Goal: Download file/media

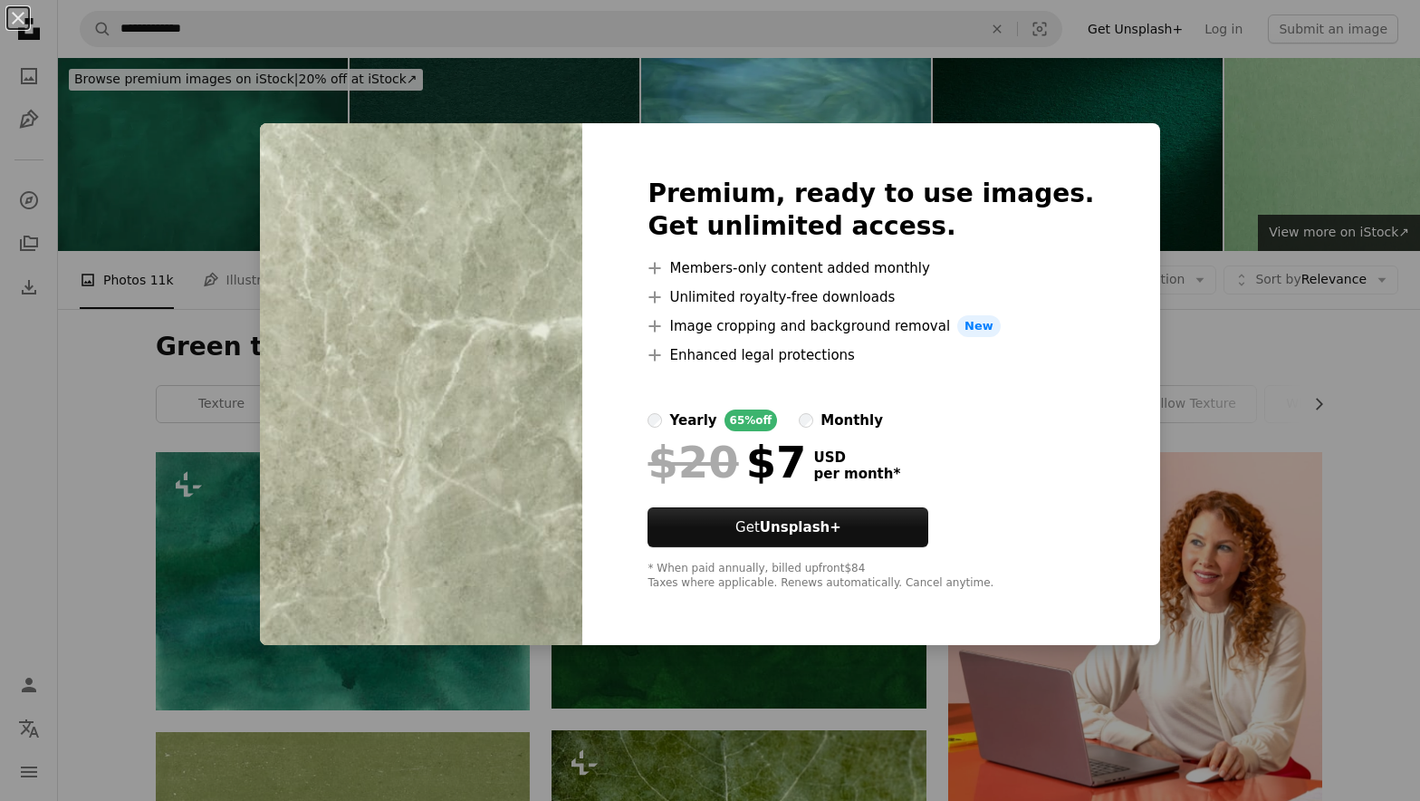
scroll to position [5287, 0]
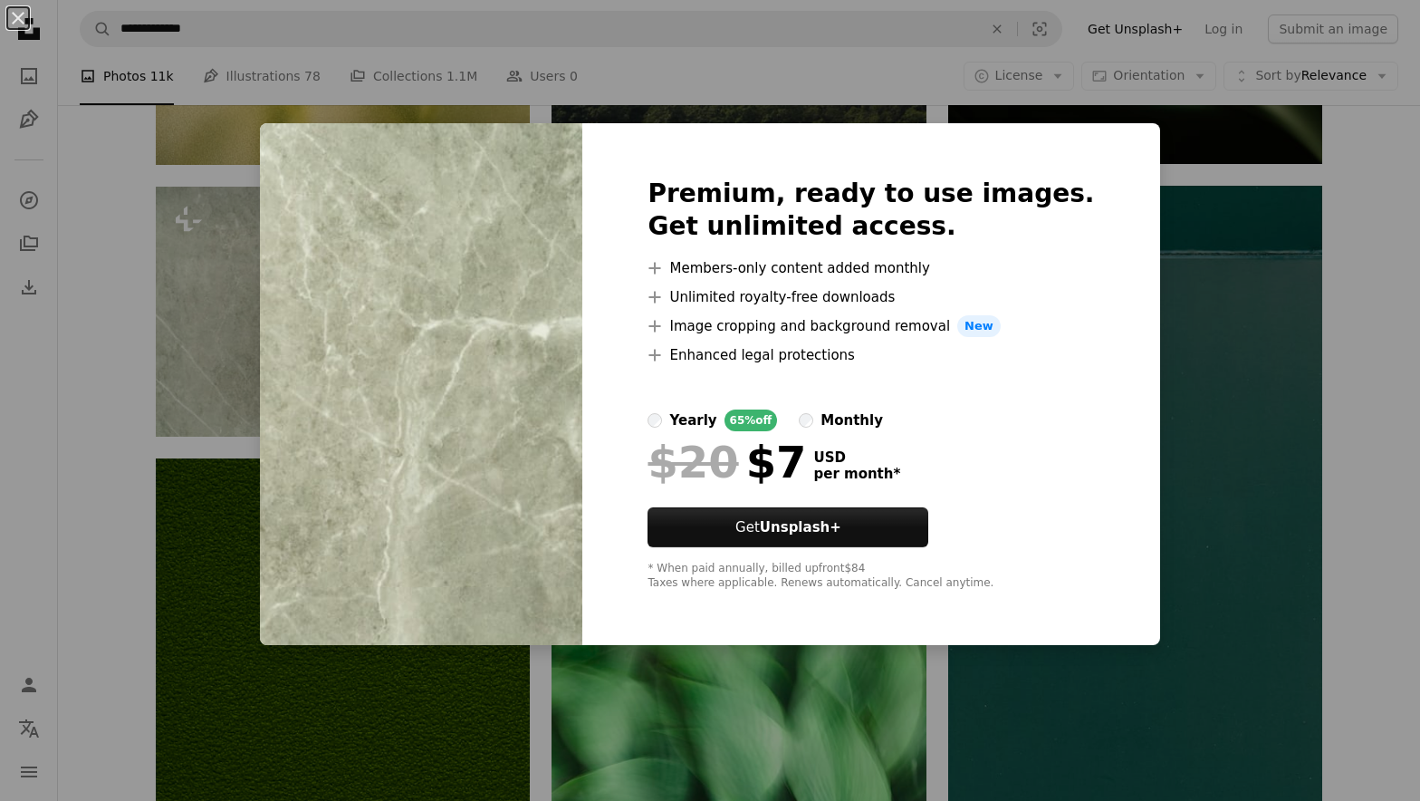
click at [1230, 290] on div "An X shape Premium, ready to use images. Get unlimited access. A plus sign Memb…" at bounding box center [710, 400] width 1420 height 801
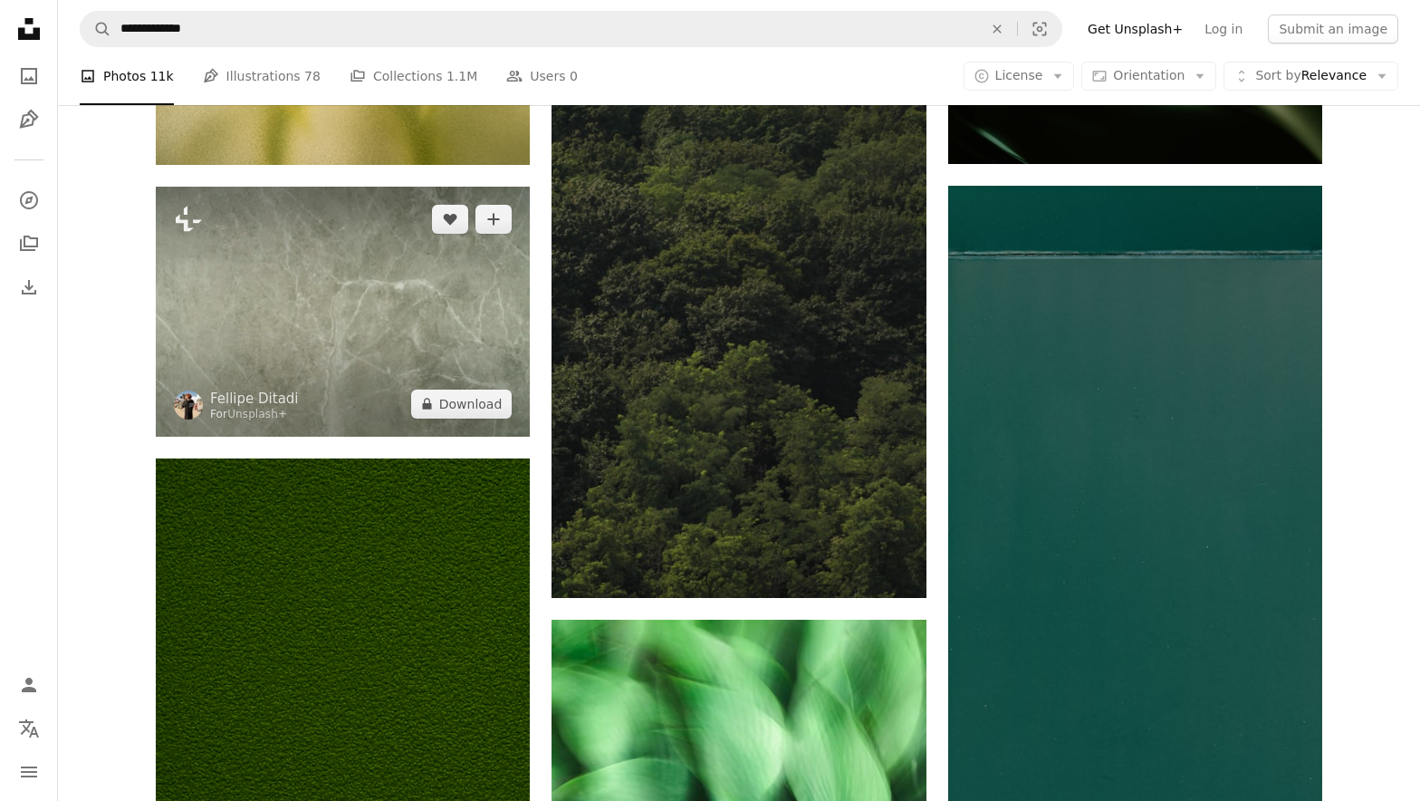
click at [494, 354] on img at bounding box center [343, 311] width 374 height 249
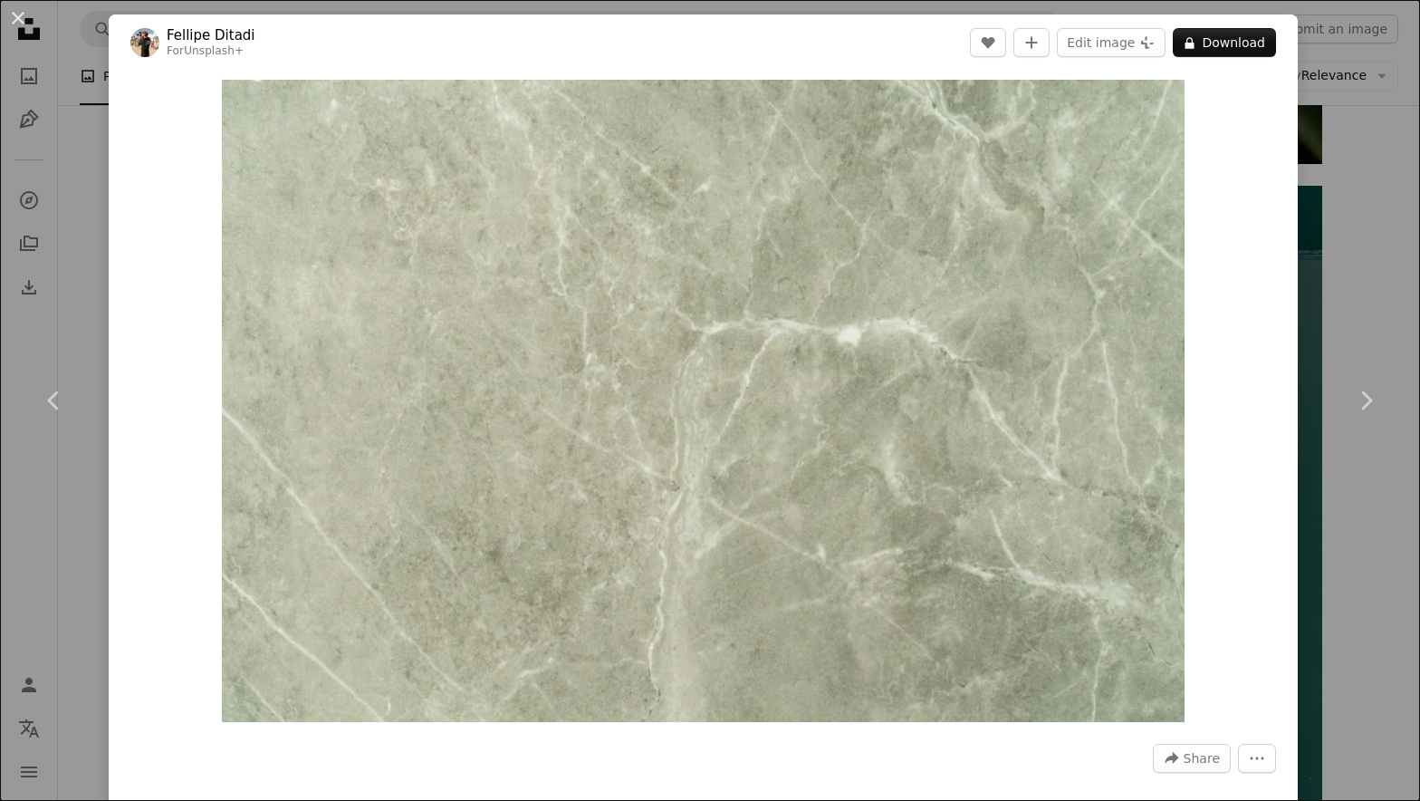
click at [1298, 213] on div "Zoom in" at bounding box center [703, 401] width 1189 height 660
click at [1351, 225] on div "An X shape Chevron left Chevron right [PERSON_NAME] For Unsplash+ A heart A plu…" at bounding box center [710, 400] width 1420 height 801
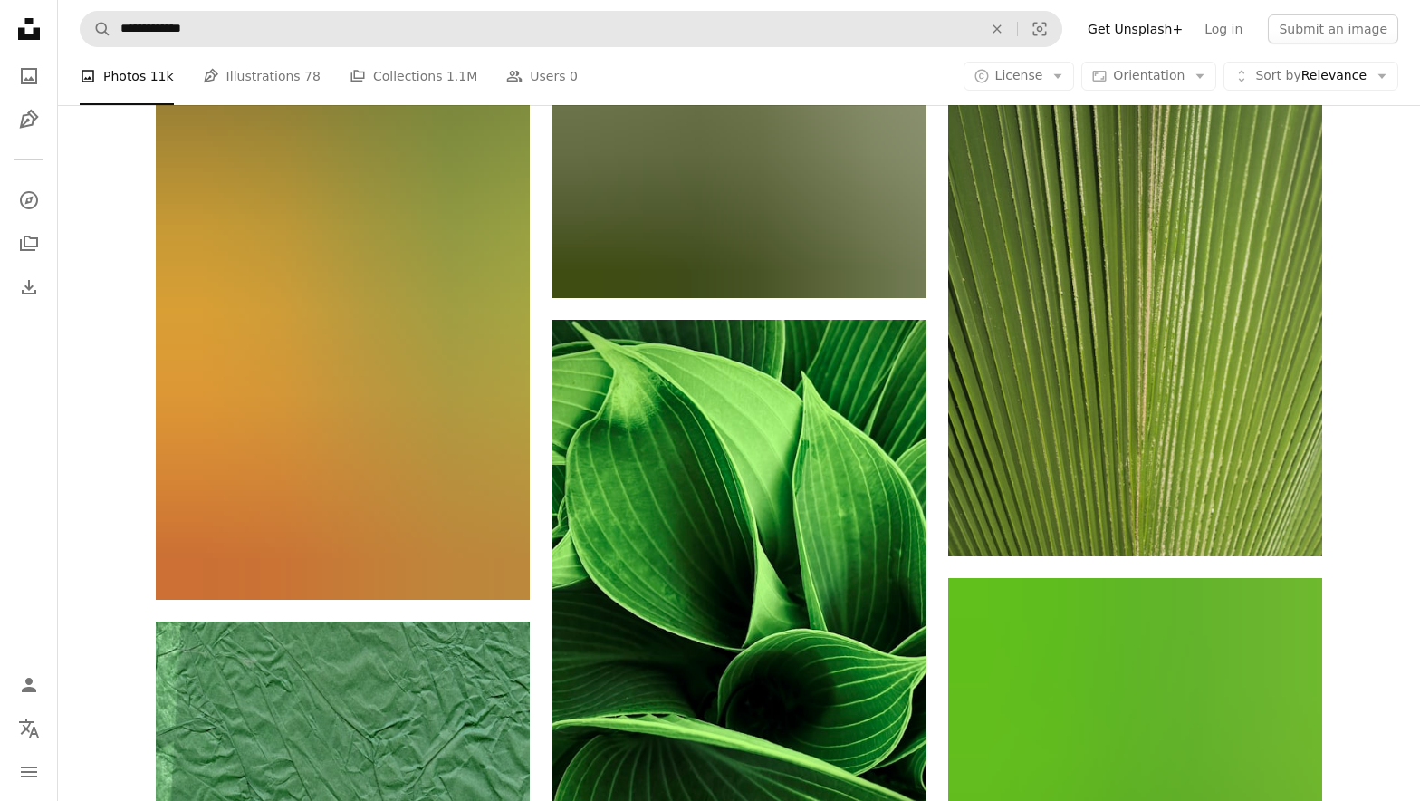
scroll to position [21353, 0]
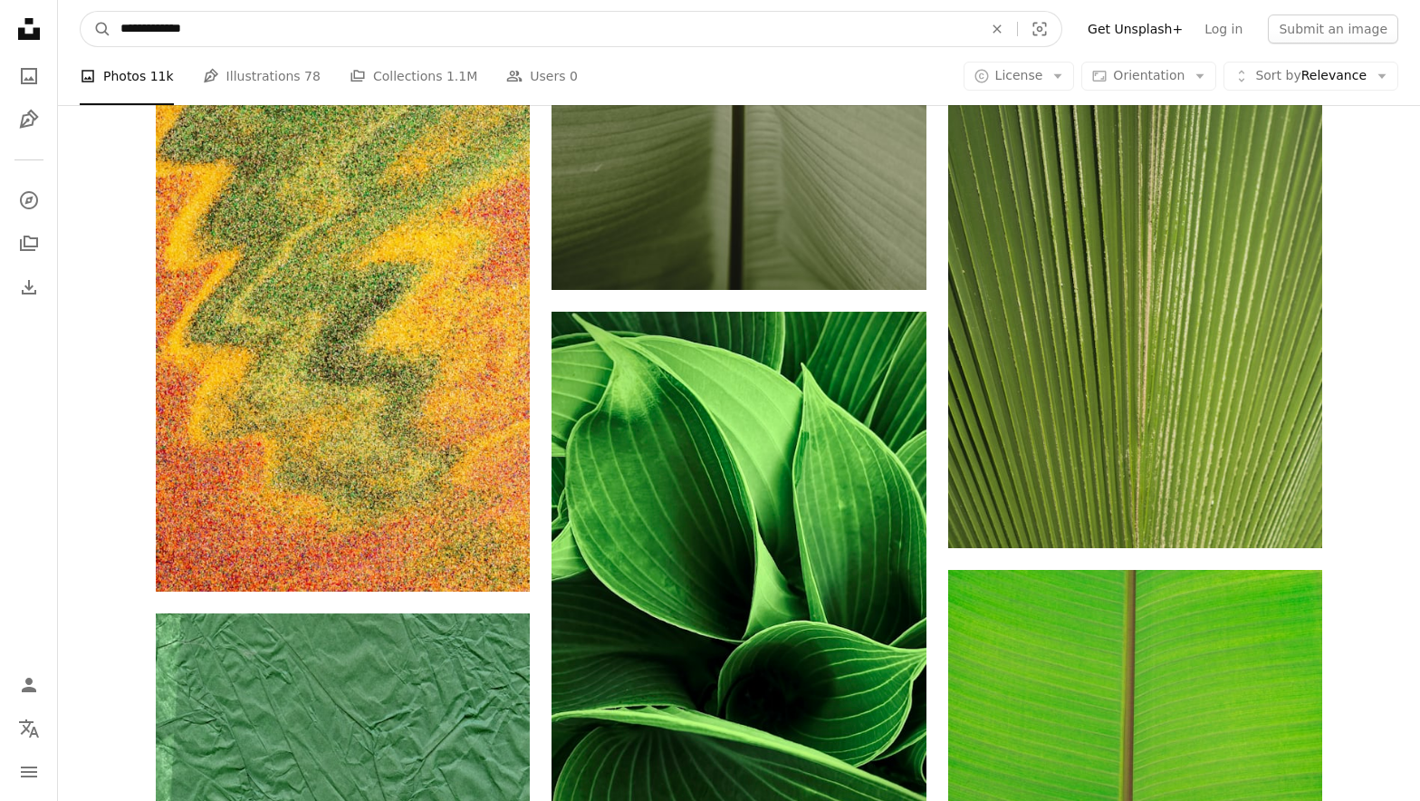
click at [151, 27] on input "**********" at bounding box center [544, 29] width 866 height 34
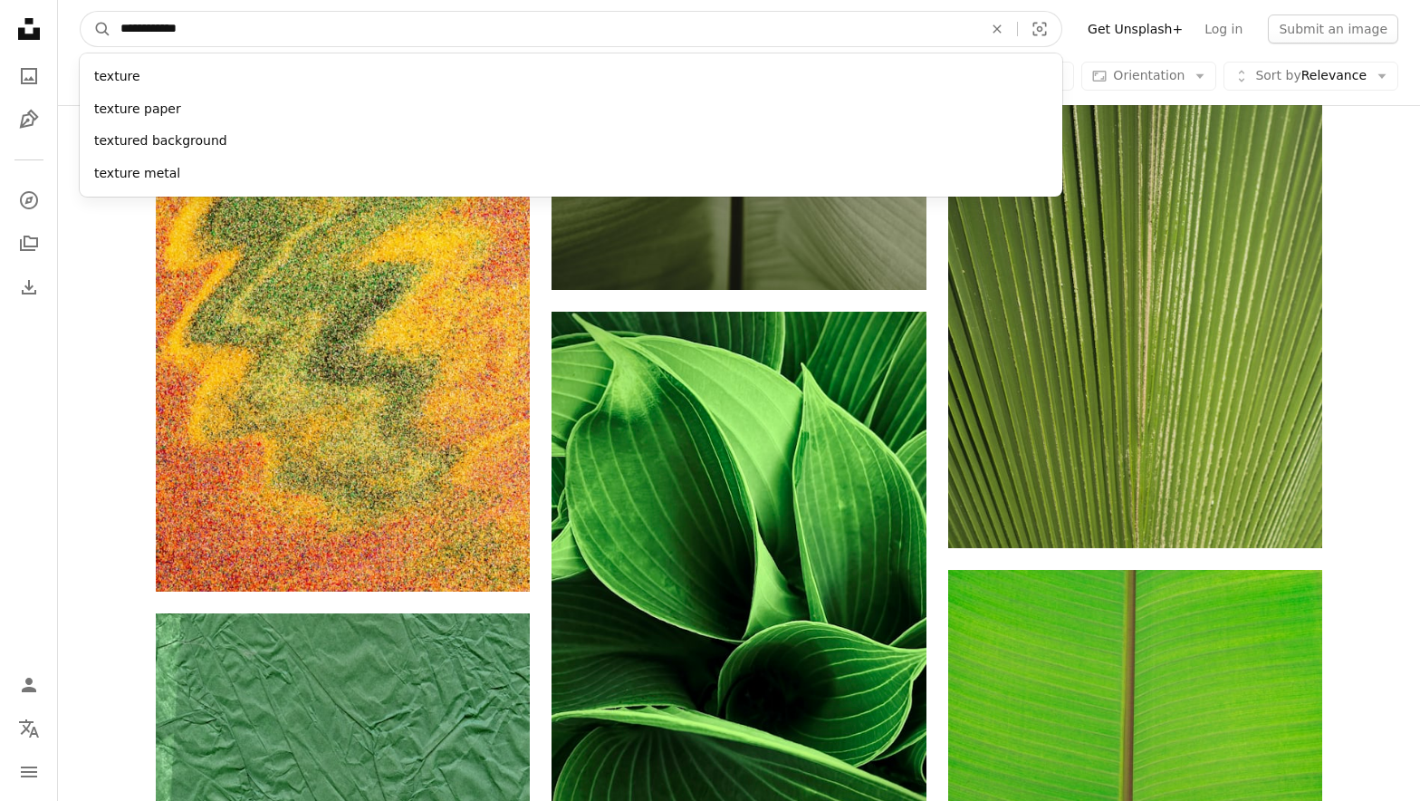
type input "**********"
click button "A magnifying glass" at bounding box center [96, 29] width 31 height 34
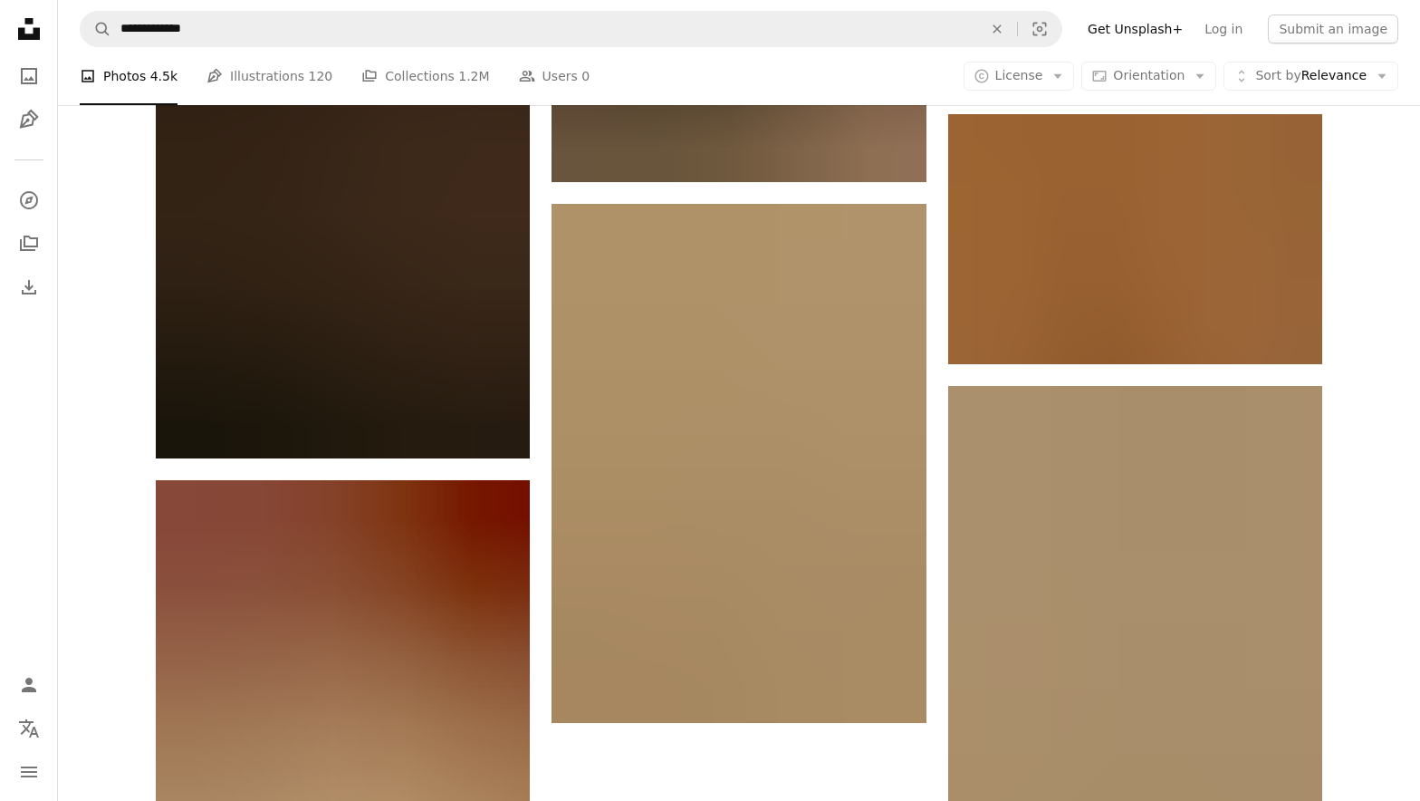
scroll to position [2858, 0]
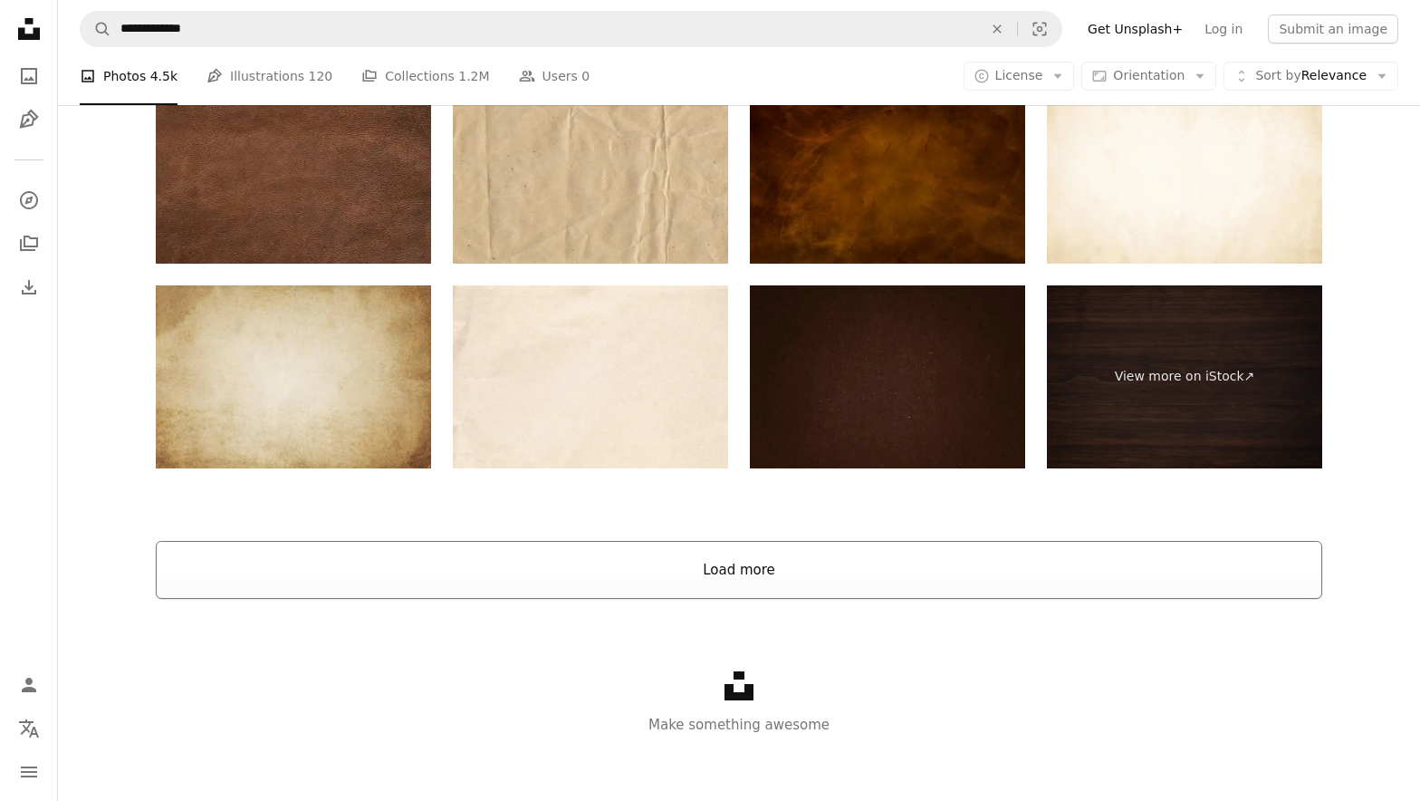
click at [610, 568] on button "Load more" at bounding box center [739, 570] width 1166 height 58
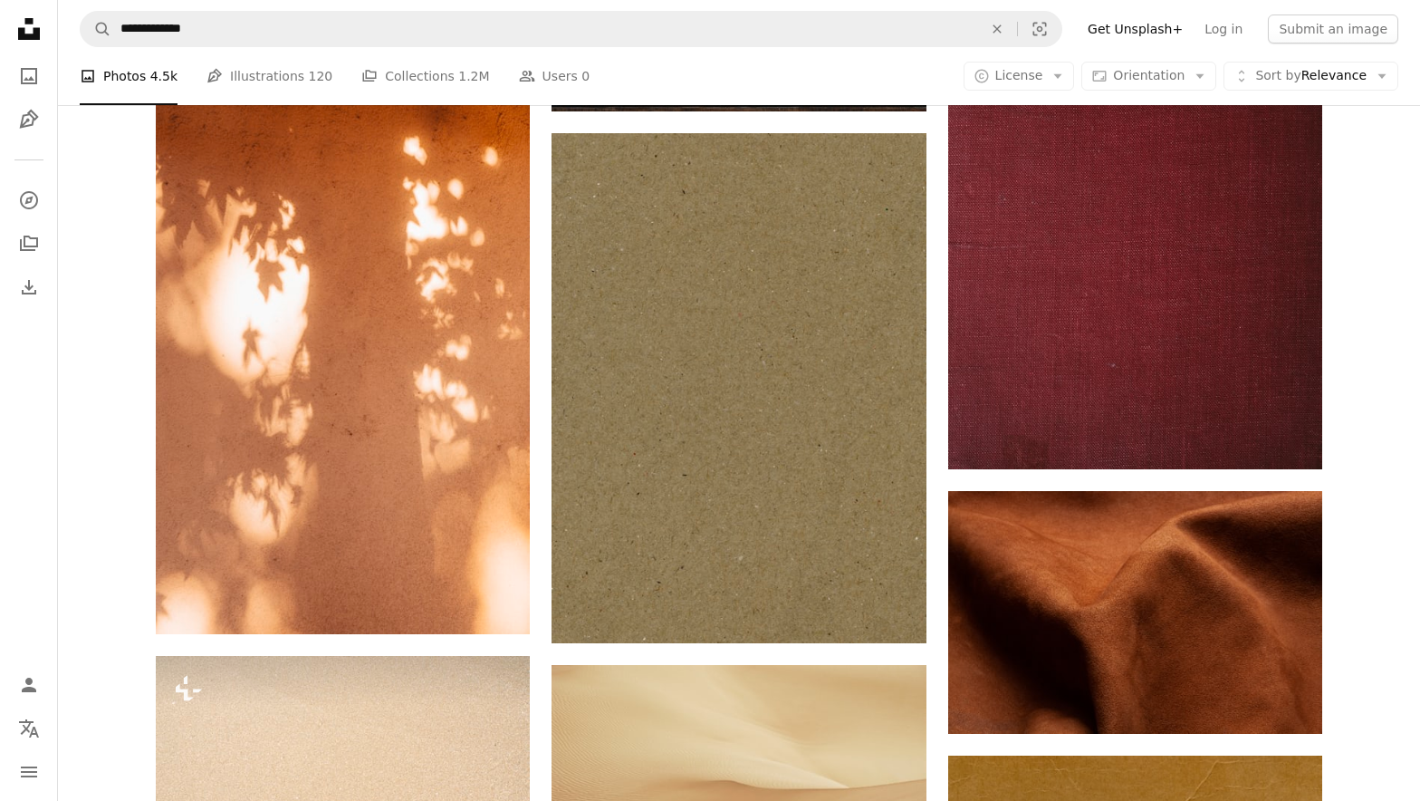
scroll to position [6260, 0]
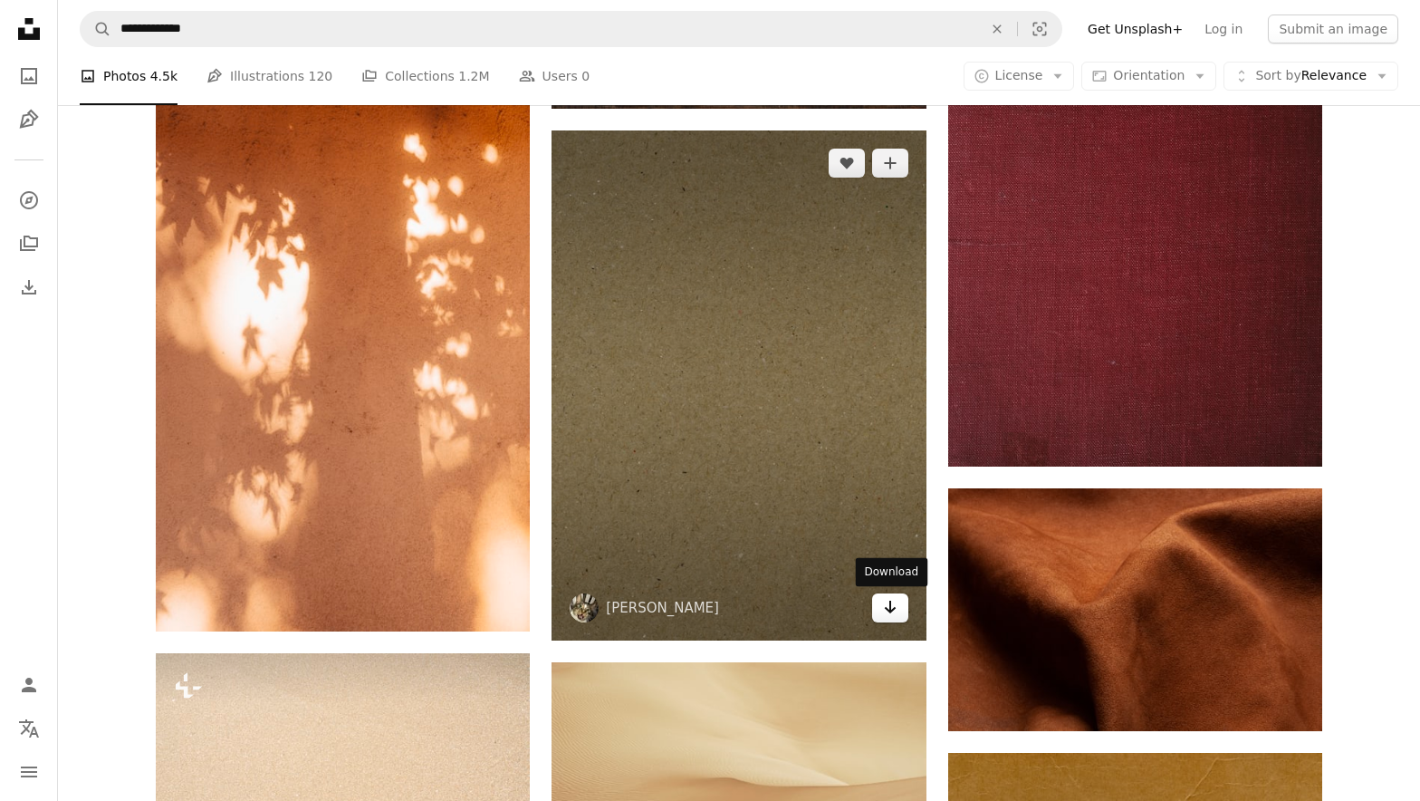
click at [893, 609] on icon "Arrow pointing down" at bounding box center [890, 607] width 14 height 22
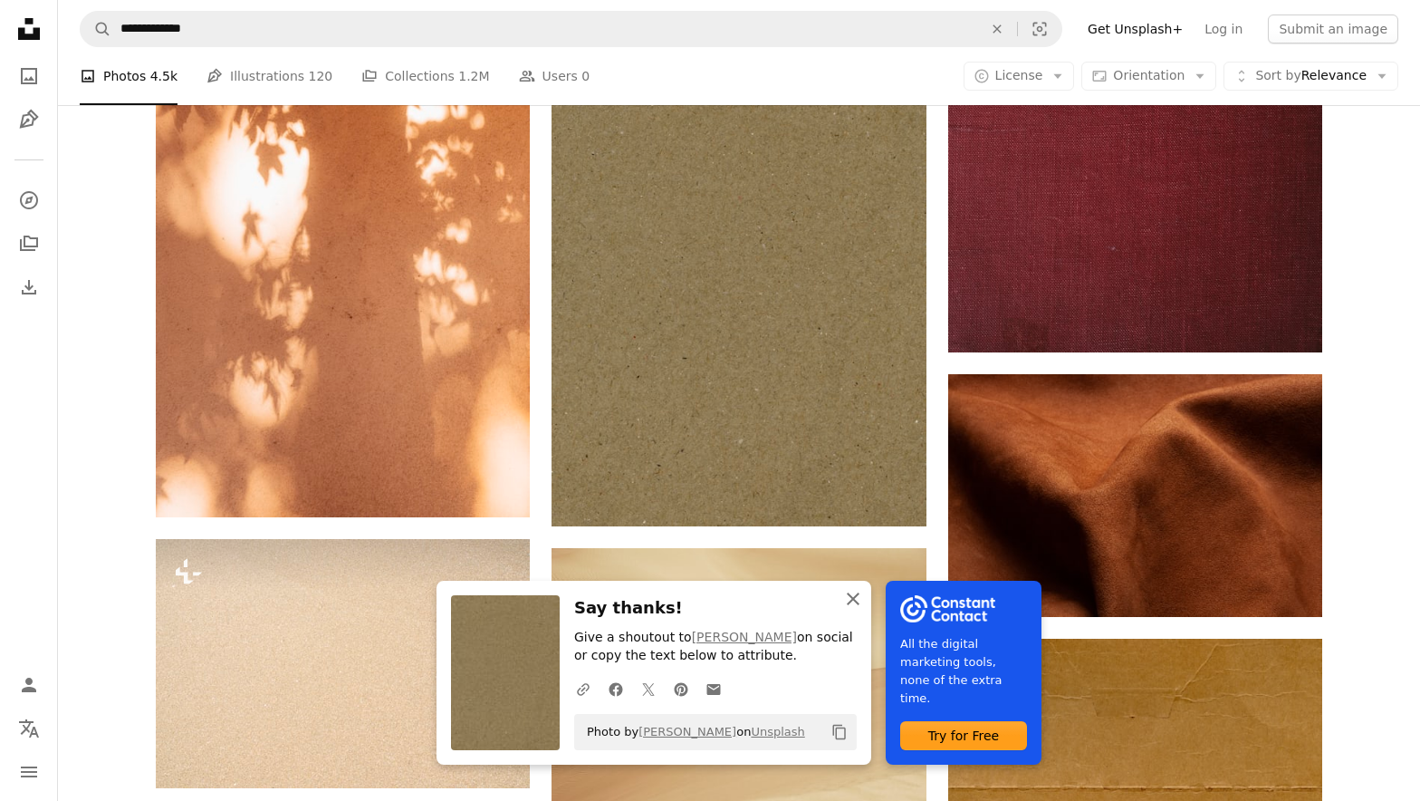
click at [858, 594] on icon "An X shape" at bounding box center [853, 599] width 22 height 22
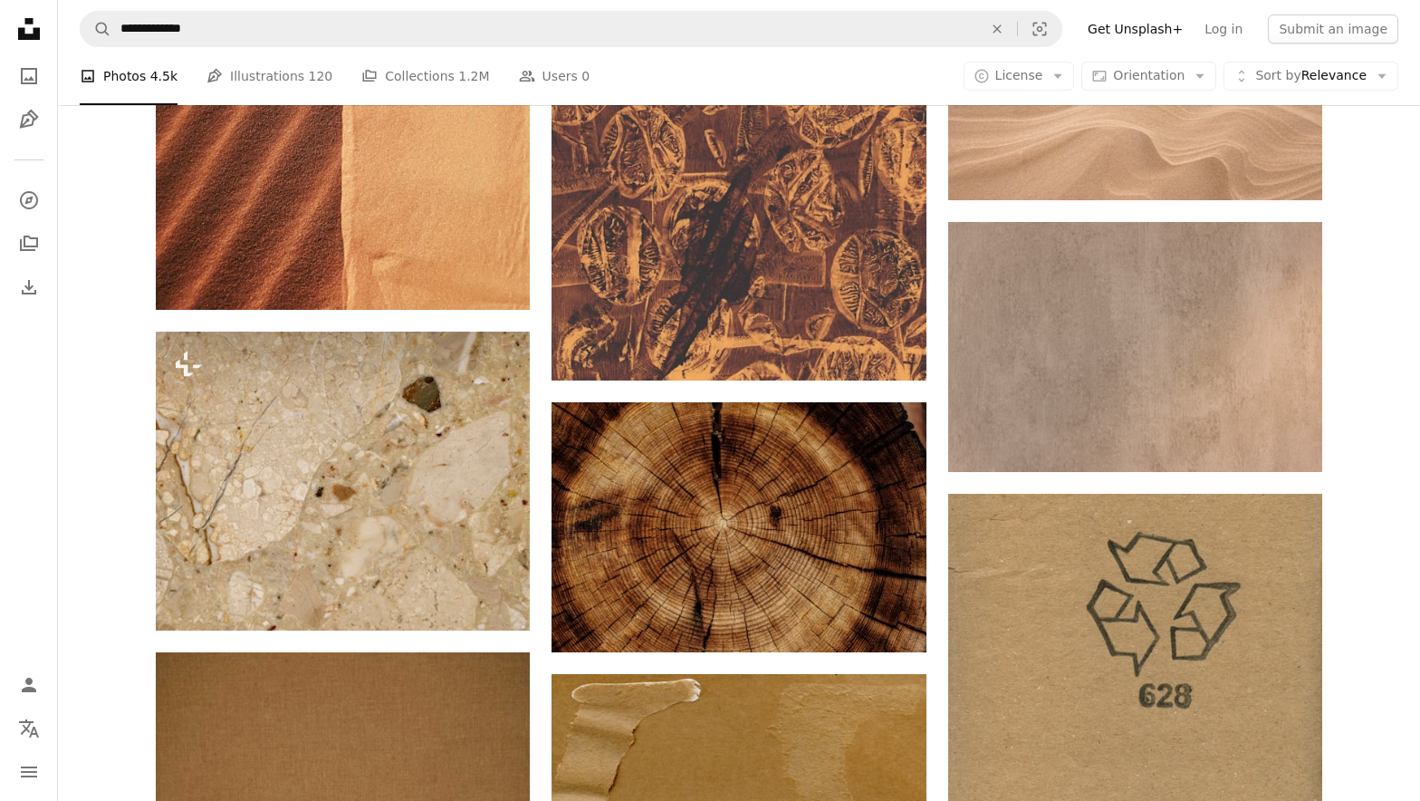
scroll to position [8818, 0]
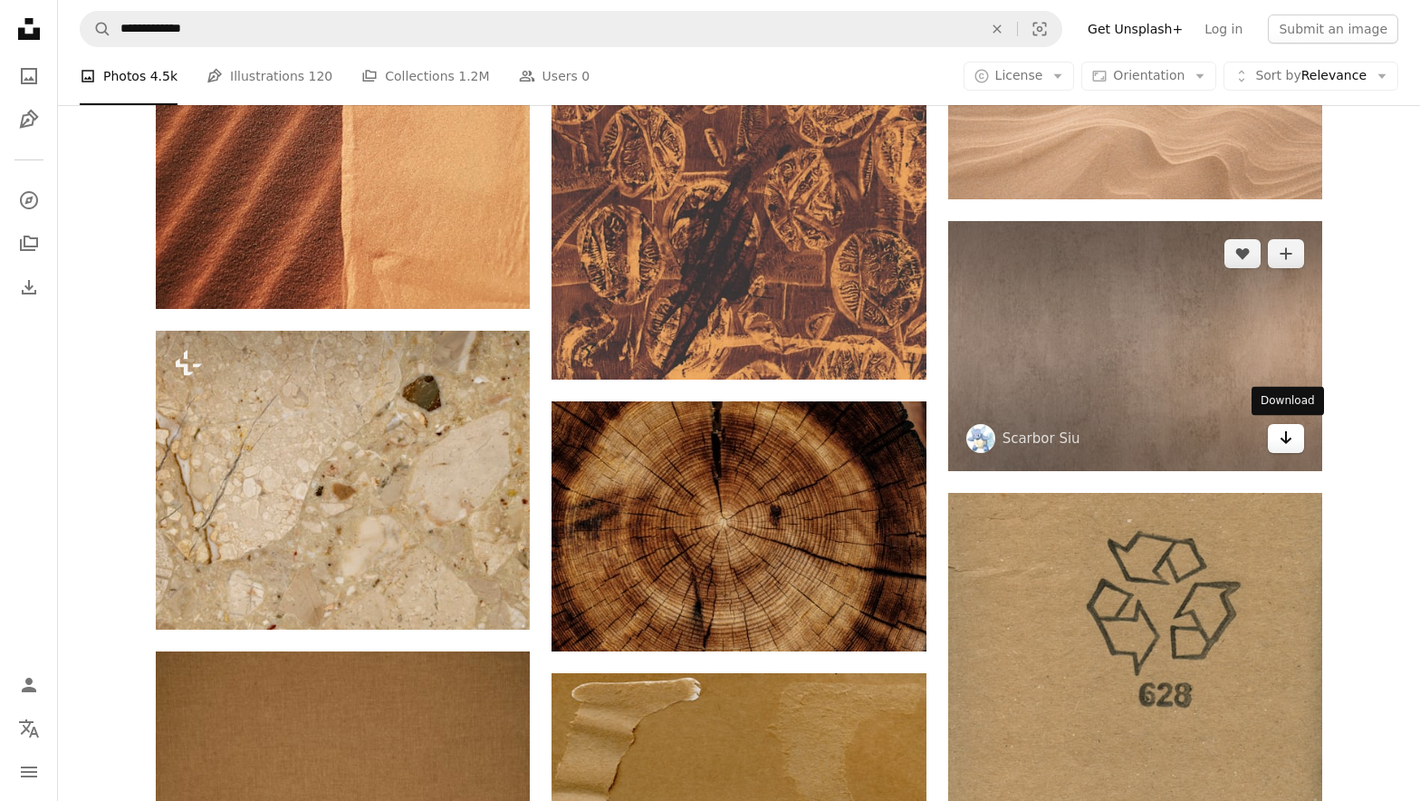
click at [1287, 434] on icon "Arrow pointing down" at bounding box center [1286, 438] width 14 height 22
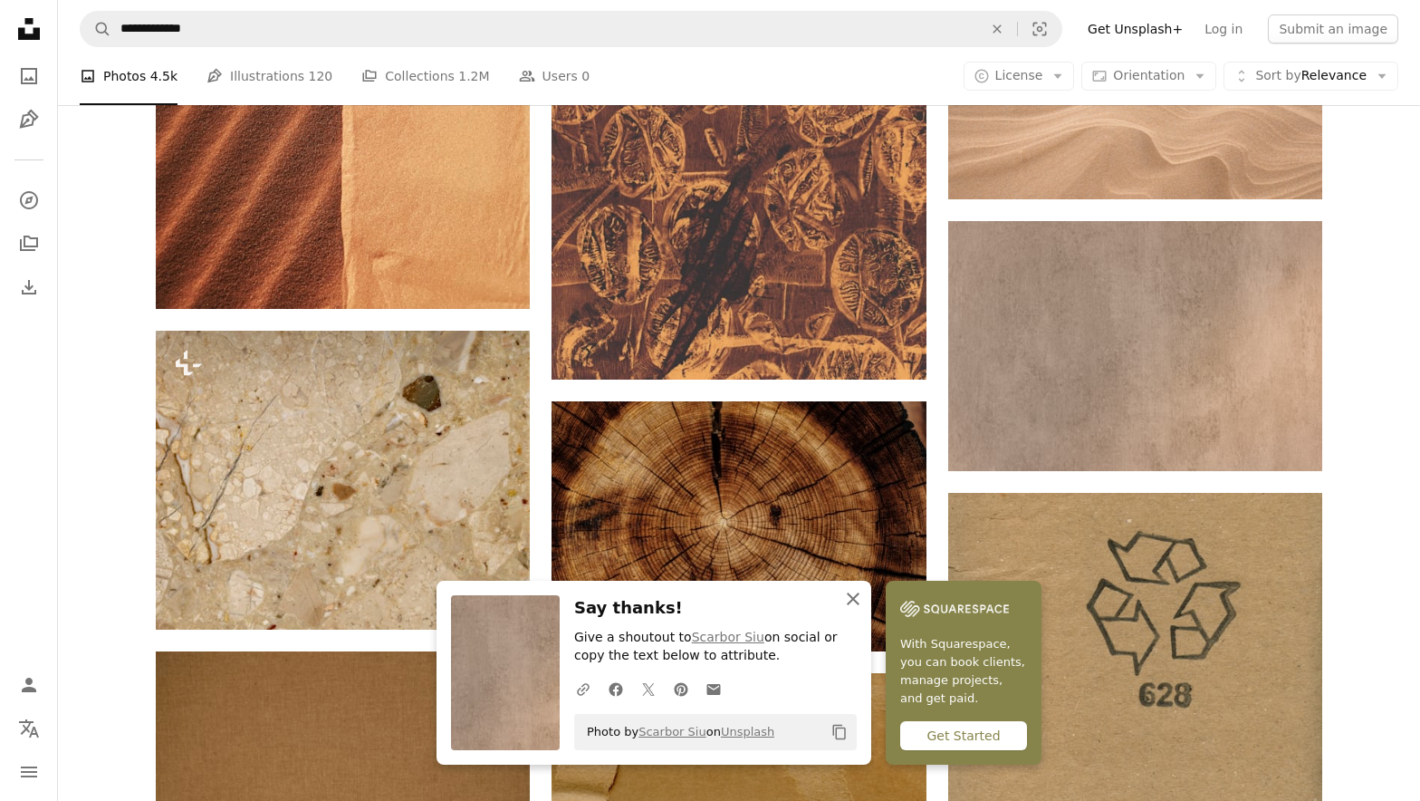
click at [856, 603] on icon "An X shape" at bounding box center [853, 599] width 22 height 22
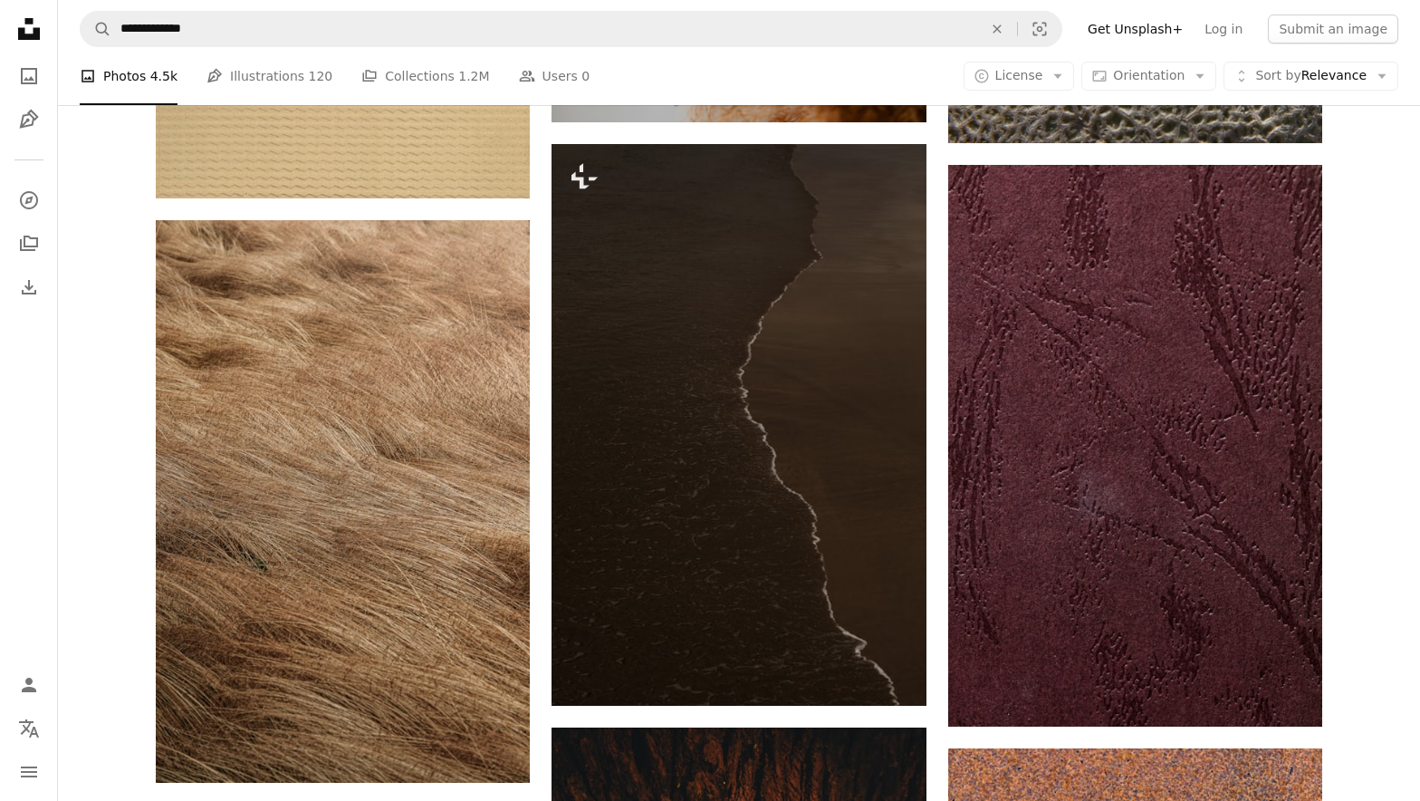
scroll to position [13334, 0]
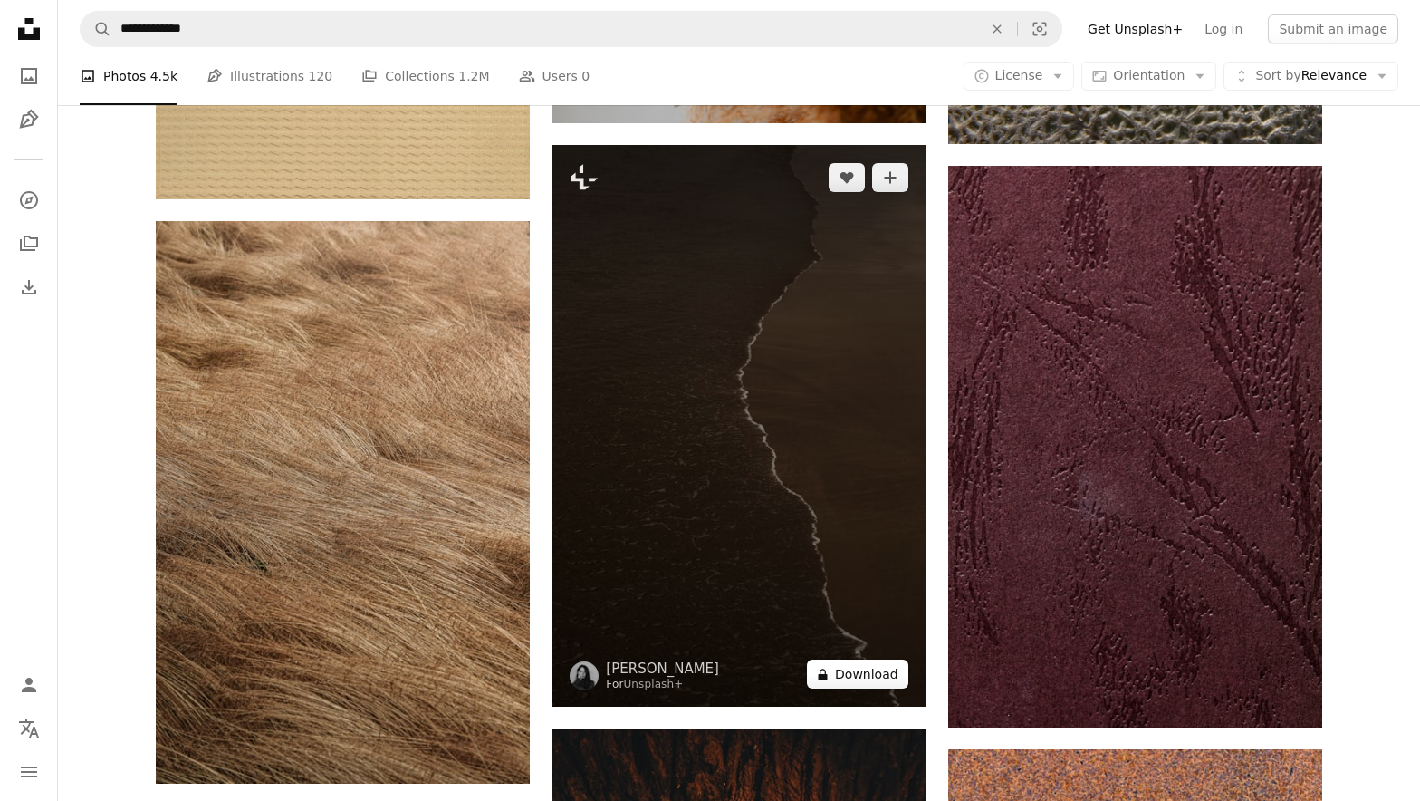
click at [874, 670] on button "A lock Download" at bounding box center [857, 673] width 101 height 29
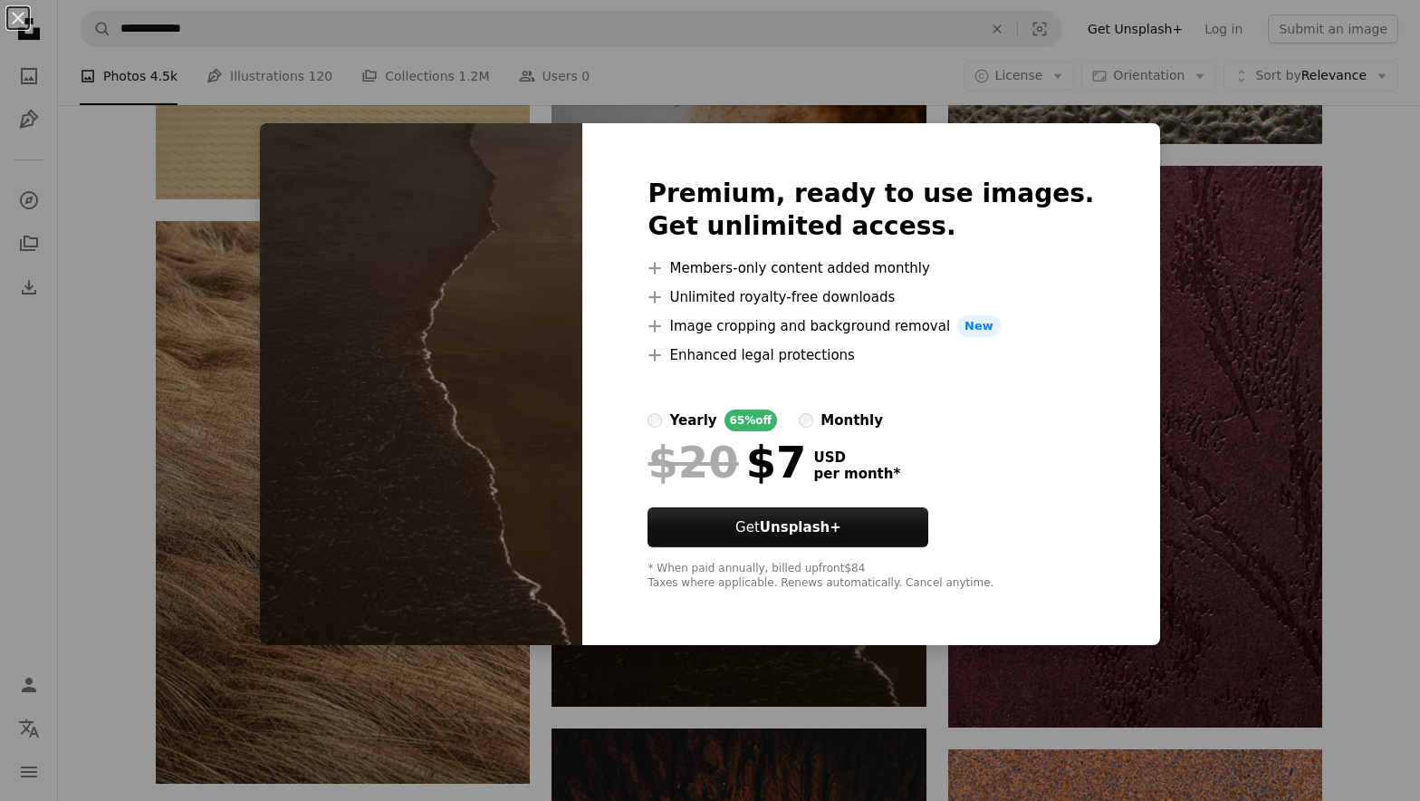
click at [1040, 70] on div "An X shape Premium, ready to use images. Get unlimited access. A plus sign Memb…" at bounding box center [710, 400] width 1420 height 801
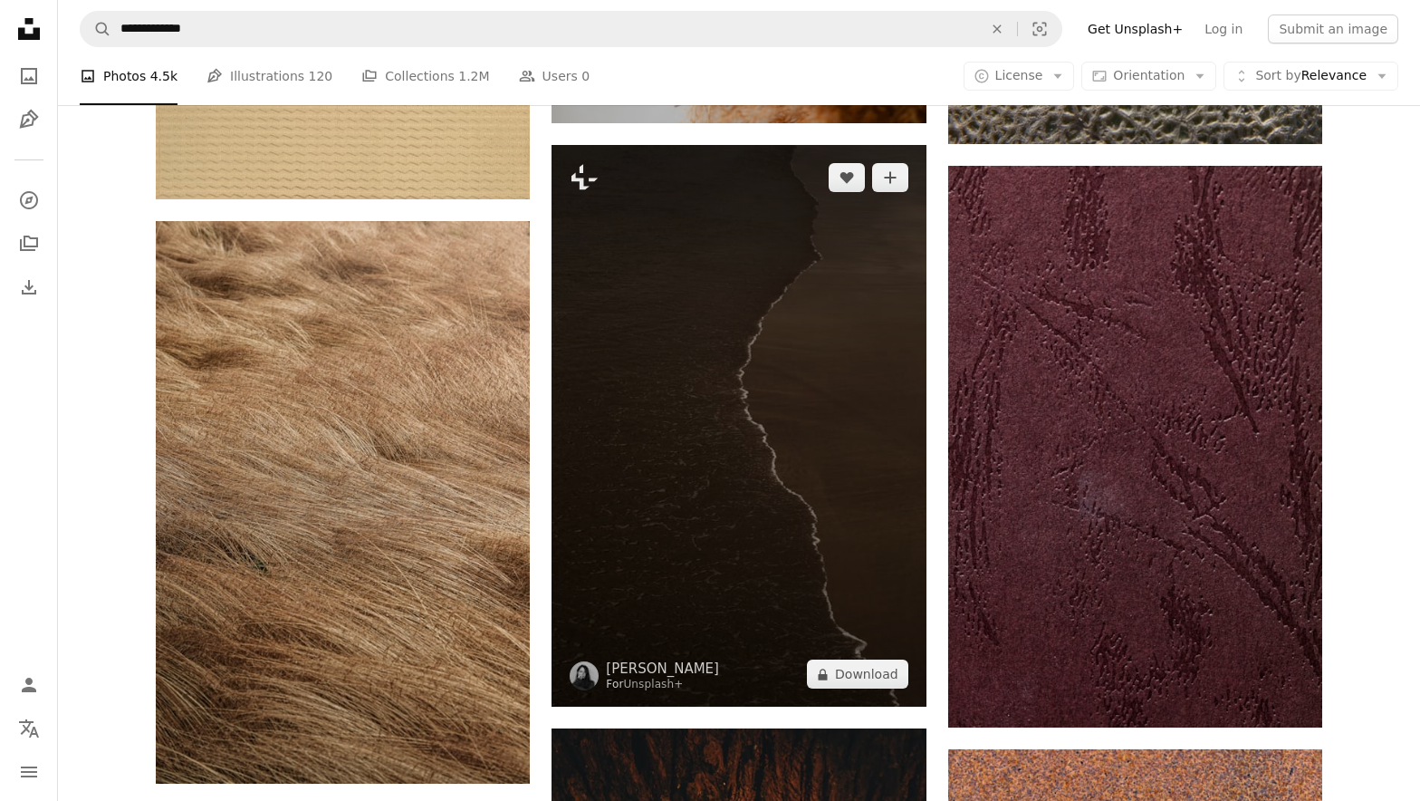
click at [803, 306] on img at bounding box center [738, 425] width 374 height 561
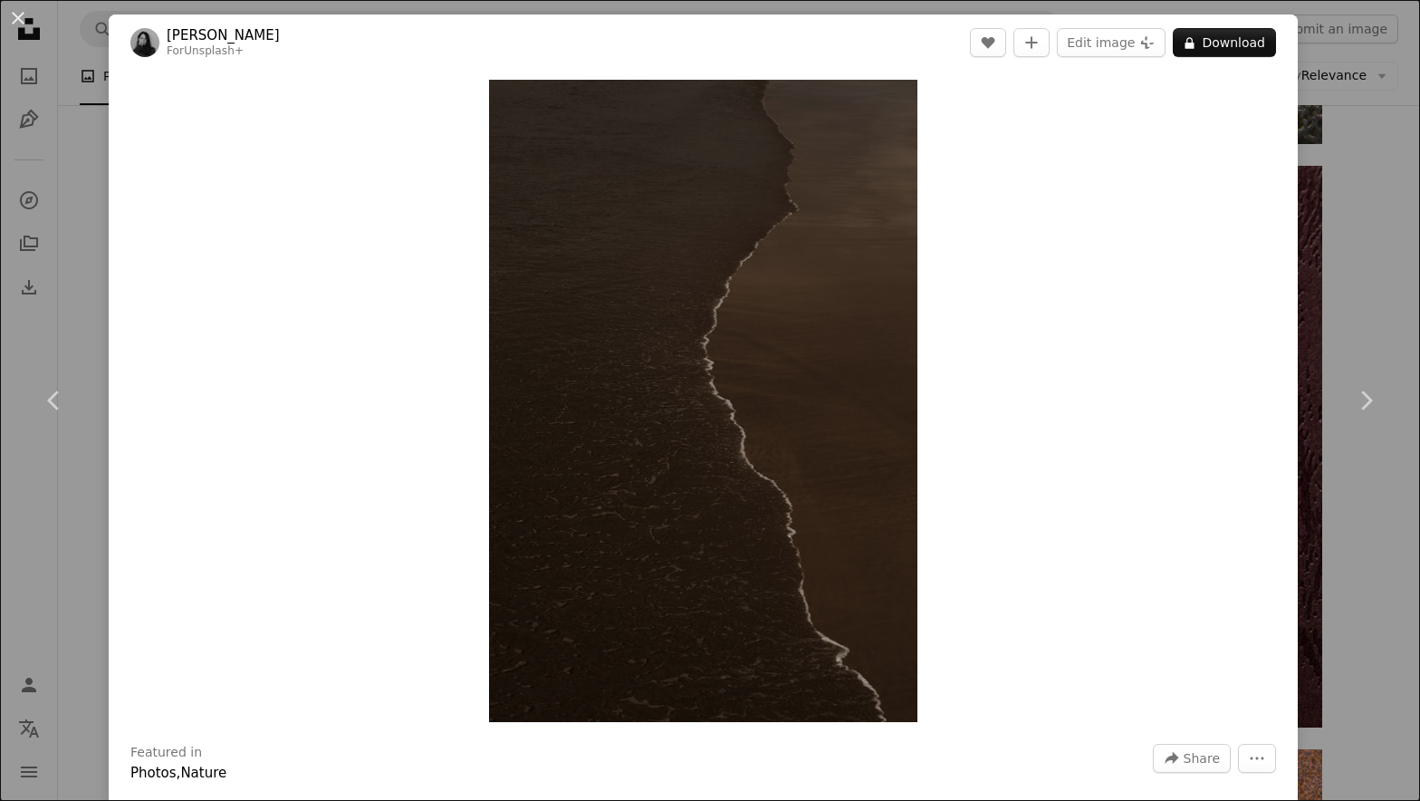
click at [1356, 294] on div "An X shape Chevron left Chevron right [PERSON_NAME] For Unsplash+ A heart A plu…" at bounding box center [710, 400] width 1420 height 801
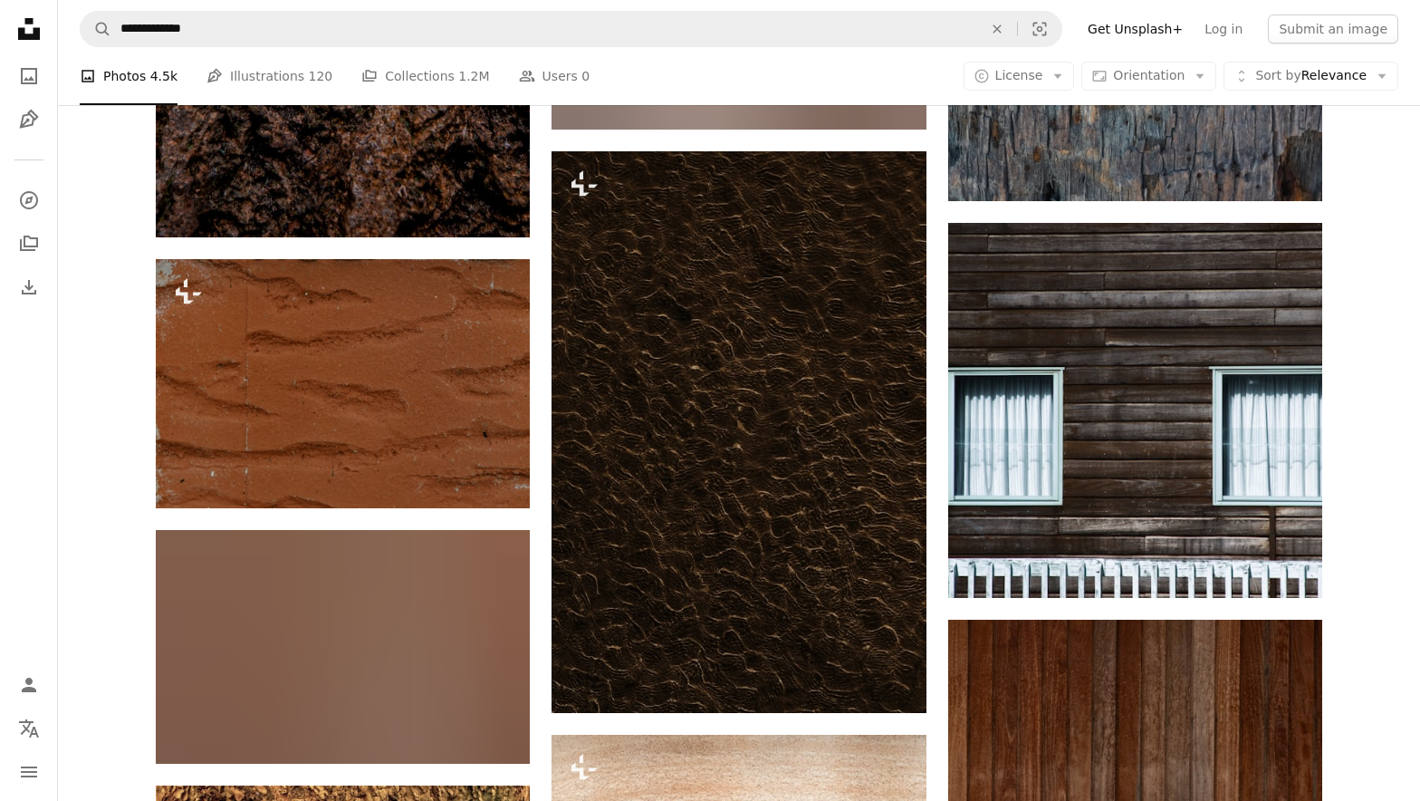
scroll to position [15632, 0]
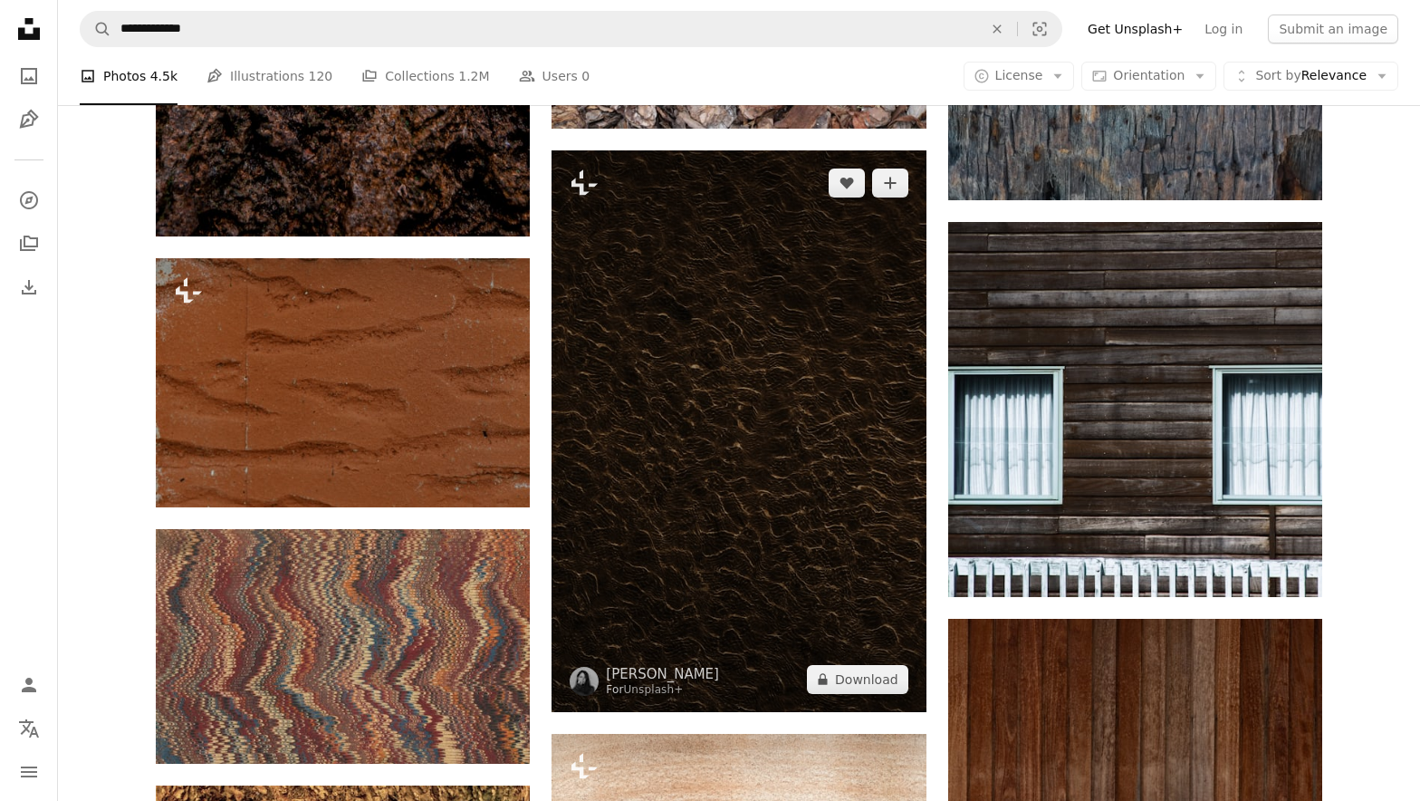
click at [851, 440] on img at bounding box center [738, 430] width 374 height 561
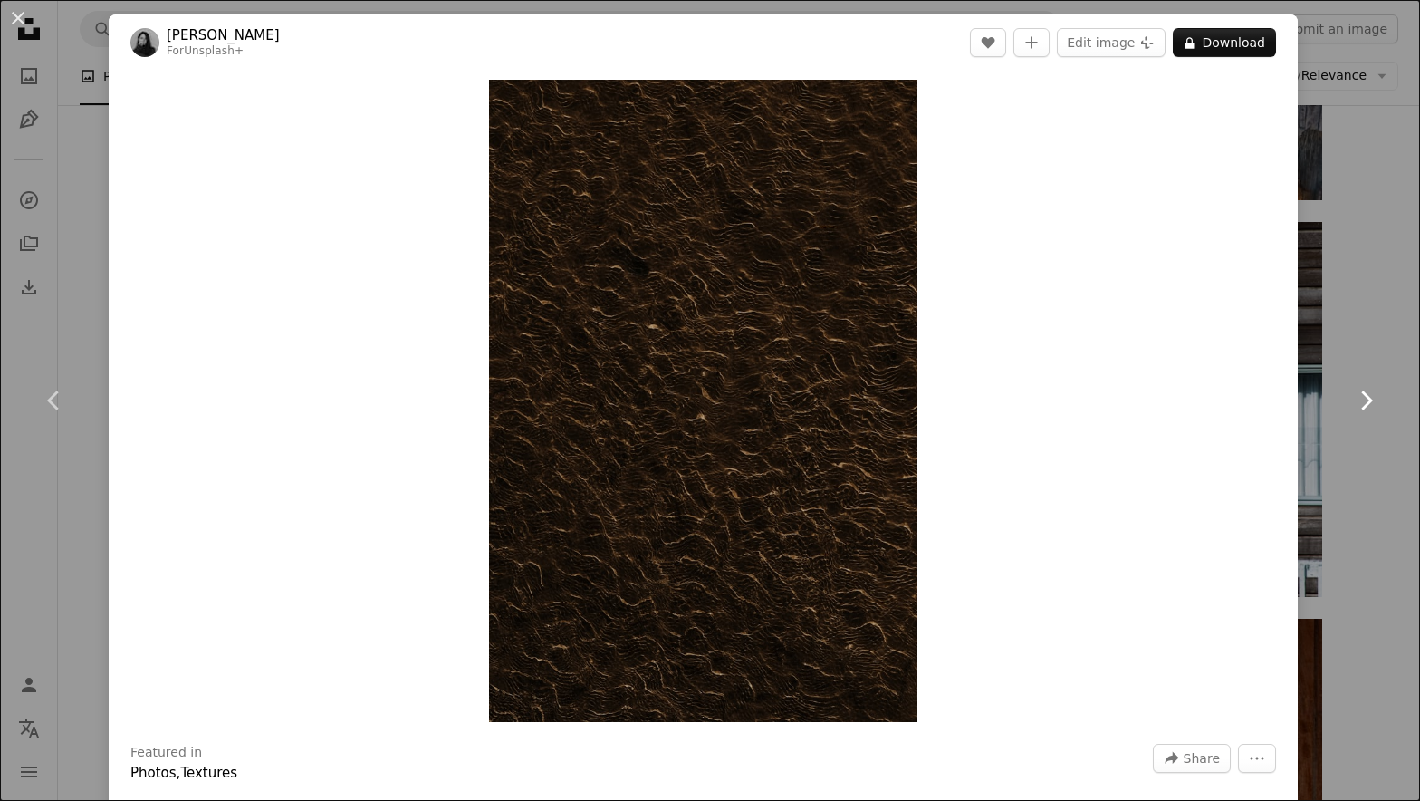
click at [1336, 363] on link "Chevron right" at bounding box center [1365, 400] width 109 height 174
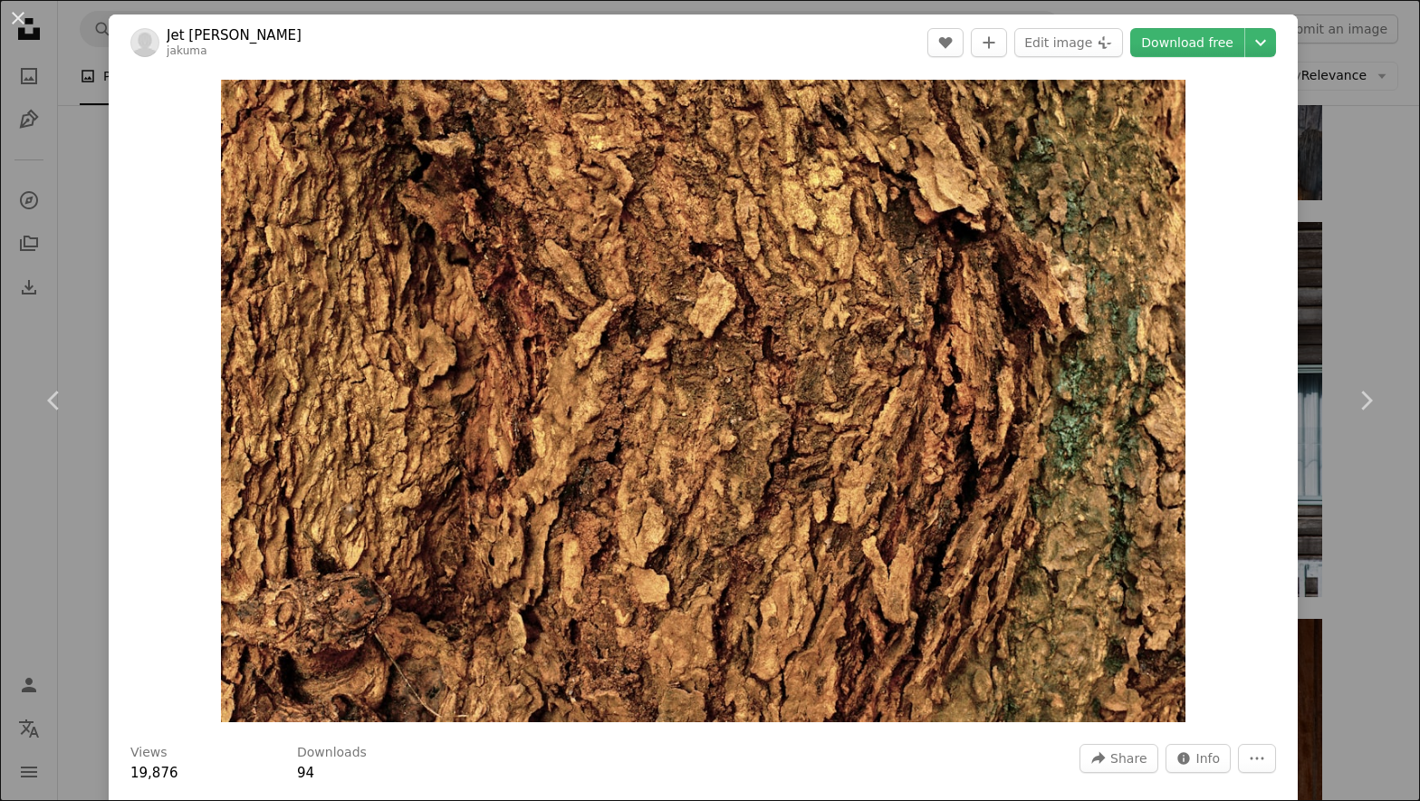
click at [1380, 166] on div "An X shape Chevron left Chevron right Jet [PERSON_NAME] jakuma A heart A plus s…" at bounding box center [710, 400] width 1420 height 801
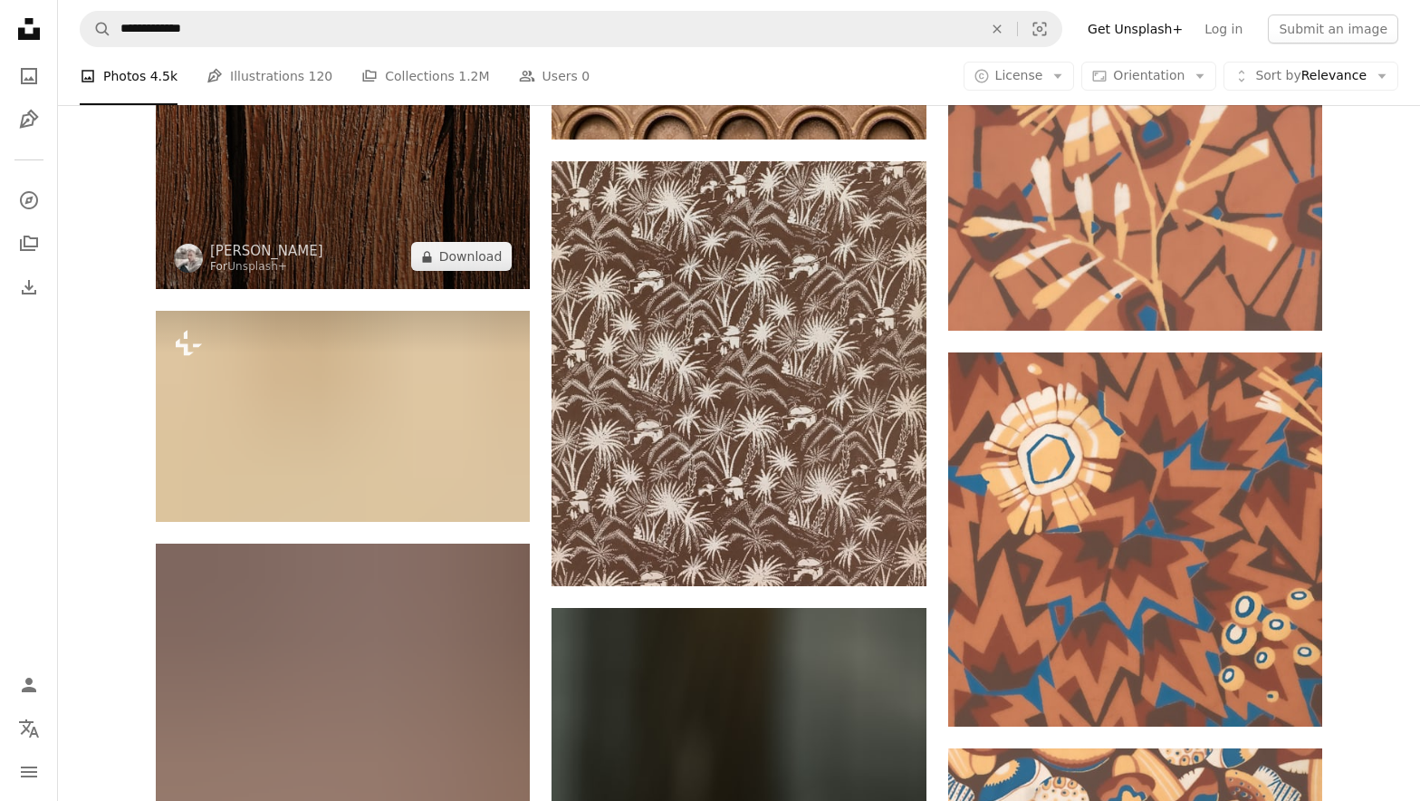
scroll to position [17592, 0]
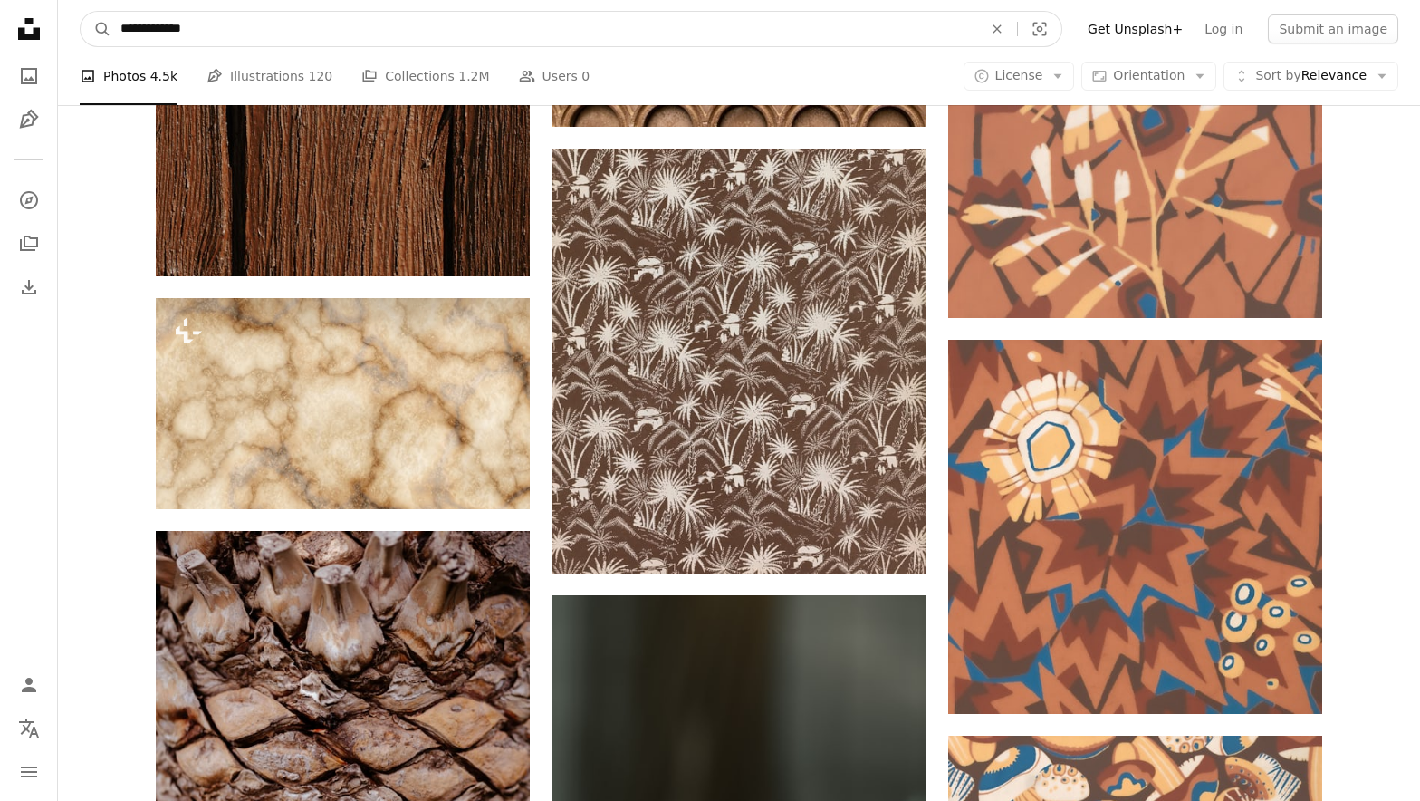
click at [302, 30] on input "**********" at bounding box center [544, 29] width 866 height 34
type input "**********"
click button "A magnifying glass" at bounding box center [96, 29] width 31 height 34
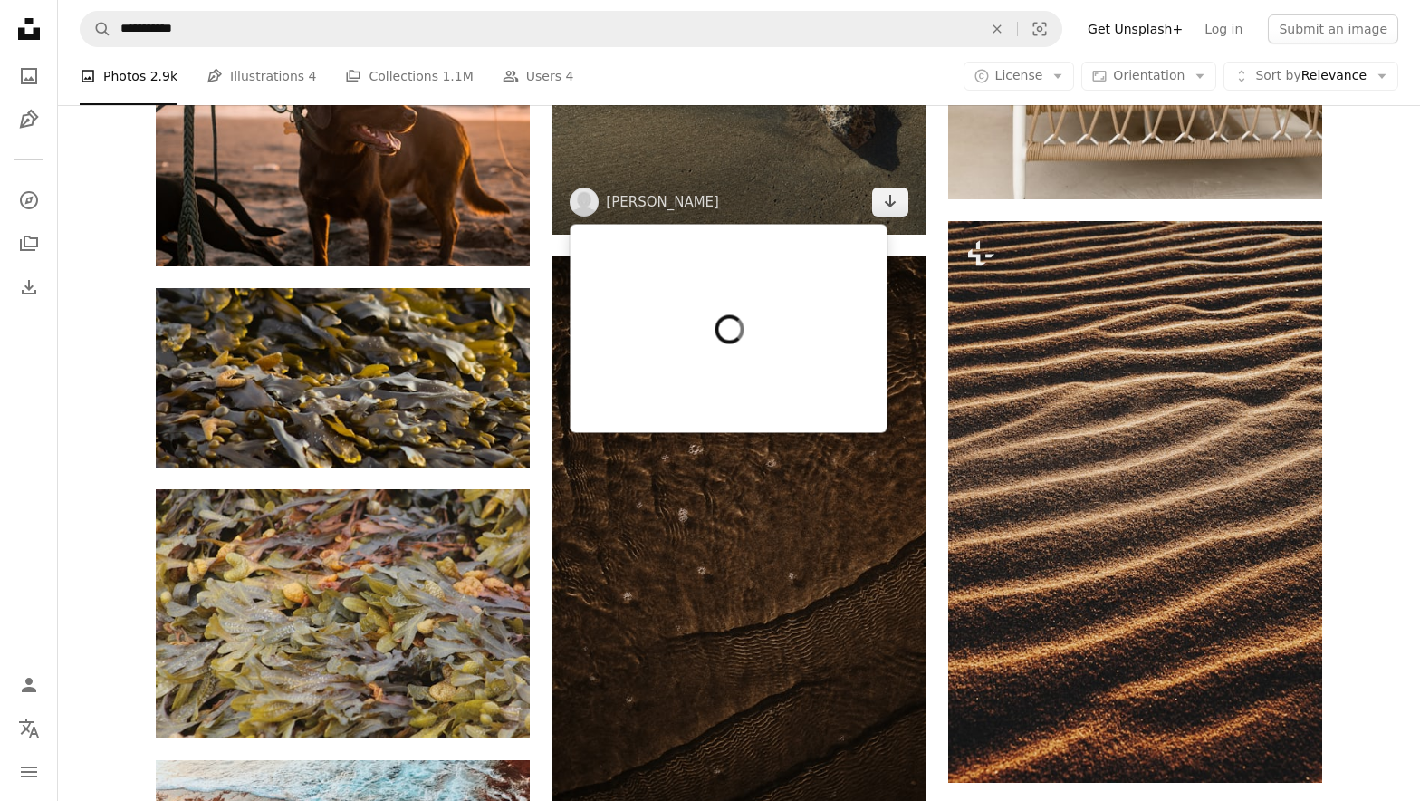
scroll to position [1340, 0]
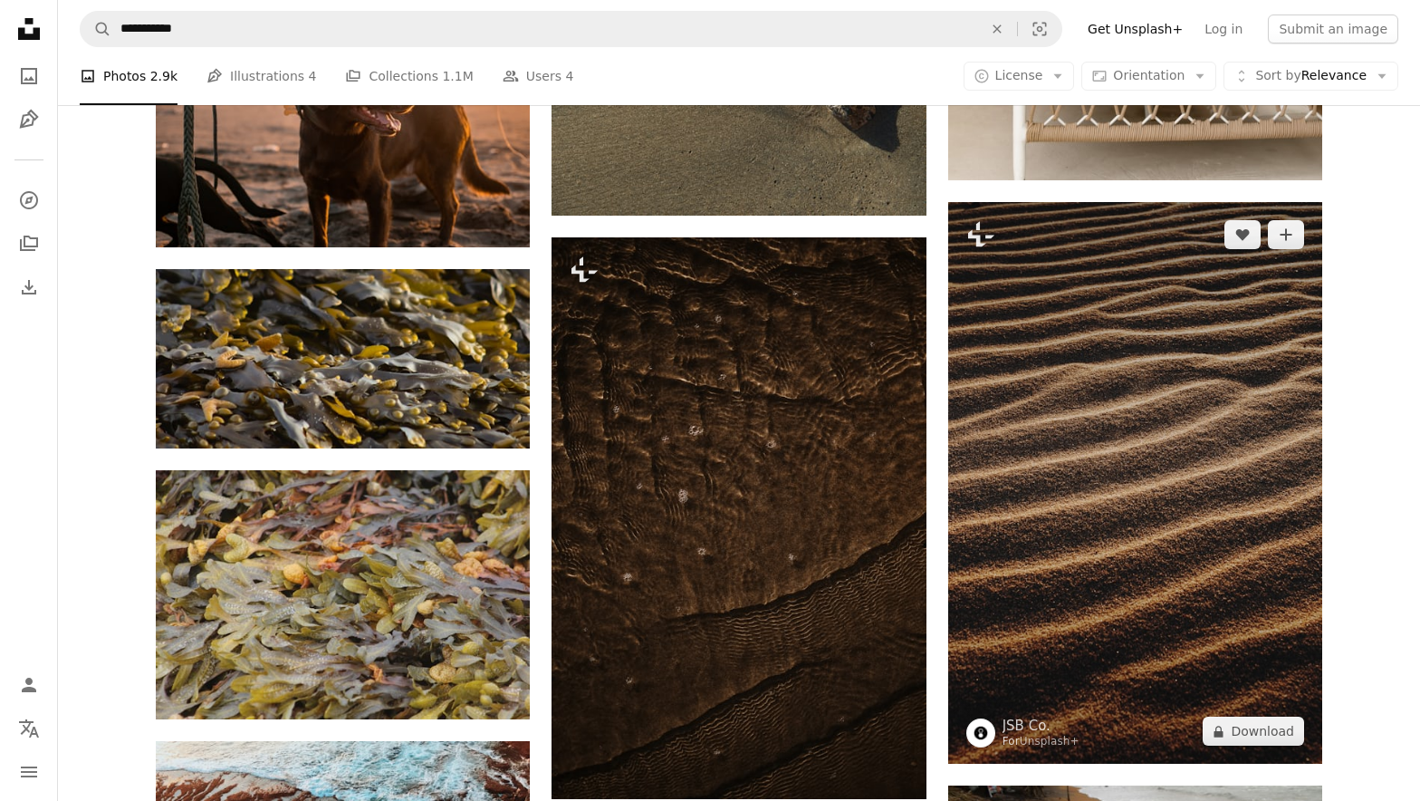
click at [1175, 481] on img at bounding box center [1135, 482] width 374 height 561
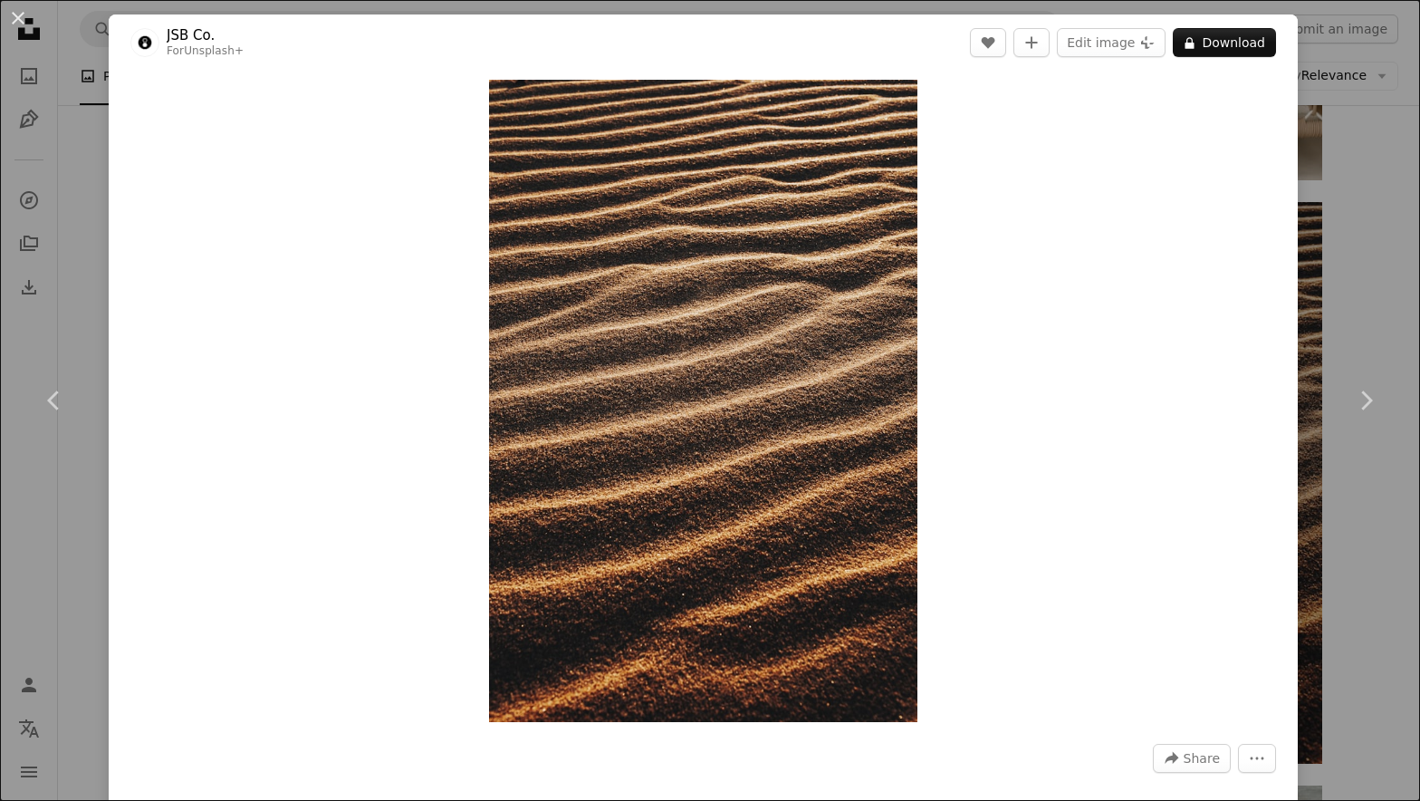
click at [1351, 187] on div "An X shape Chevron left Chevron right JSB Co. For Unsplash+ A heart A plus sign…" at bounding box center [710, 400] width 1420 height 801
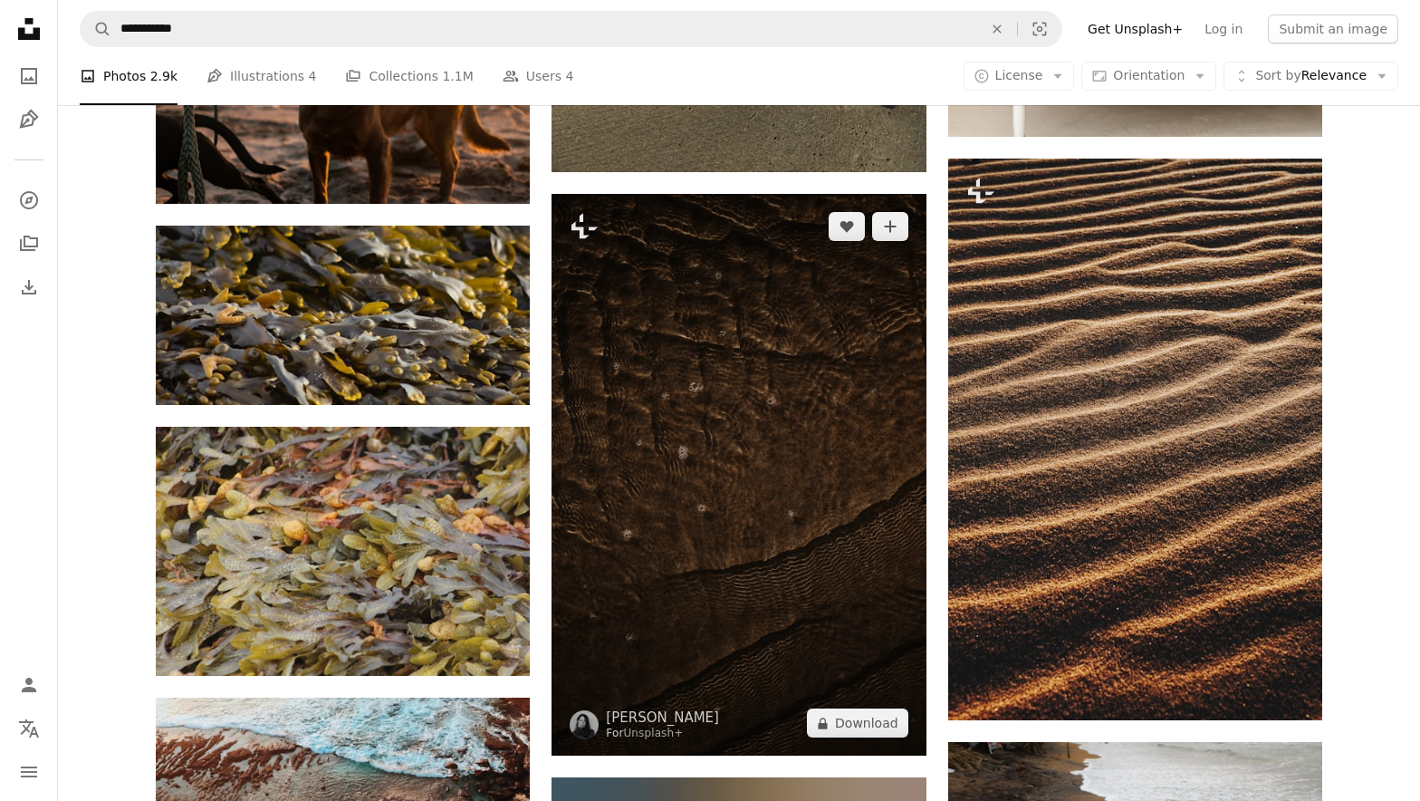
scroll to position [1395, 0]
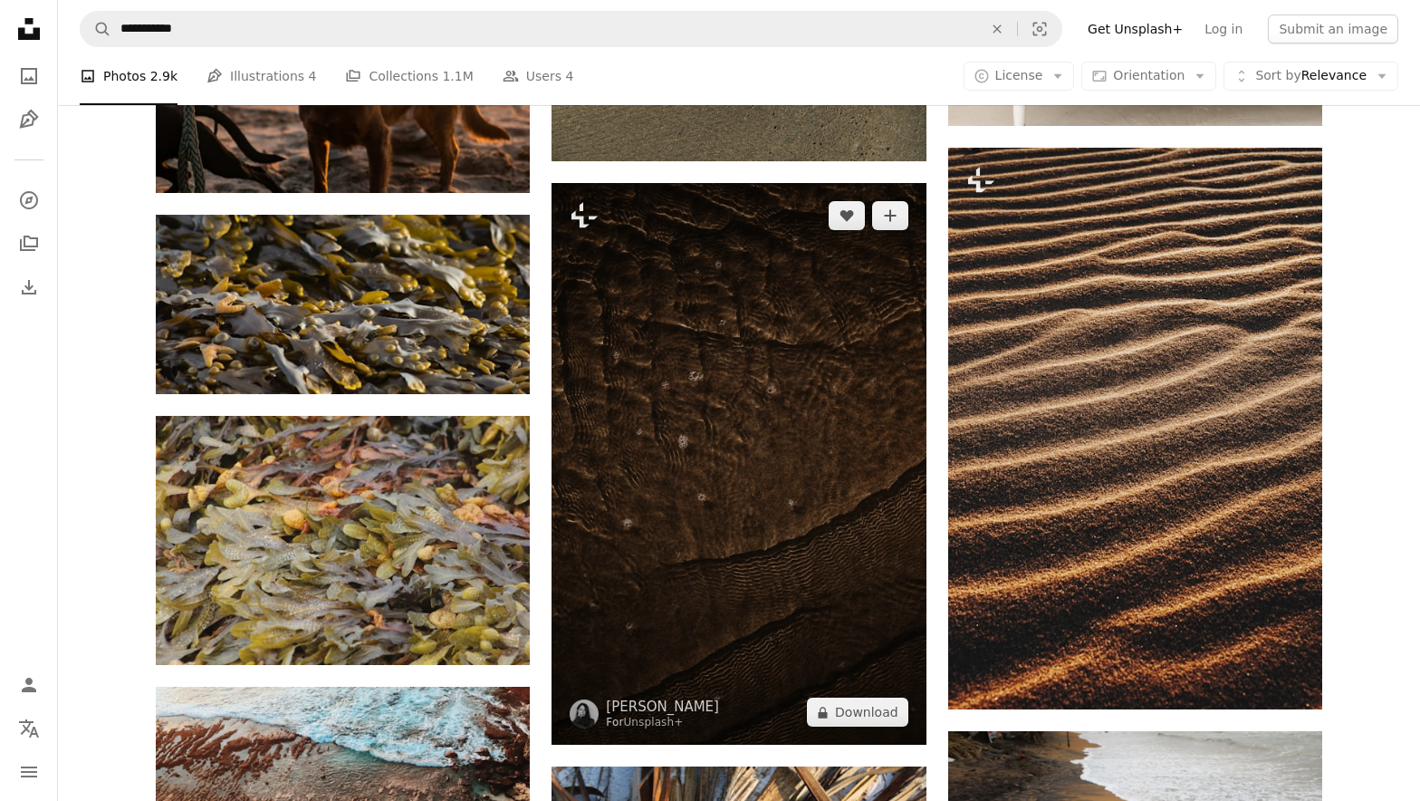
click at [779, 505] on img at bounding box center [738, 463] width 374 height 561
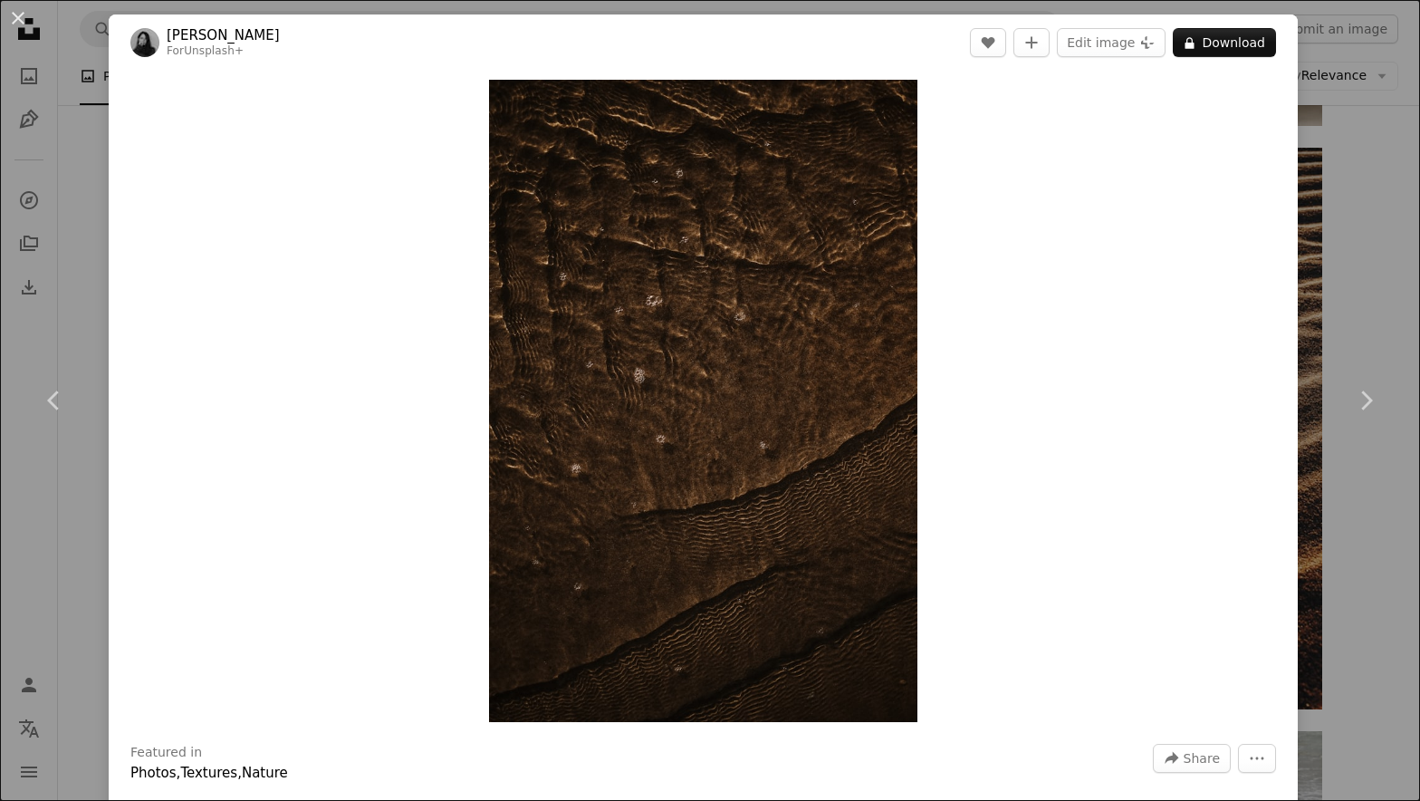
click at [1335, 295] on div "An X shape Chevron left Chevron right [PERSON_NAME] For Unsplash+ A heart A plu…" at bounding box center [710, 400] width 1420 height 801
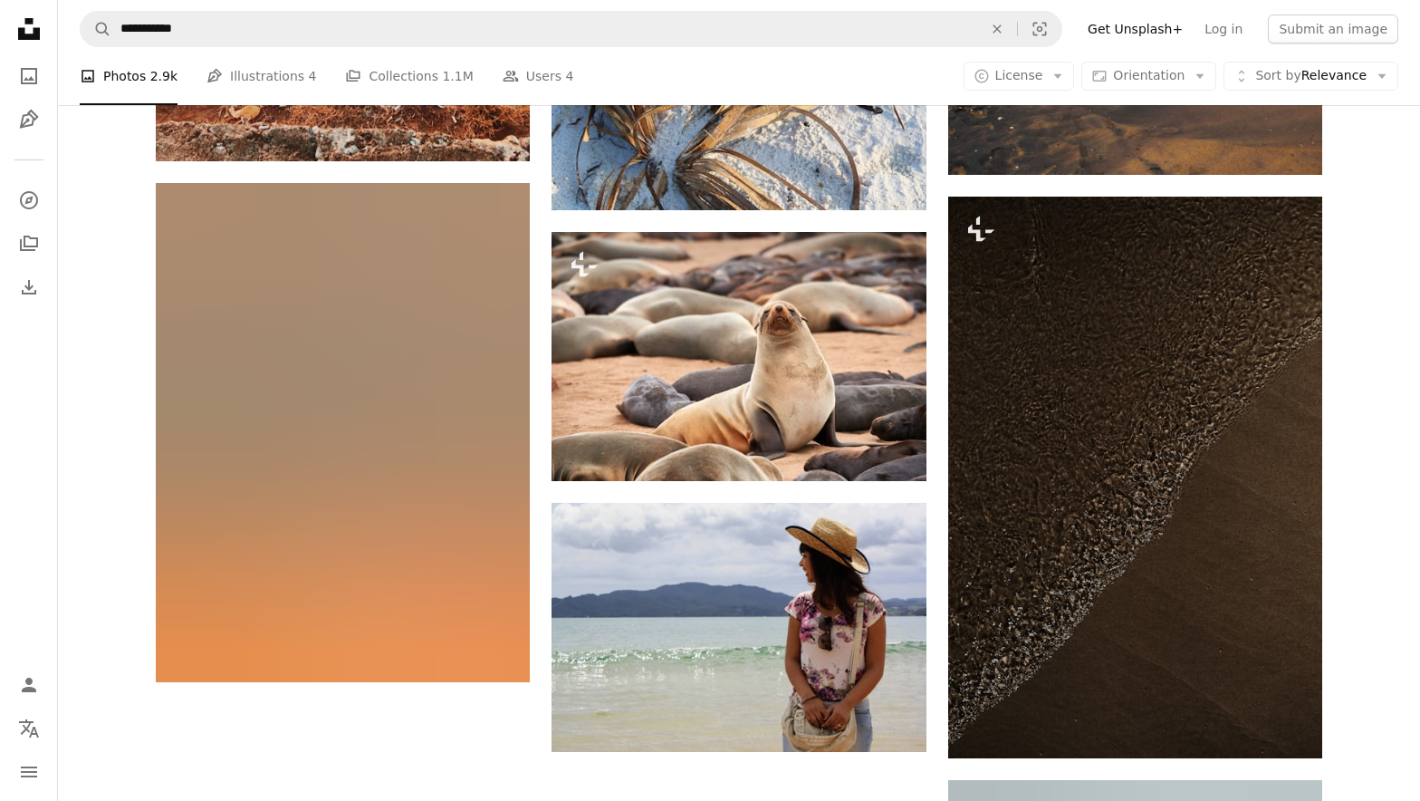
scroll to position [2212, 0]
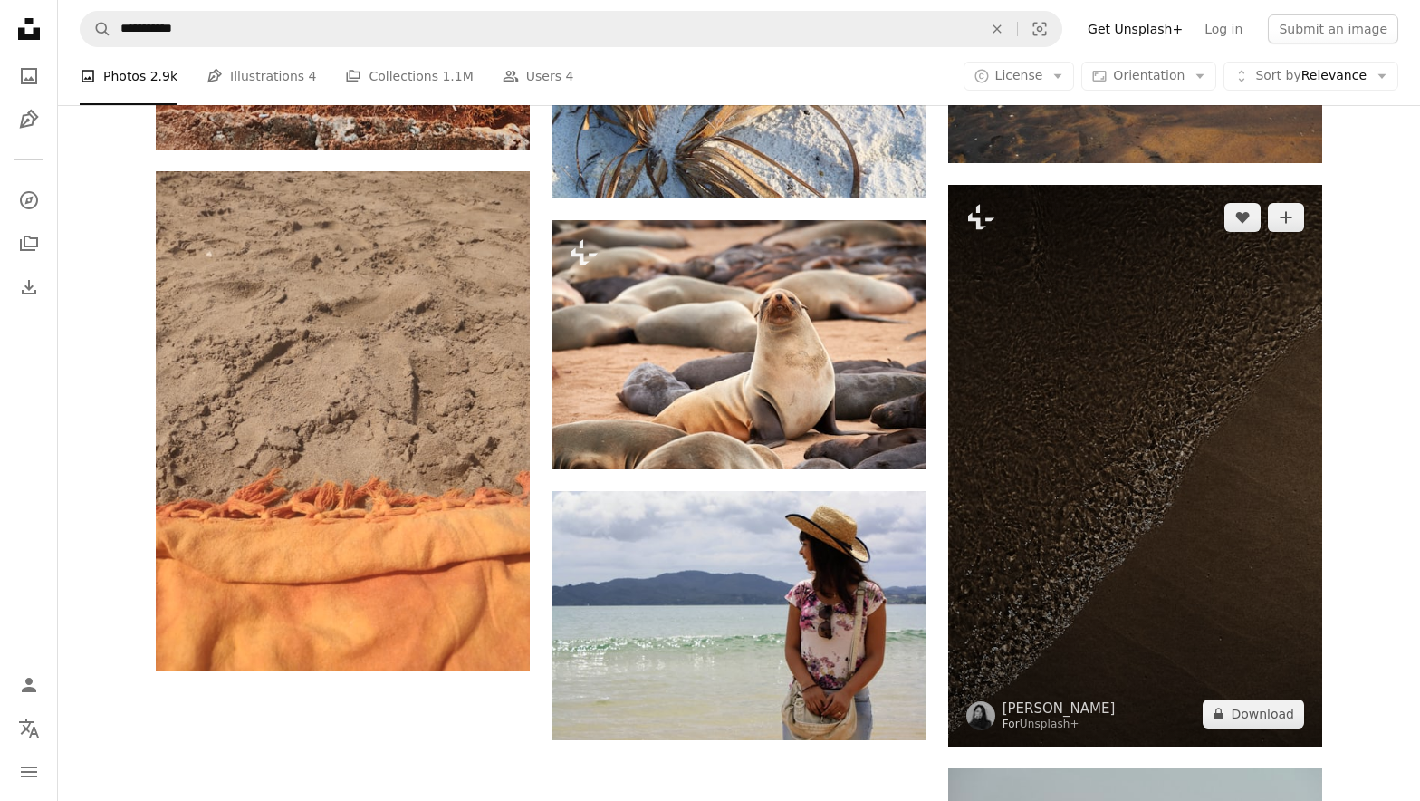
click at [1088, 486] on img at bounding box center [1135, 465] width 374 height 561
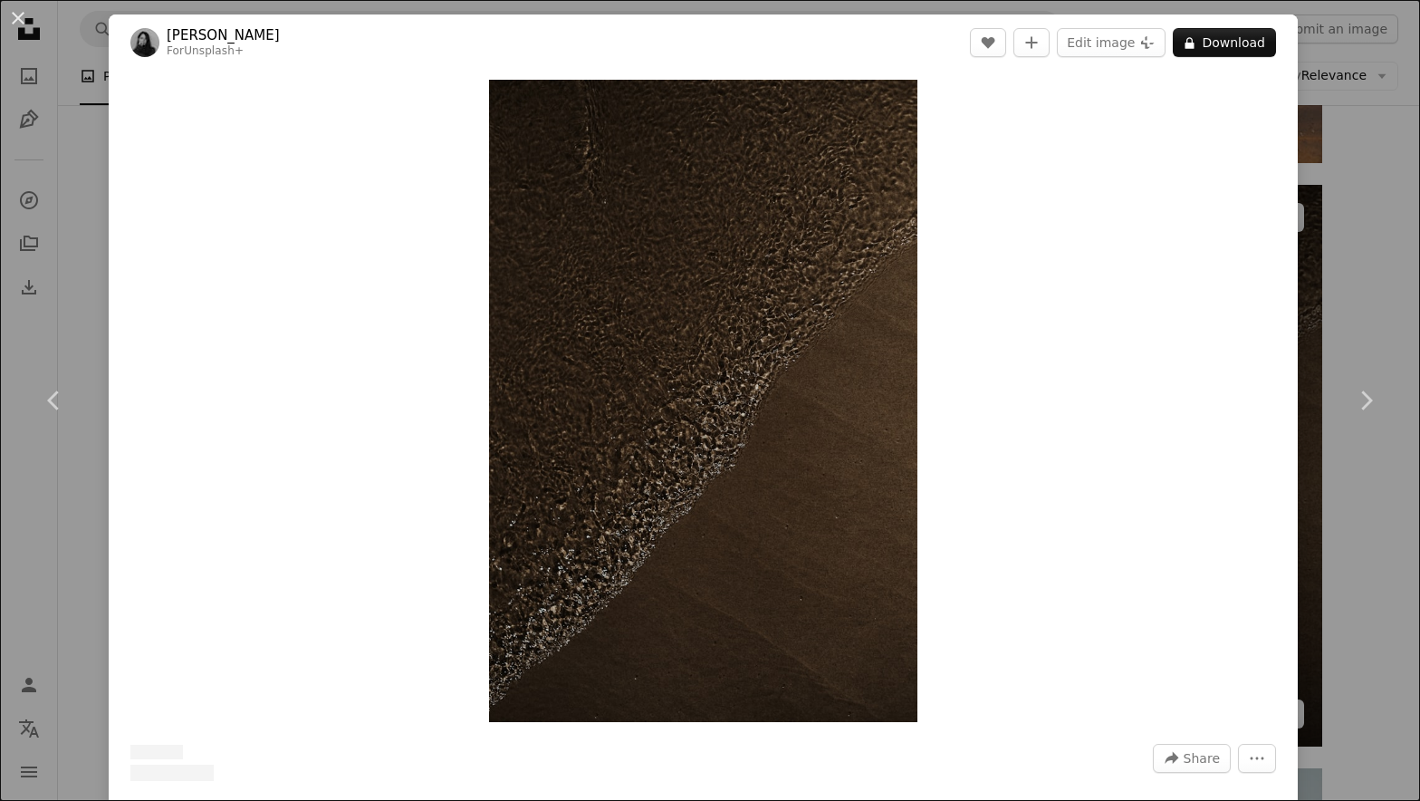
click at [1088, 486] on div "Zoom in" at bounding box center [703, 401] width 1189 height 660
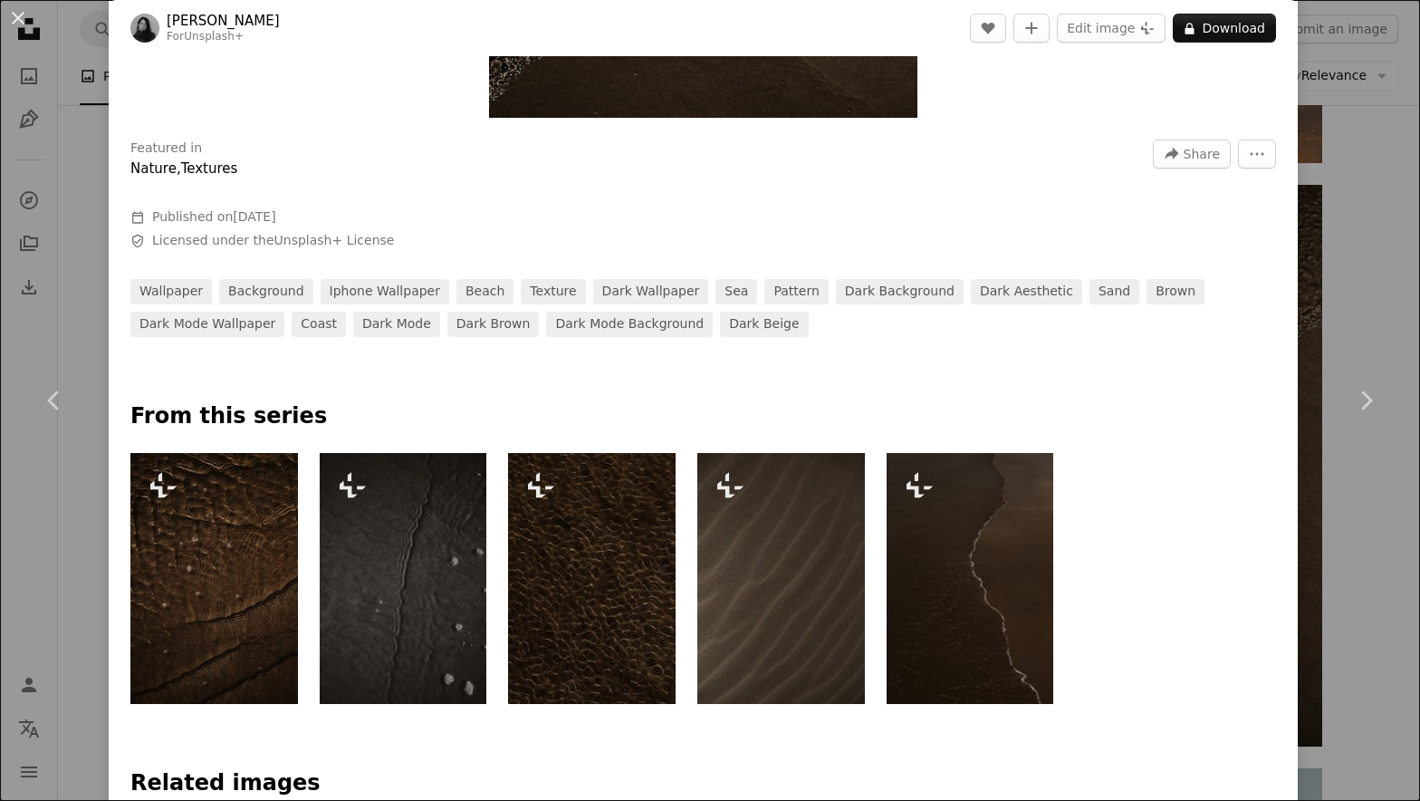
scroll to position [607, 0]
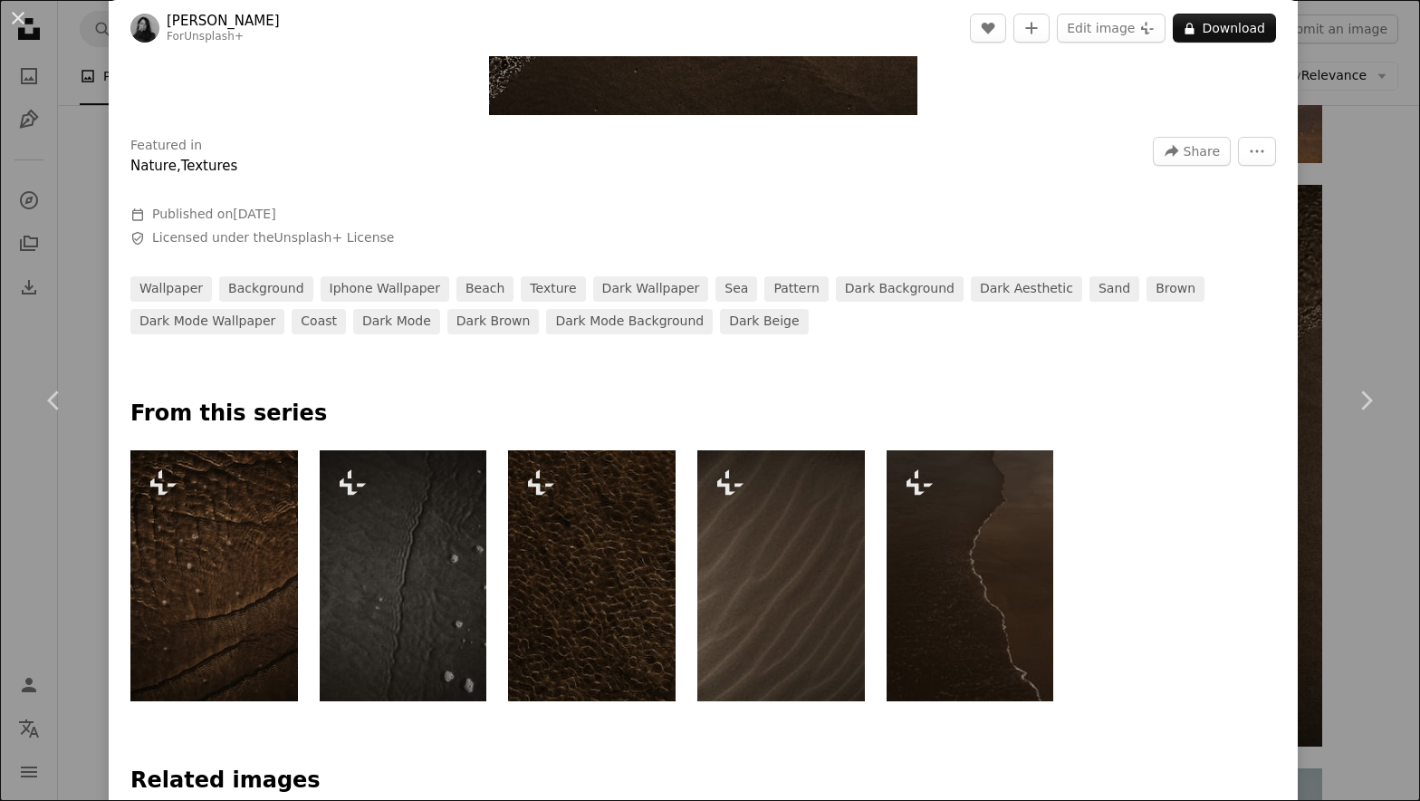
click at [809, 571] on img at bounding box center [781, 575] width 168 height 251
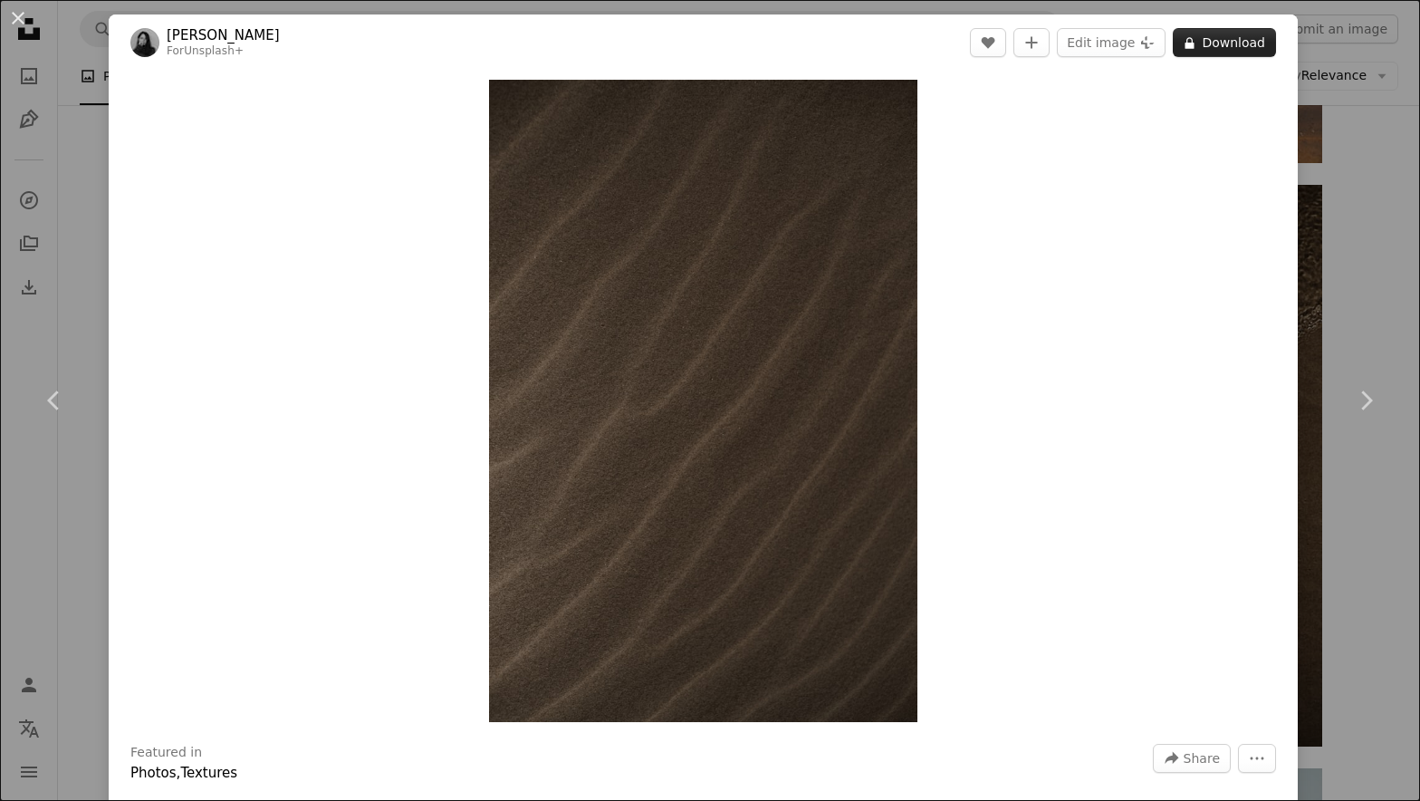
click at [1242, 43] on button "A lock Download" at bounding box center [1224, 42] width 103 height 29
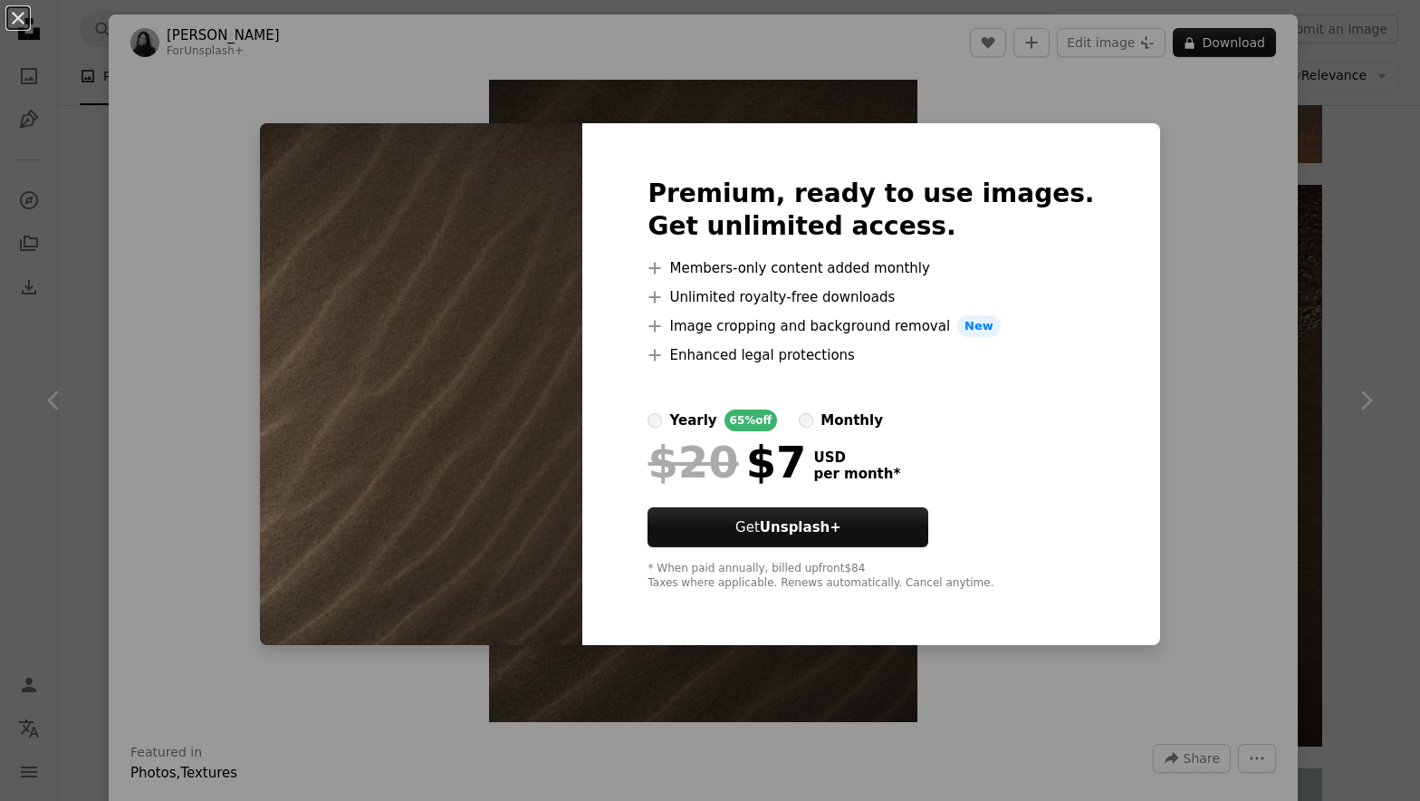
click at [880, 429] on div "monthly" at bounding box center [851, 420] width 62 height 22
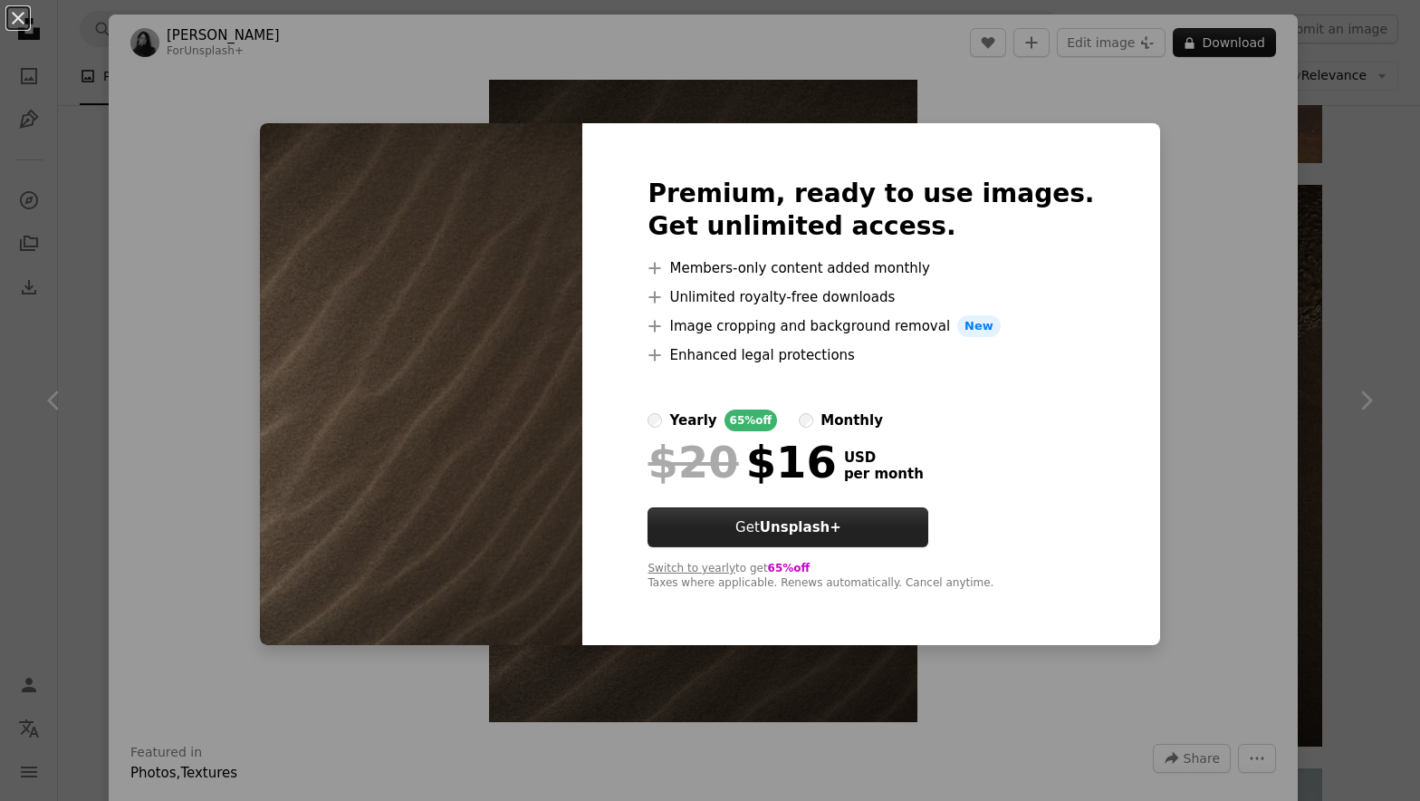
click at [884, 514] on button "Get Unsplash+" at bounding box center [787, 527] width 281 height 40
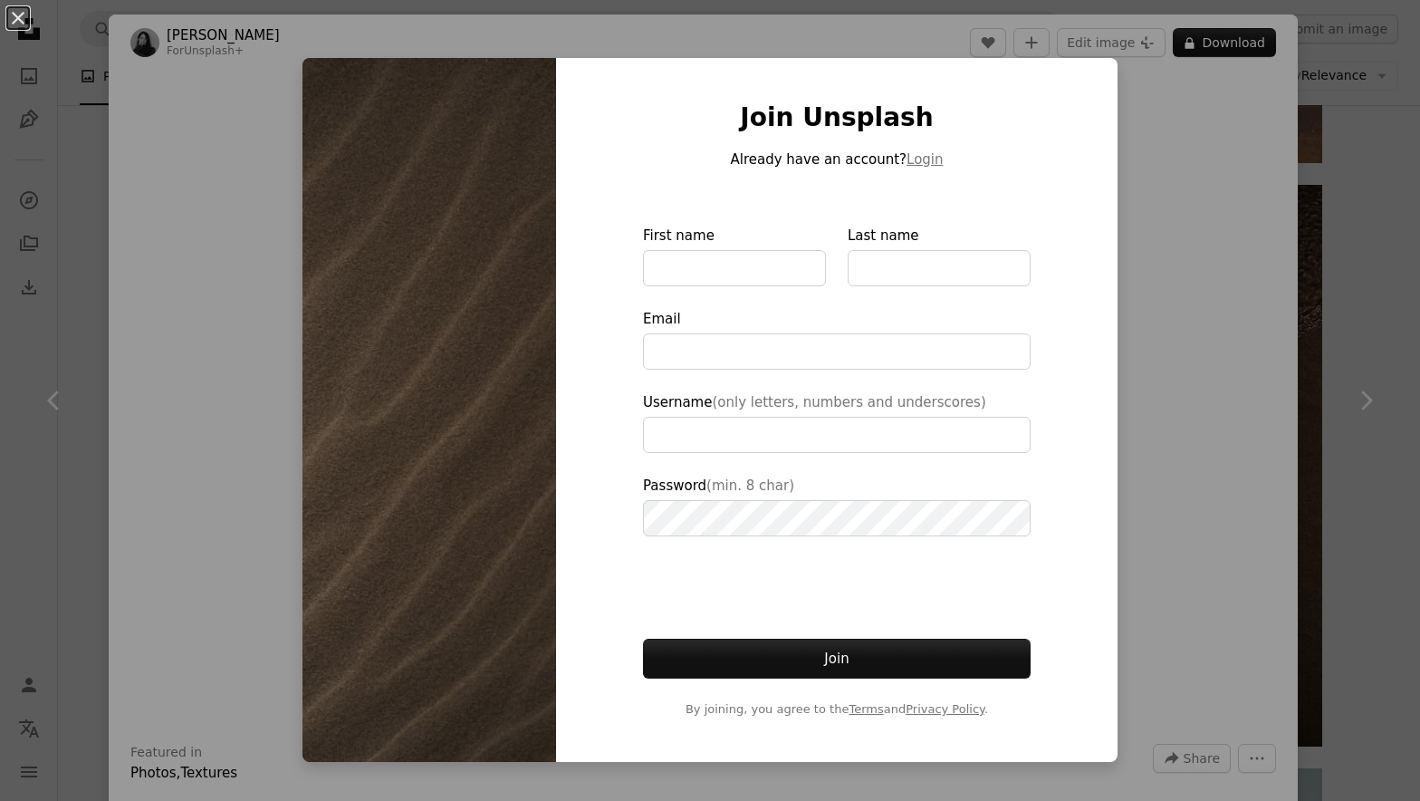
type input "**********"
click at [1250, 82] on div "An X shape Join Unsplash Already have an account? Login First name Last name Em…" at bounding box center [710, 400] width 1420 height 801
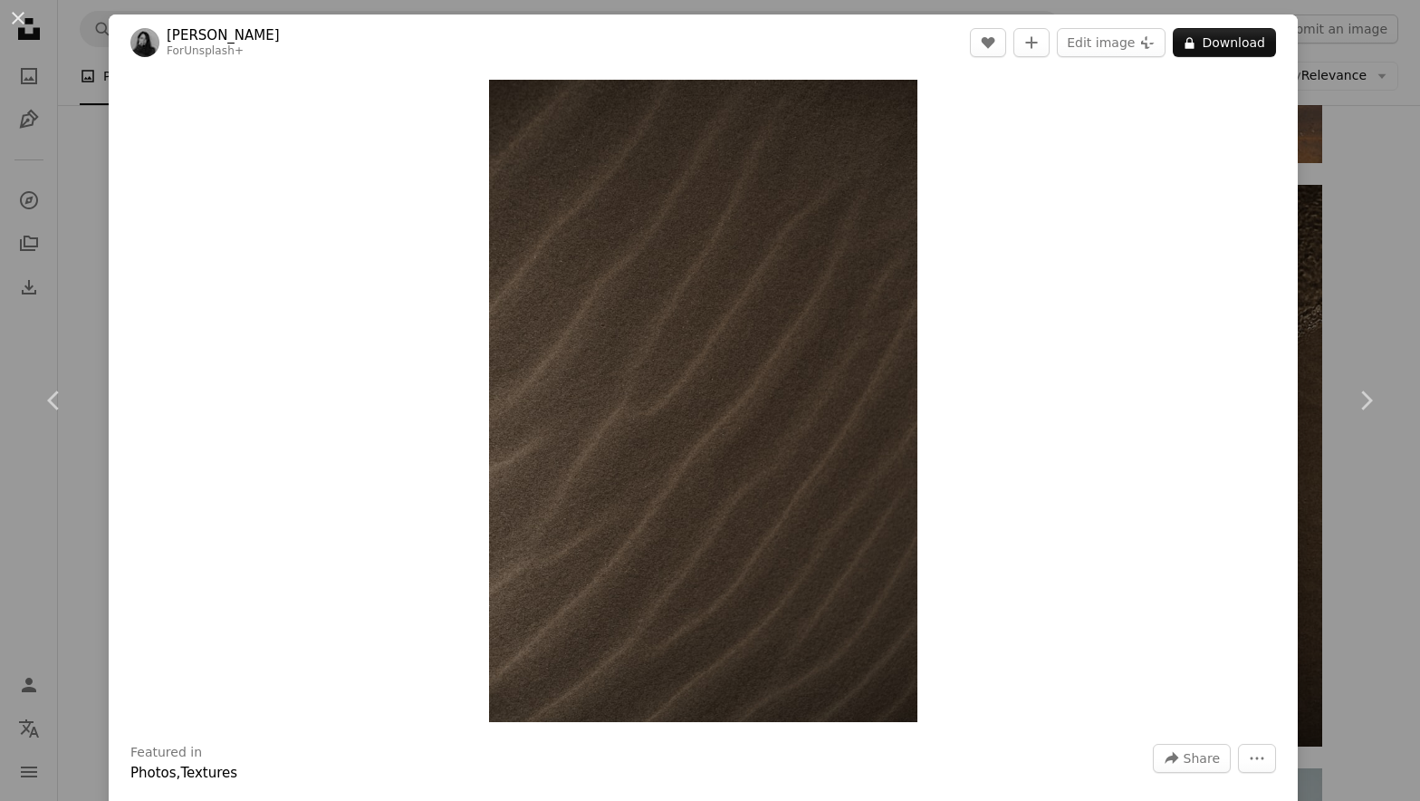
click at [1314, 254] on div "An X shape Chevron left Chevron right [PERSON_NAME] For Unsplash+ A heart A plu…" at bounding box center [710, 400] width 1420 height 801
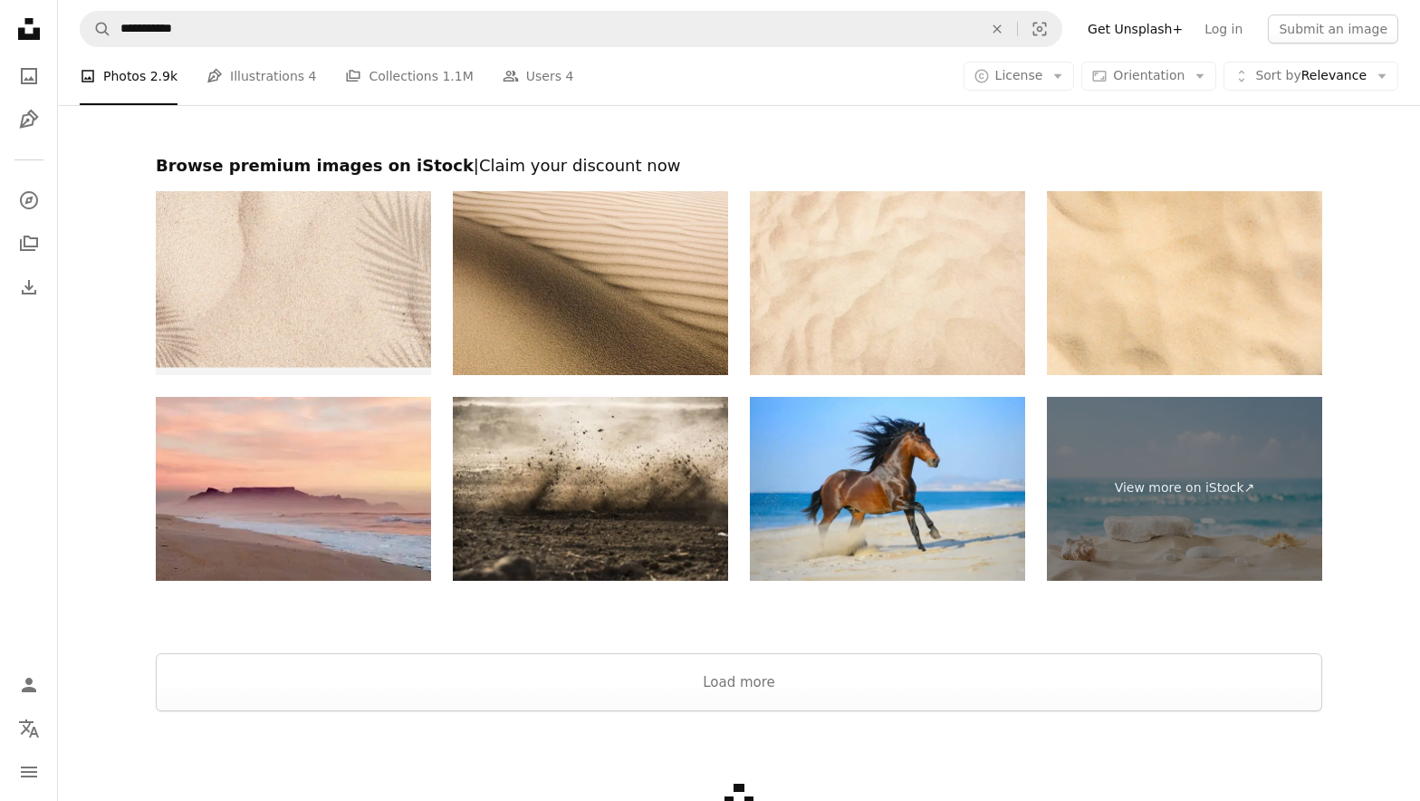
scroll to position [3407, 0]
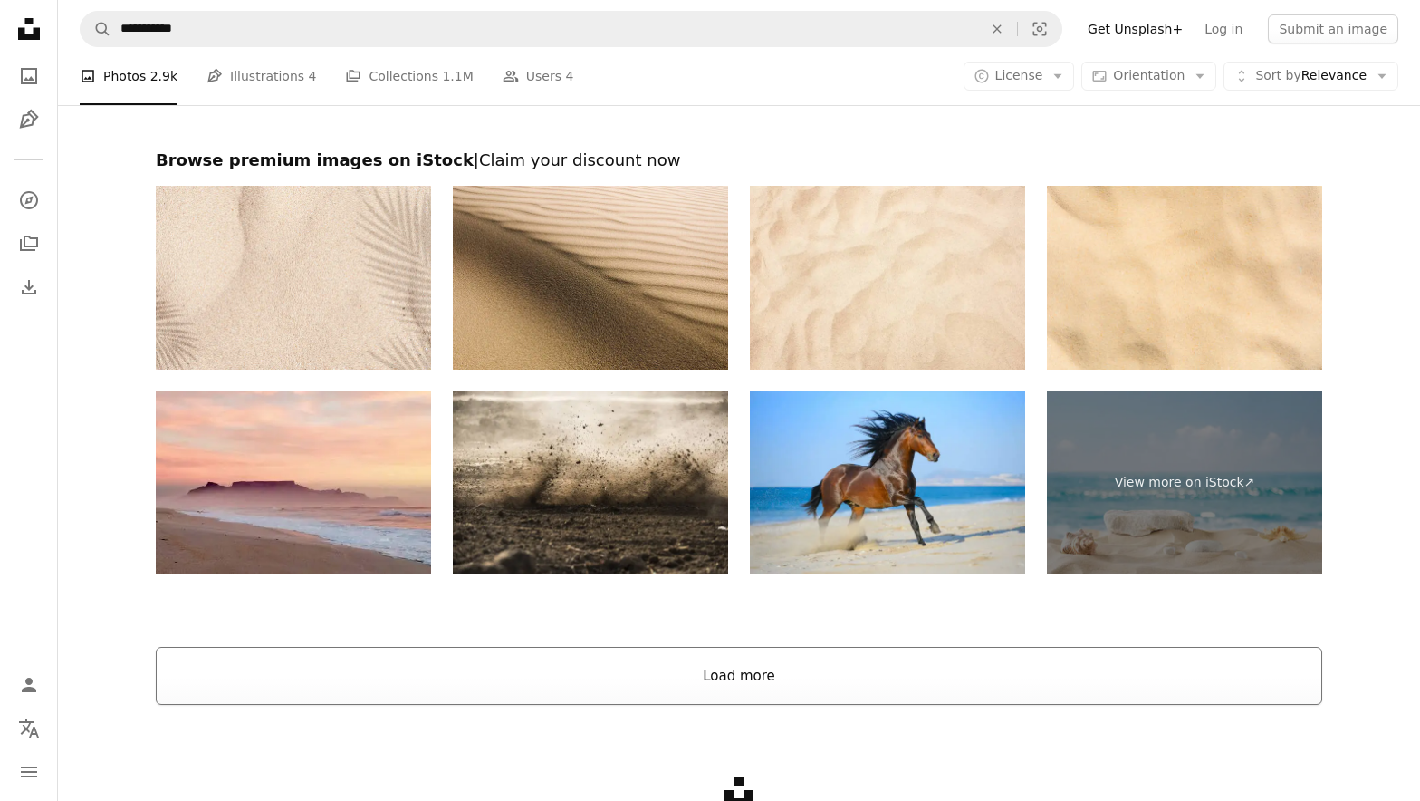
click at [791, 648] on button "Load more" at bounding box center [739, 676] width 1166 height 58
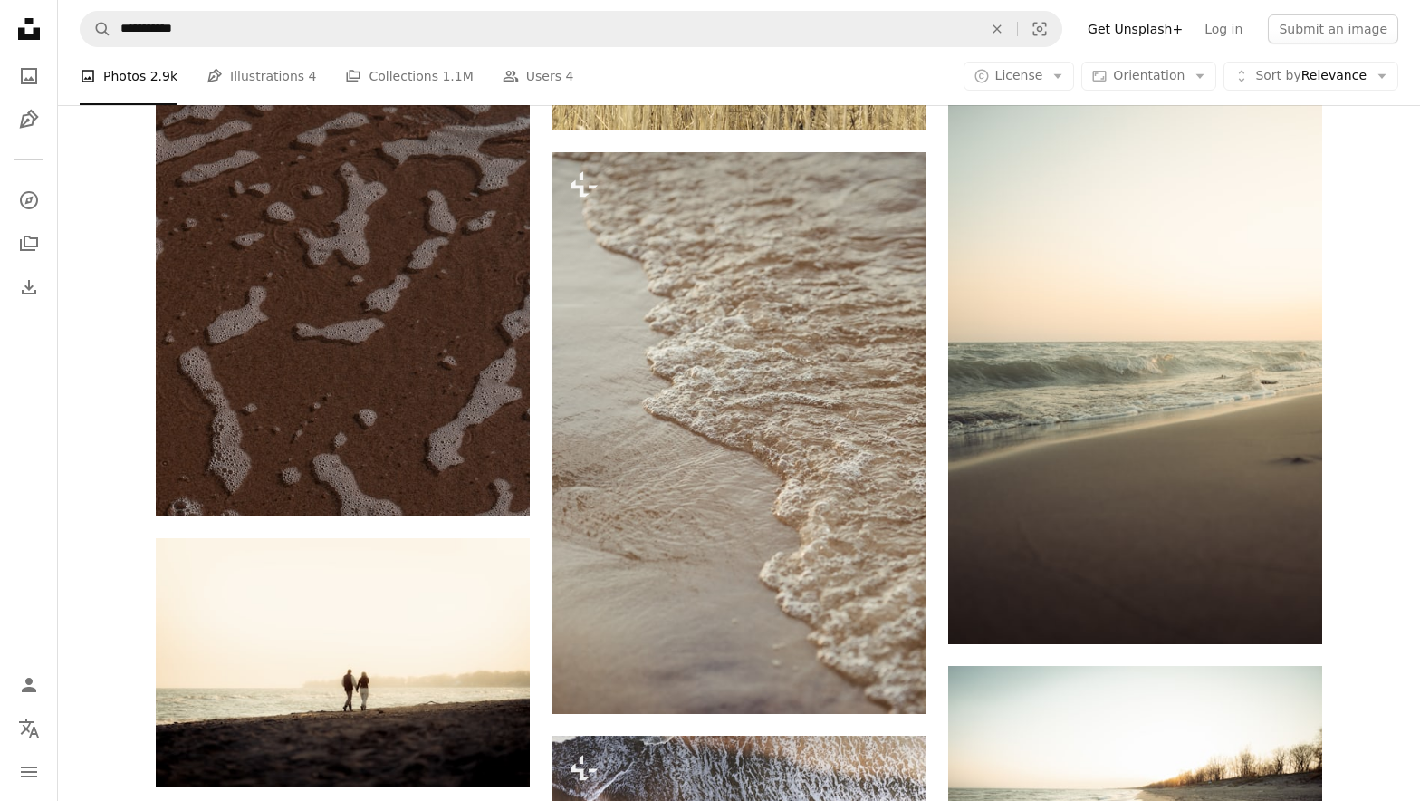
scroll to position [5515, 0]
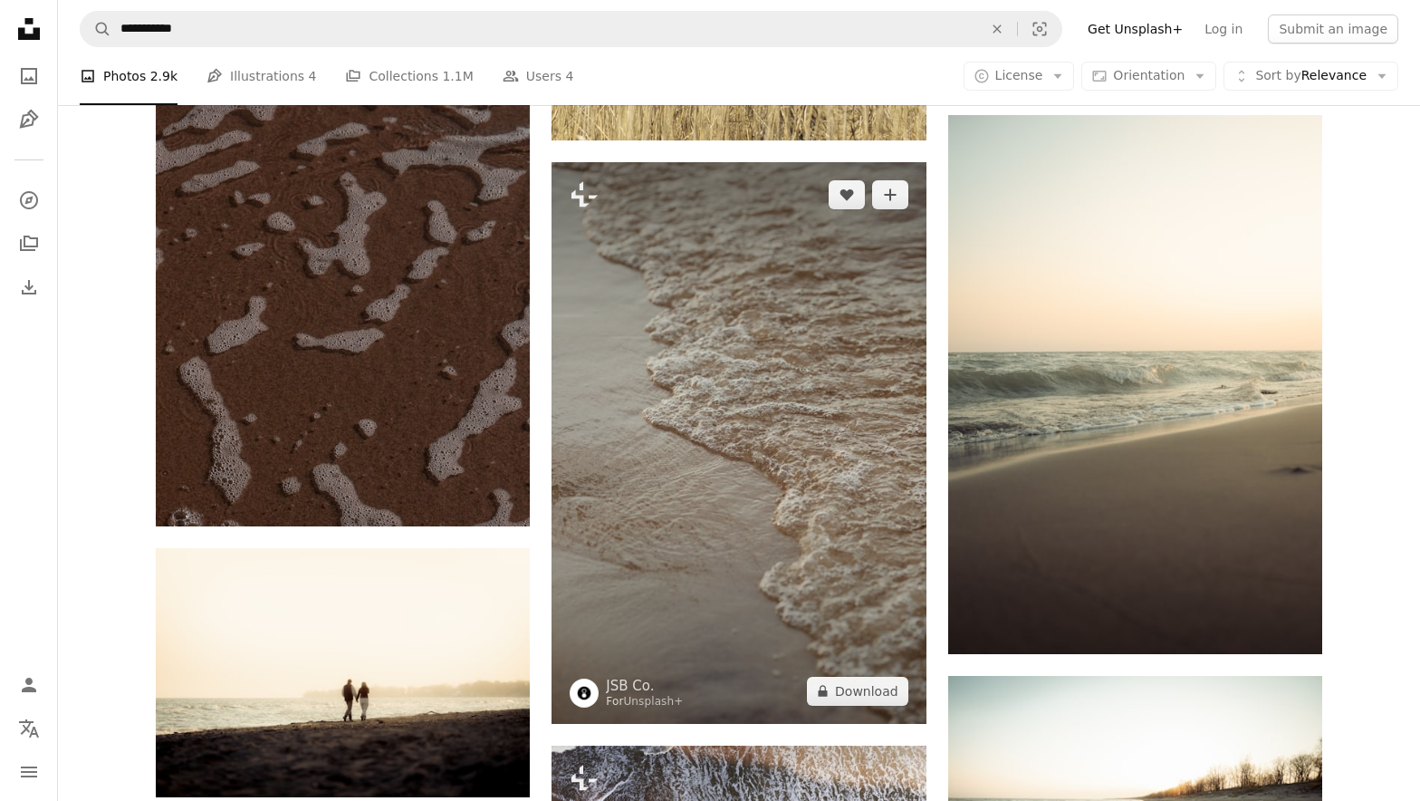
click at [786, 575] on img at bounding box center [738, 442] width 374 height 561
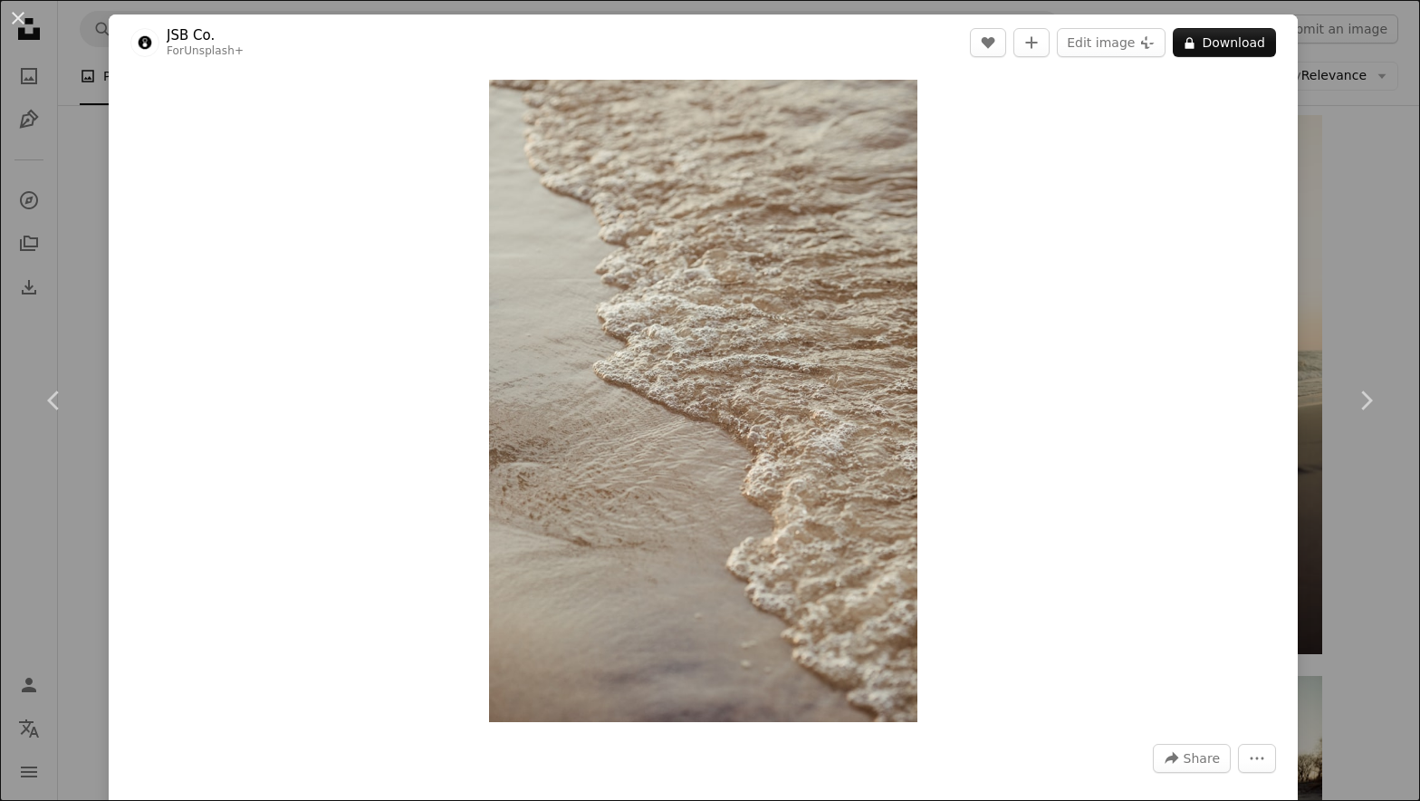
click at [1342, 288] on div "An X shape Chevron left Chevron right JSB Co. For Unsplash+ A heart A plus sign…" at bounding box center [710, 400] width 1420 height 801
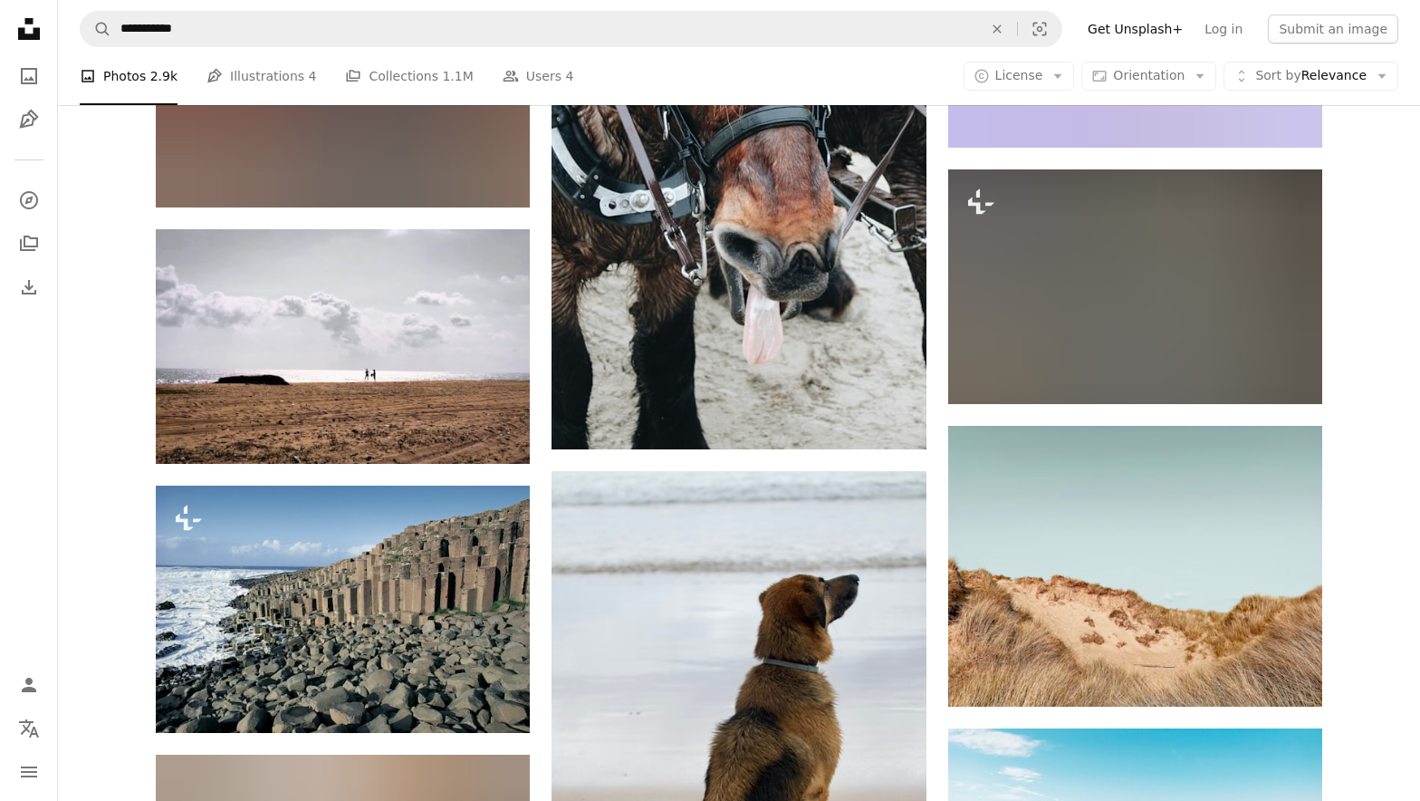
scroll to position [7773, 0]
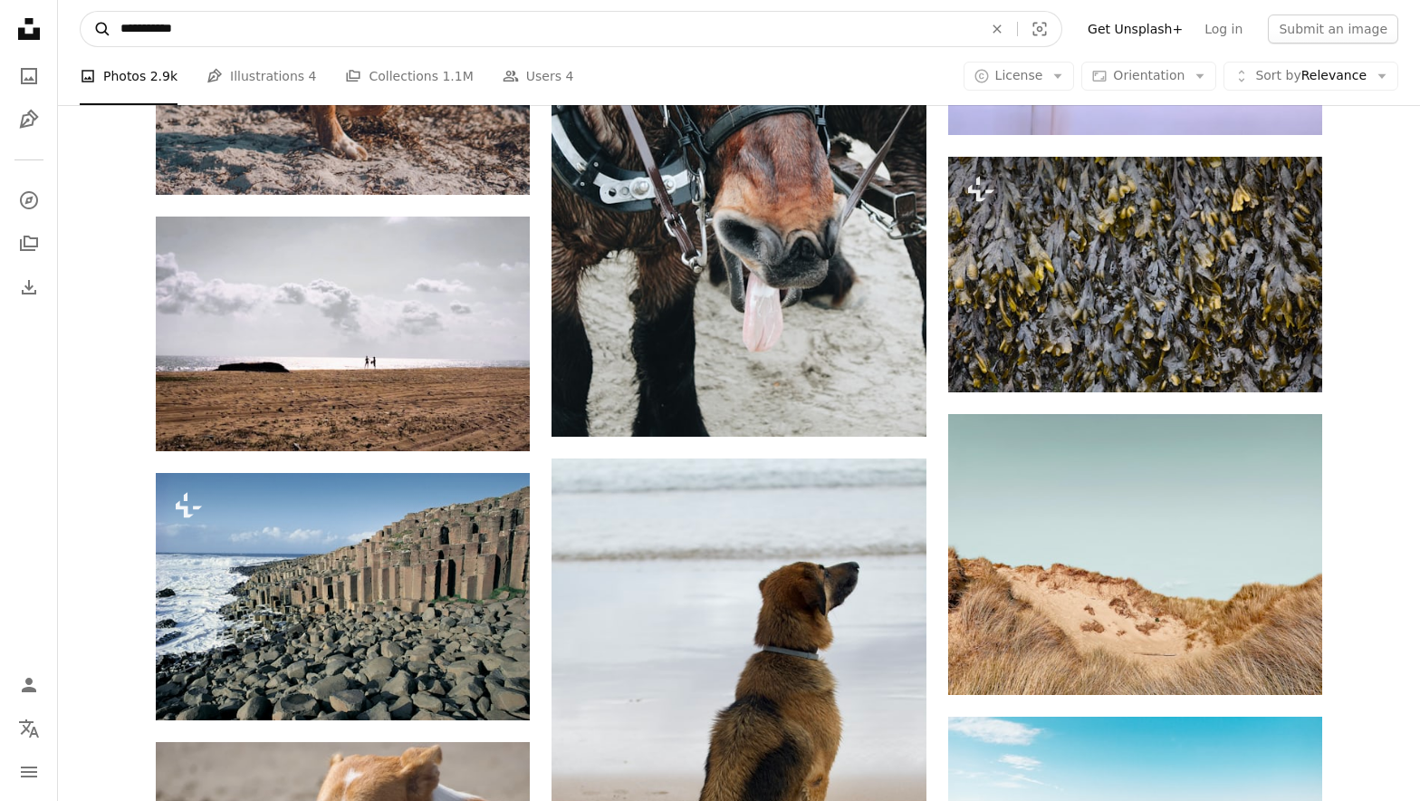
drag, startPoint x: 242, startPoint y: 25, endPoint x: 88, endPoint y: 24, distance: 154.0
click at [88, 24] on form "**********" at bounding box center [571, 29] width 983 height 36
type input "**********"
click button "A magnifying glass" at bounding box center [96, 29] width 31 height 34
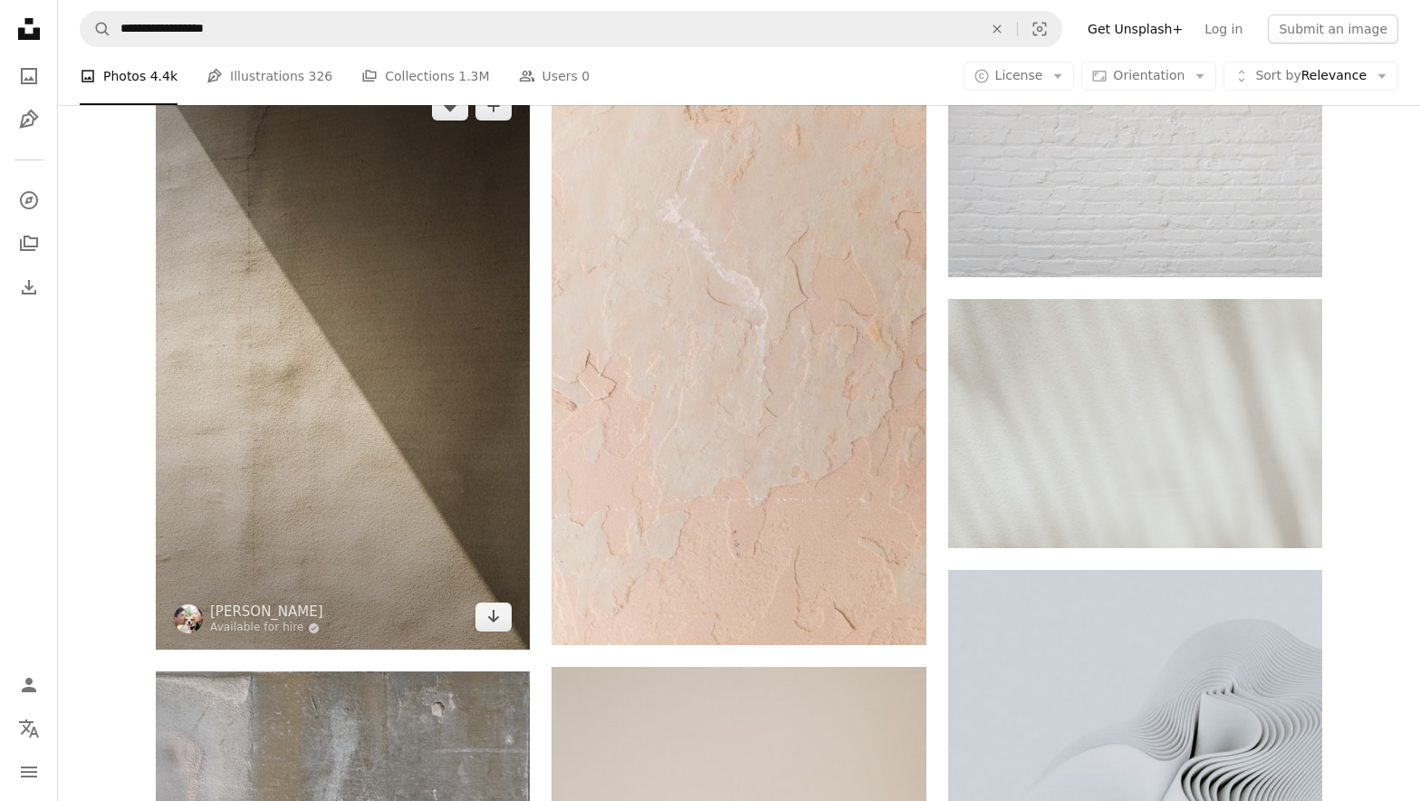
scroll to position [2092, 0]
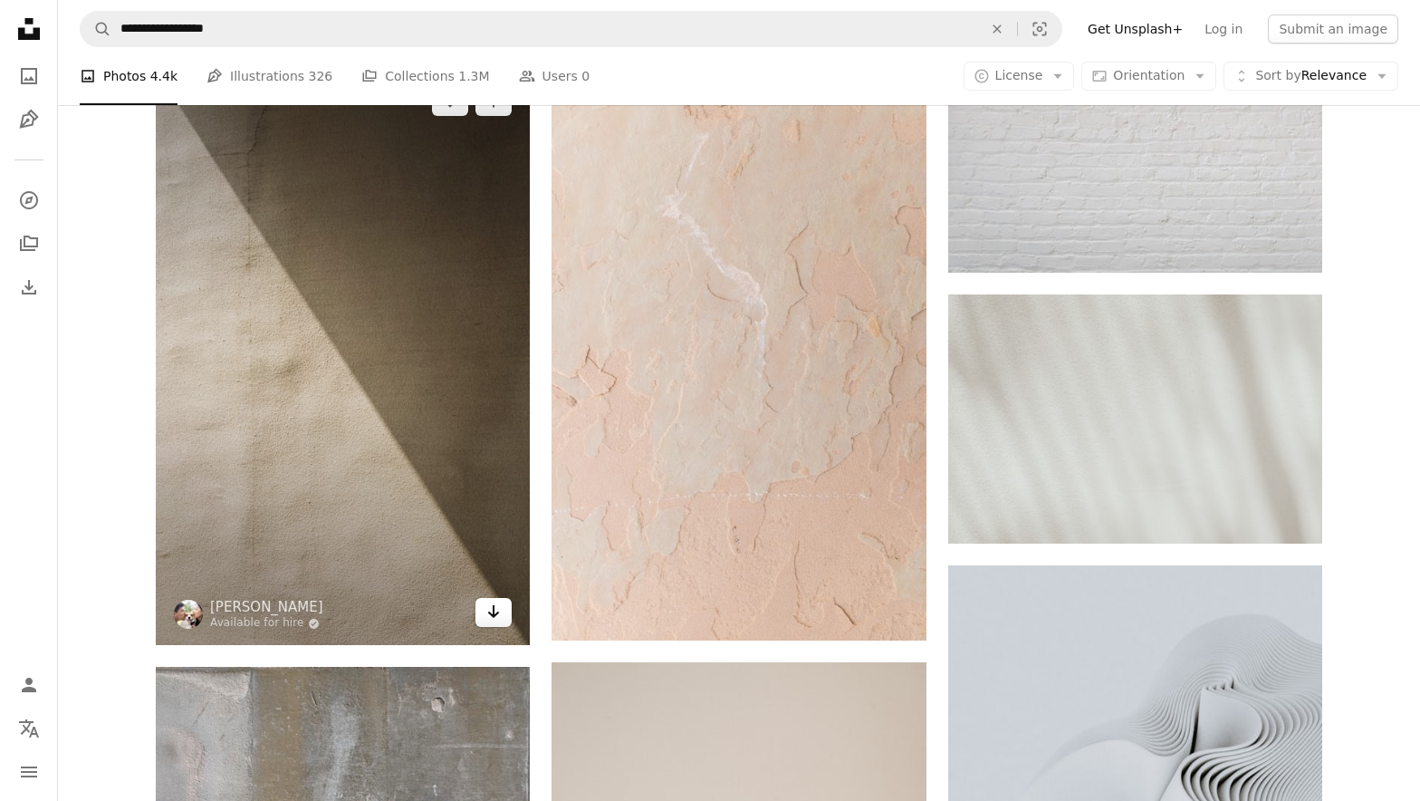
click at [492, 608] on icon "Arrow pointing down" at bounding box center [493, 611] width 14 height 22
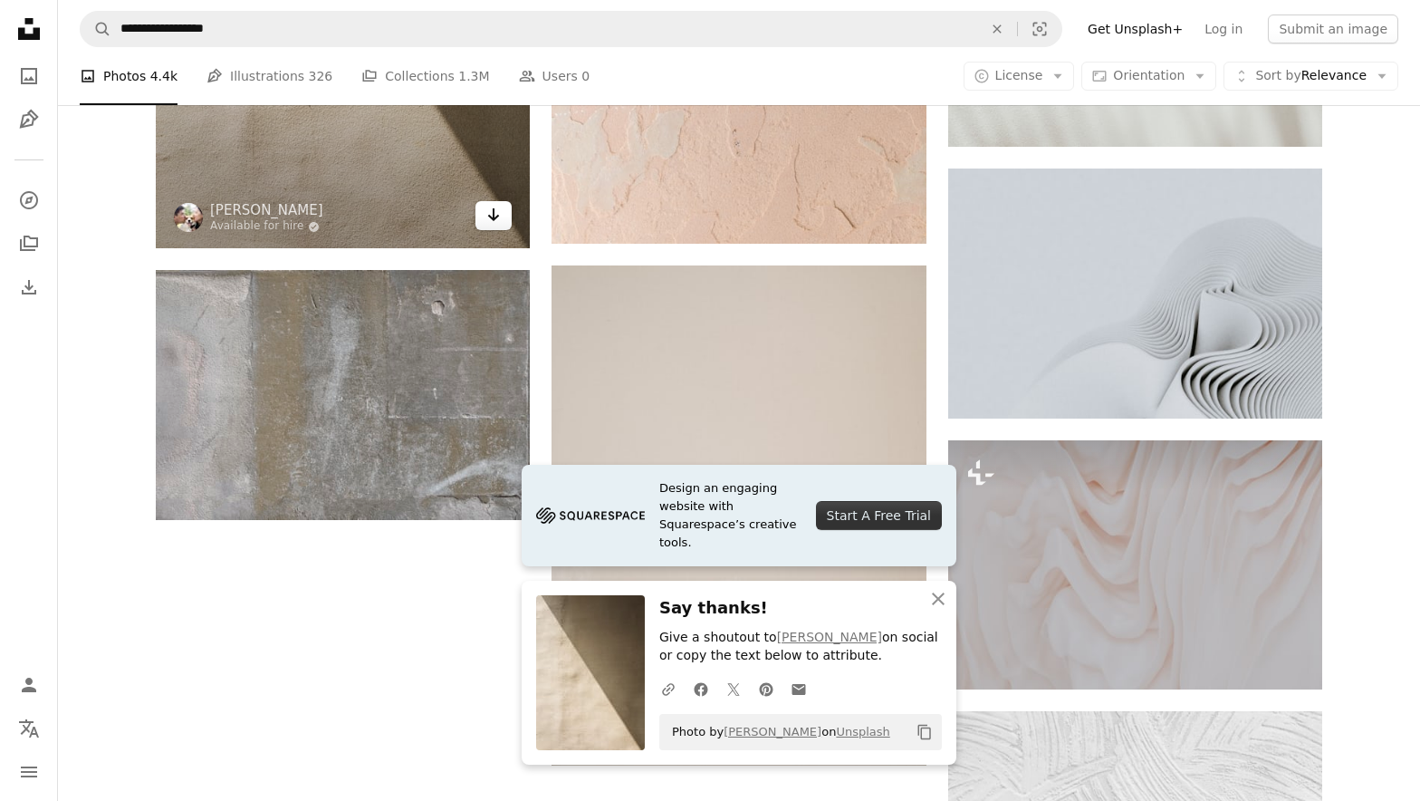
scroll to position [2562, 0]
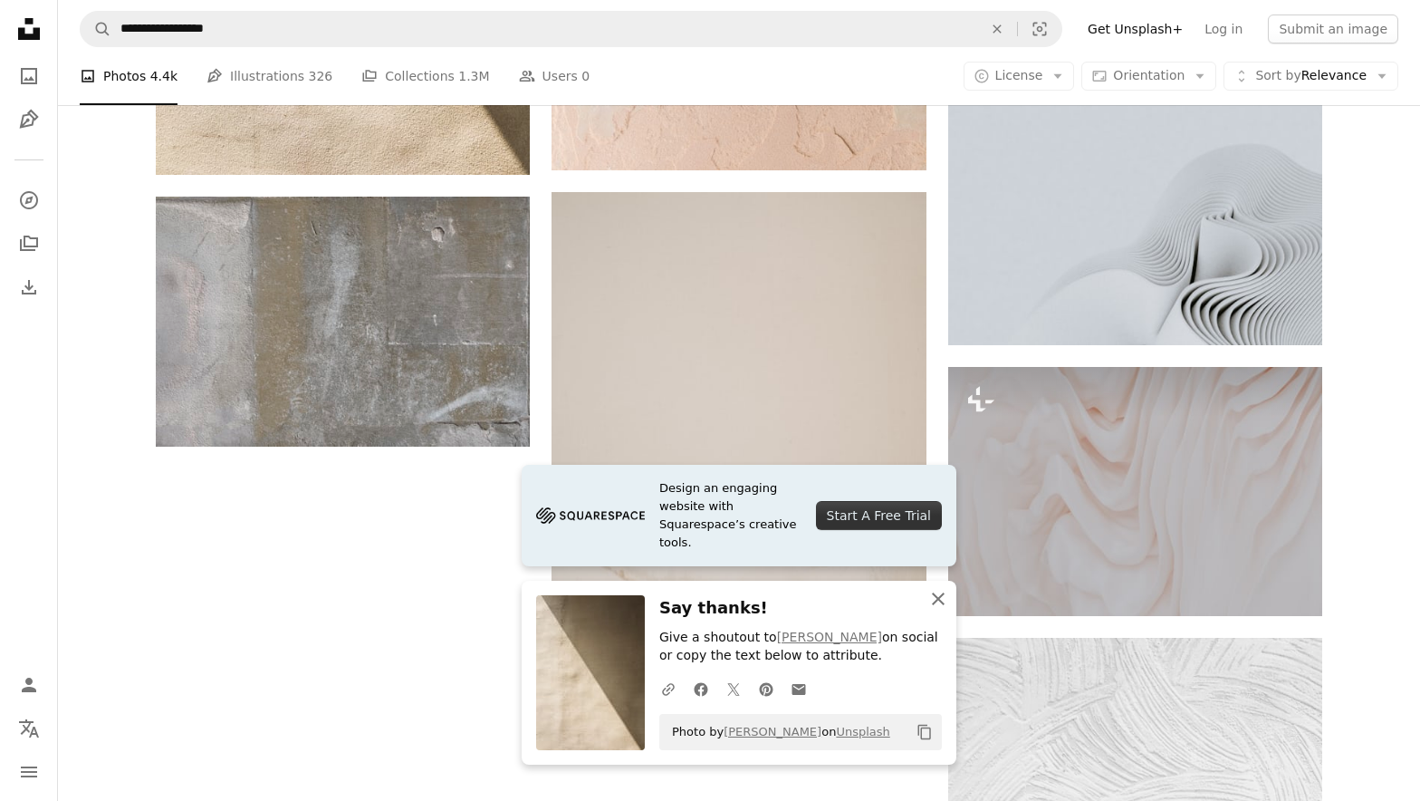
click at [940, 597] on icon "button" at bounding box center [938, 598] width 13 height 13
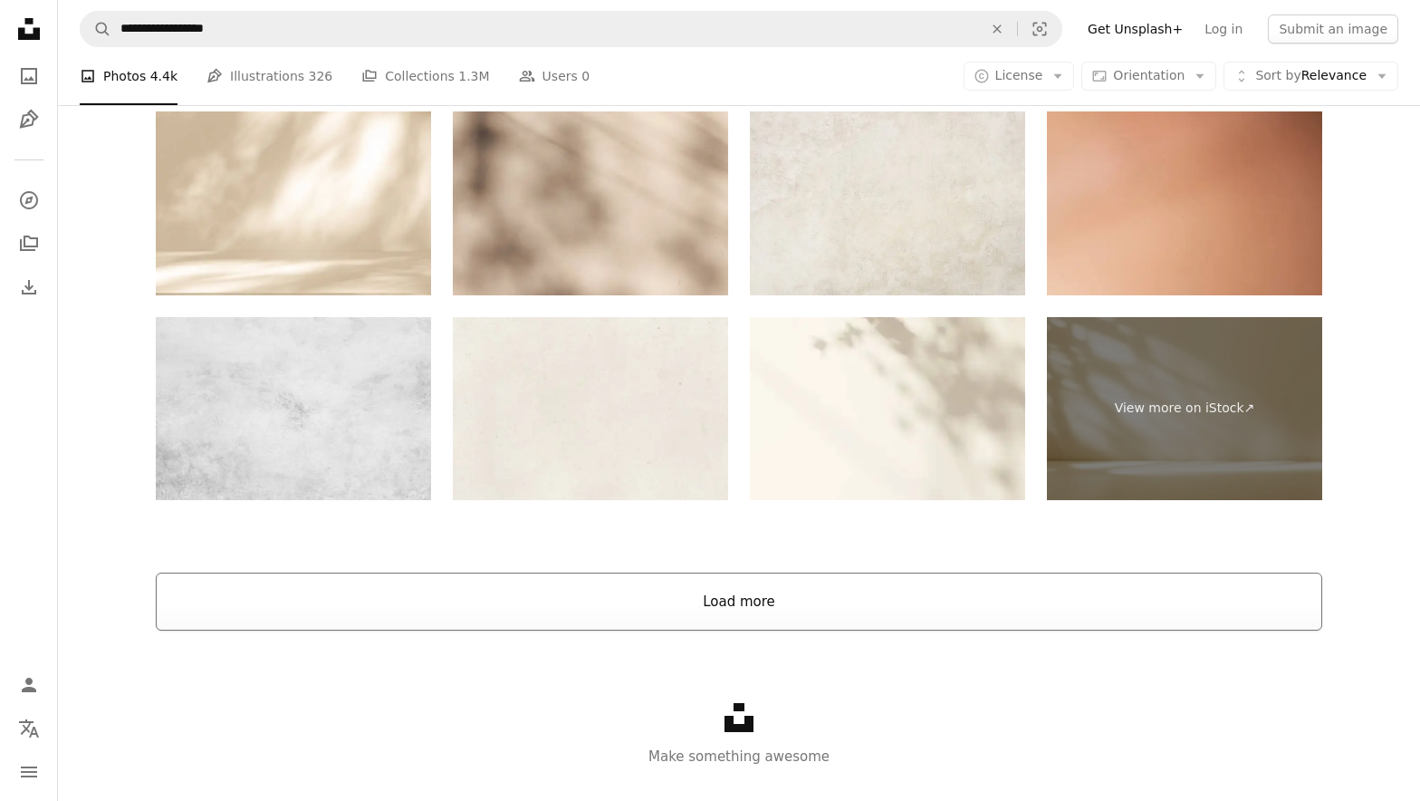
click at [893, 575] on button "Load more" at bounding box center [739, 601] width 1166 height 58
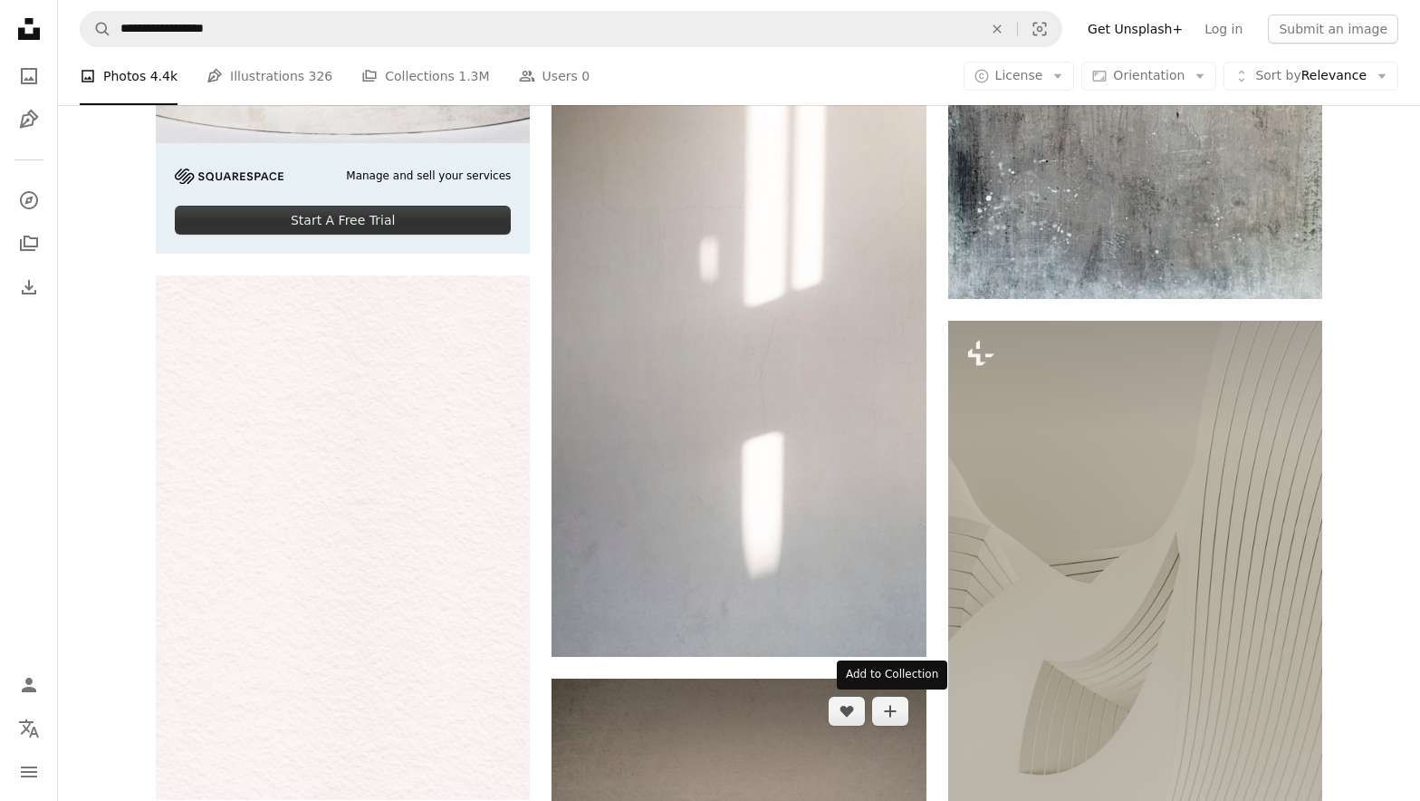
scroll to position [4895, 0]
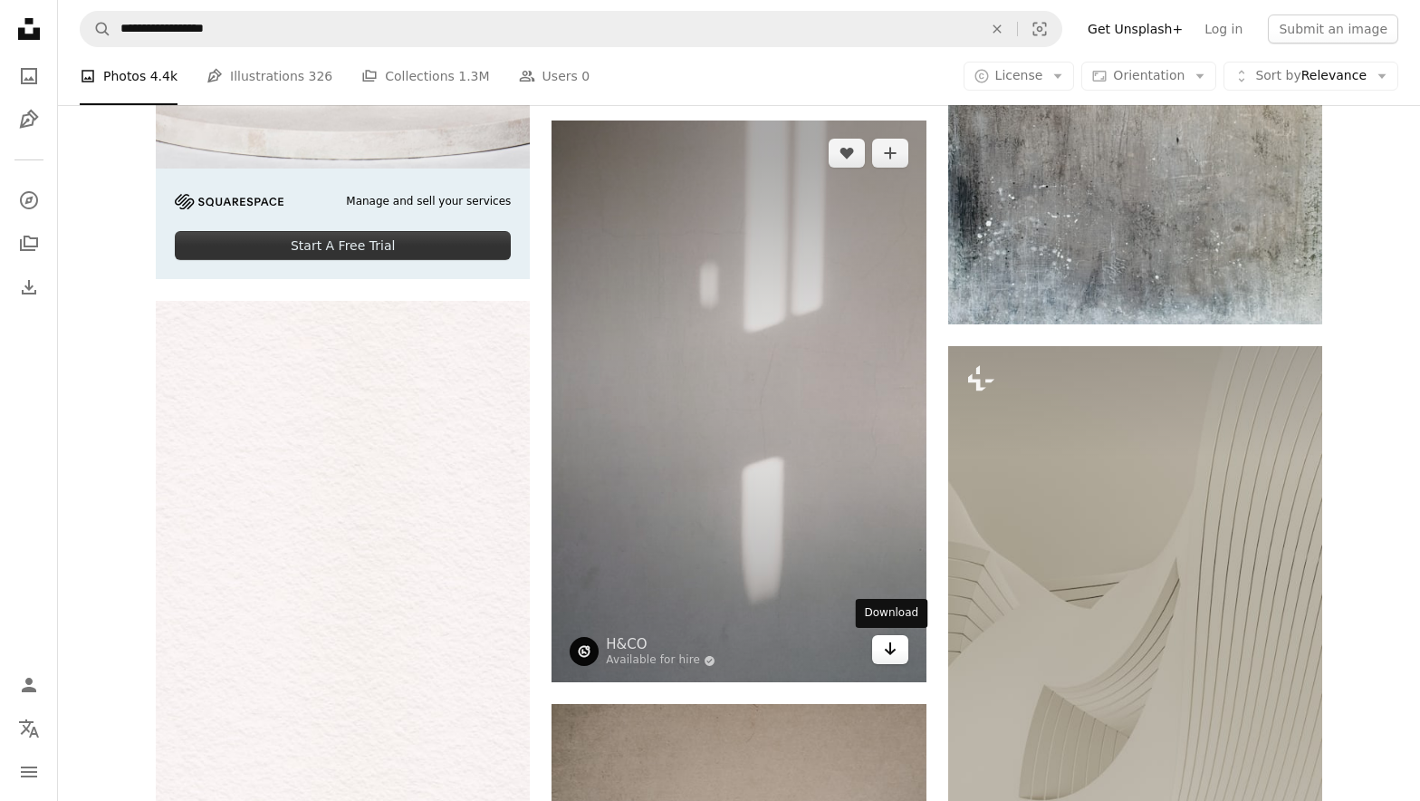
click at [887, 649] on icon "Download" at bounding box center [890, 648] width 12 height 13
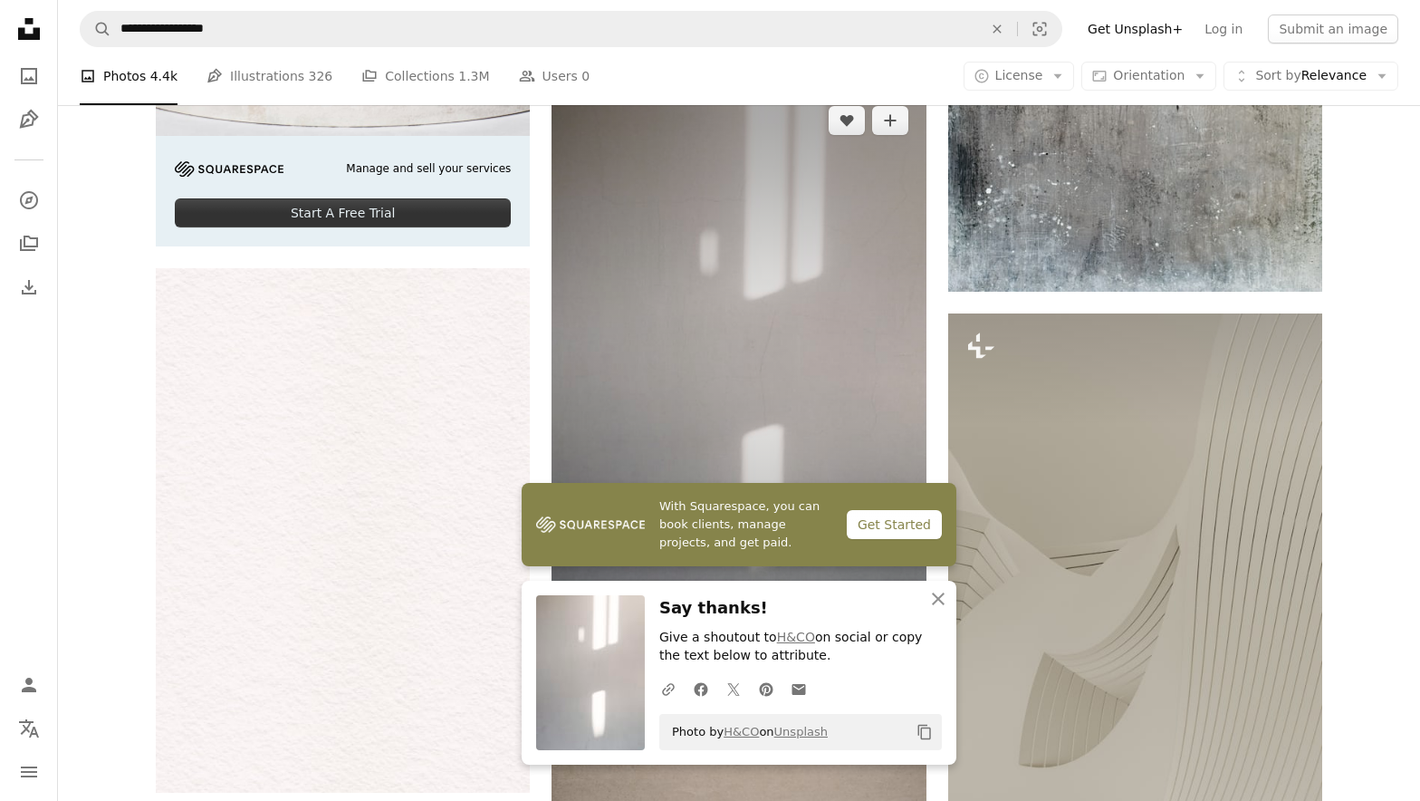
scroll to position [4936, 0]
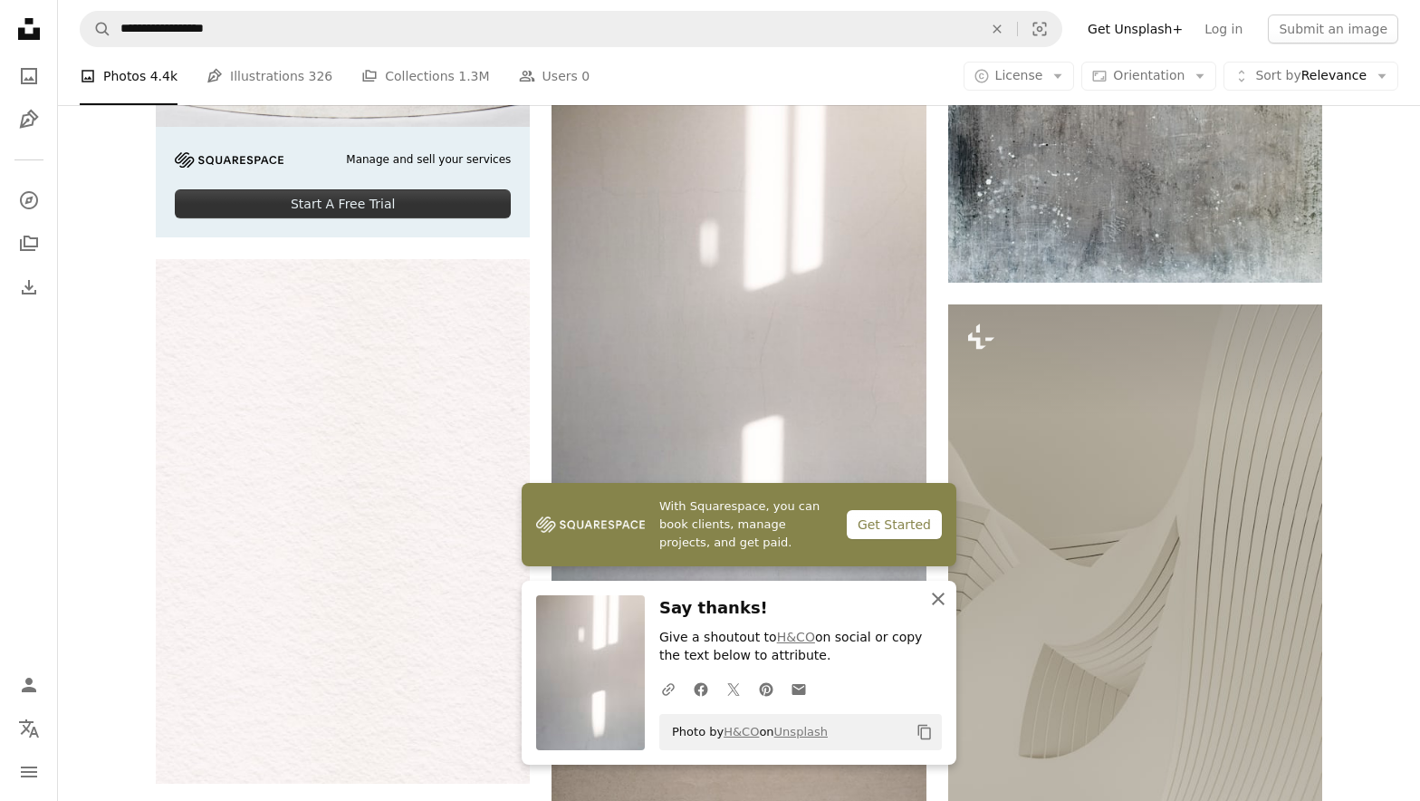
click at [940, 597] on icon "button" at bounding box center [938, 598] width 13 height 13
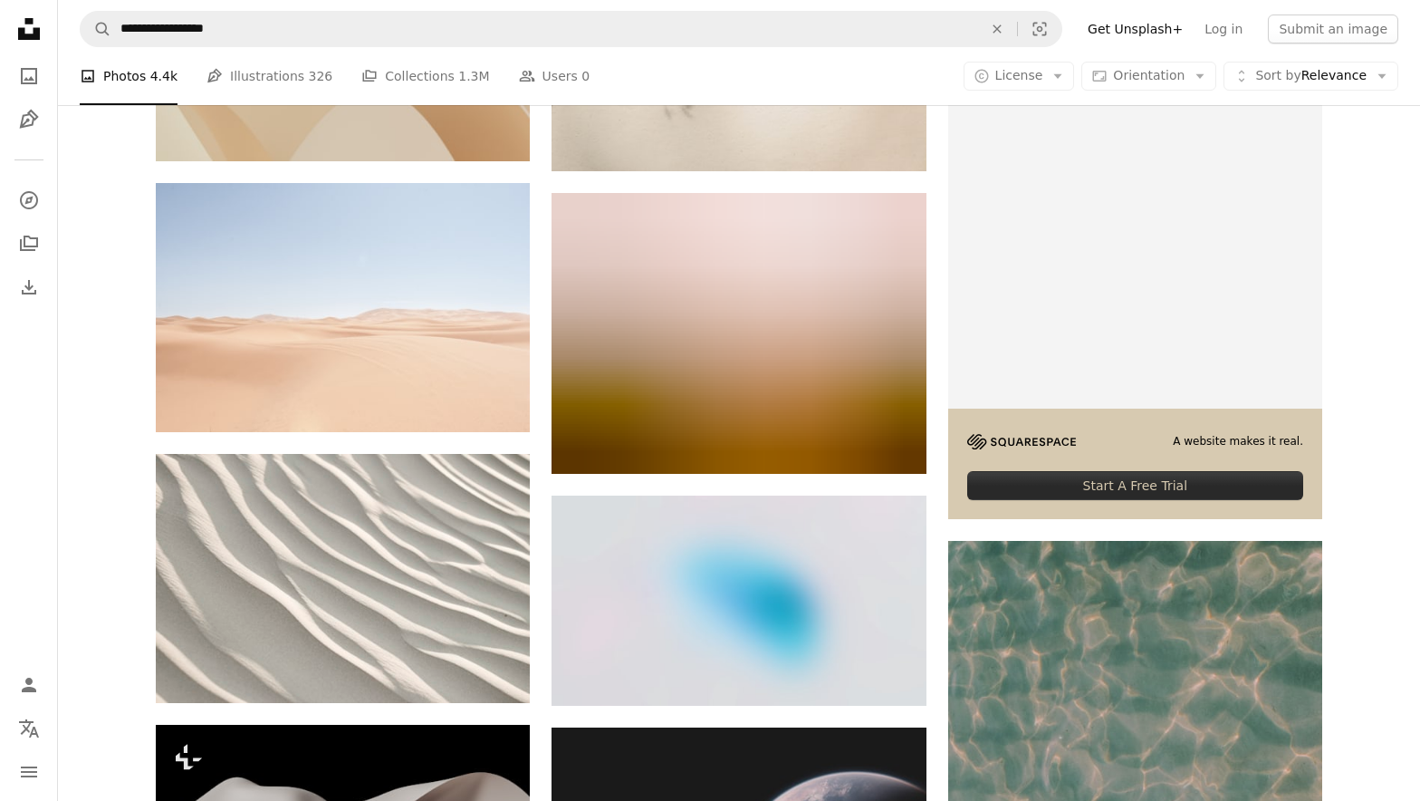
scroll to position [8332, 0]
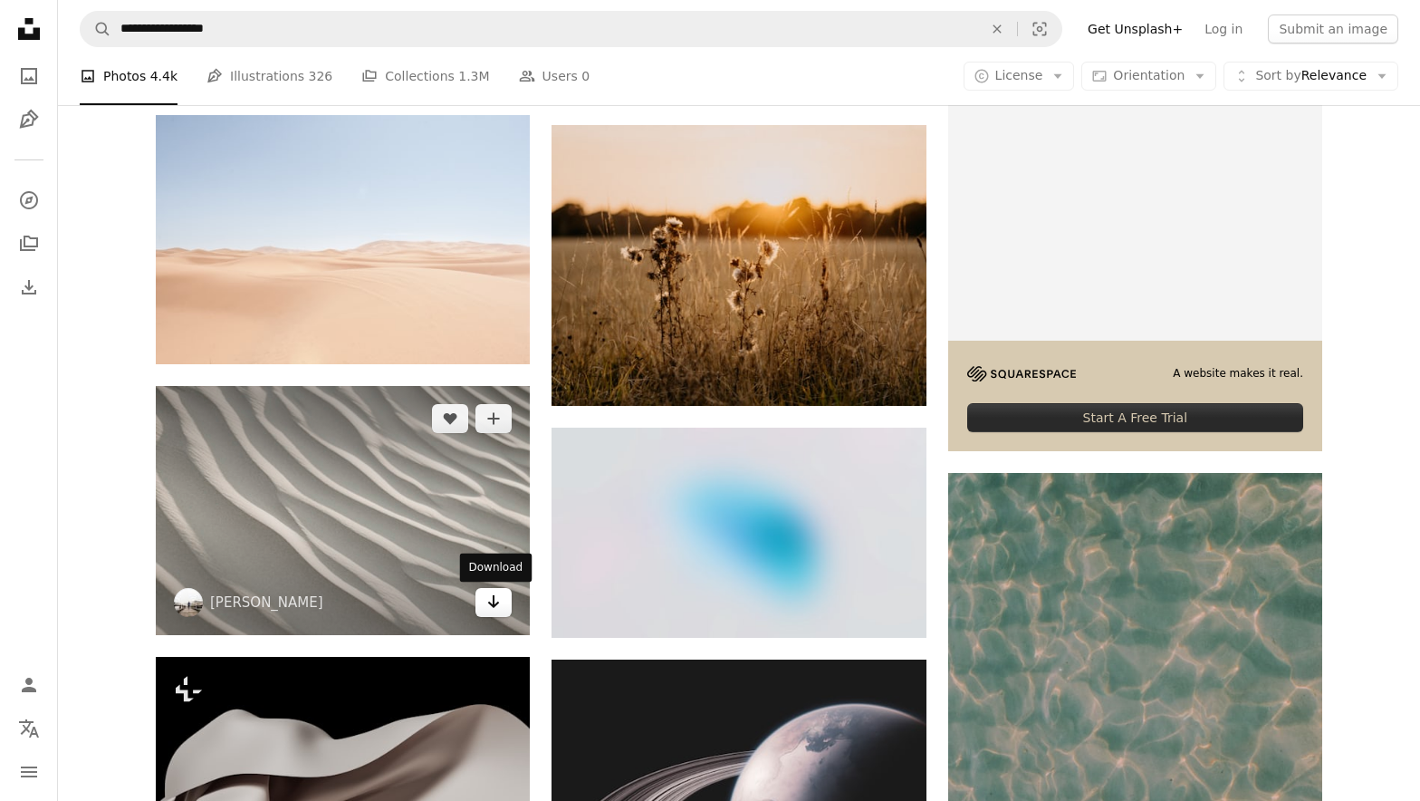
click at [500, 609] on icon "Arrow pointing down" at bounding box center [493, 601] width 14 height 22
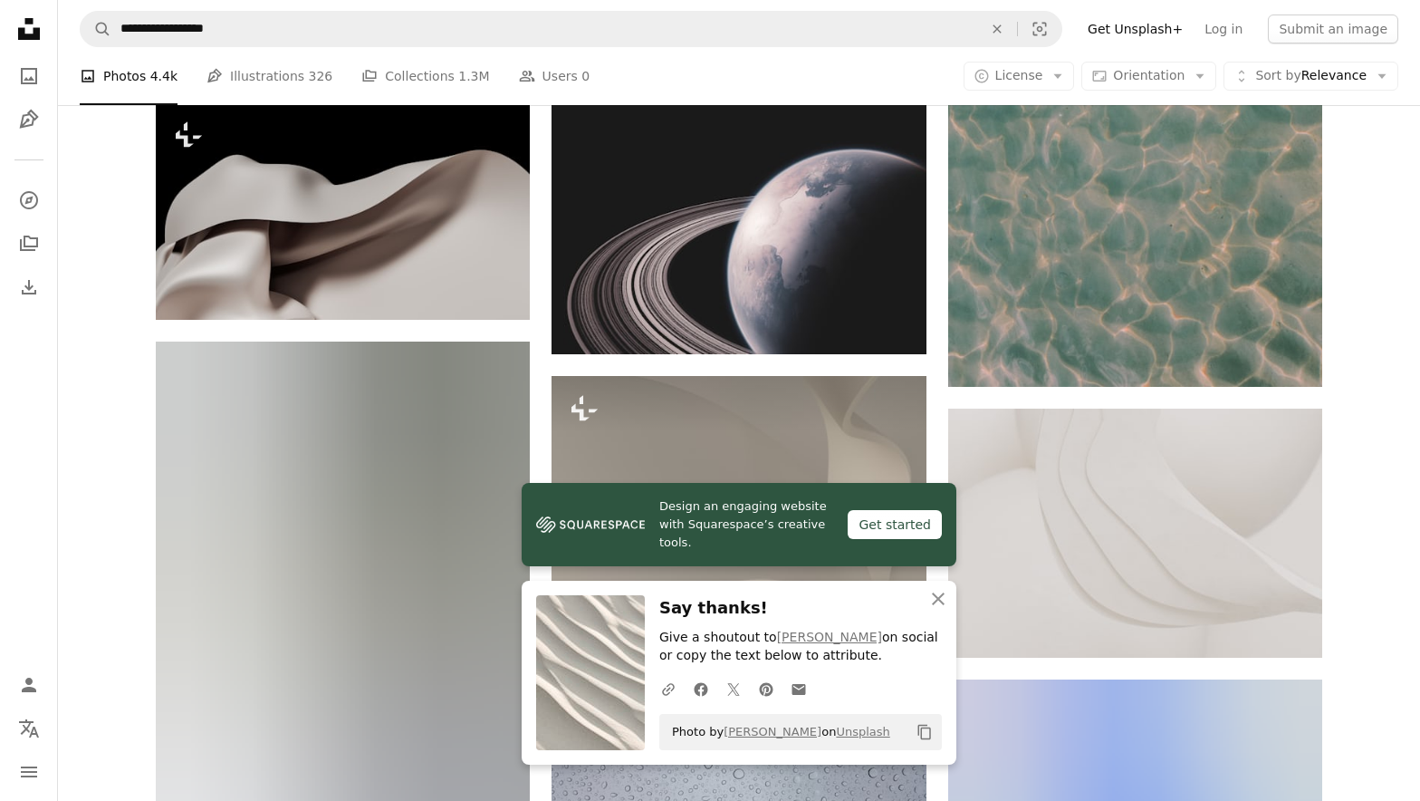
scroll to position [8887, 0]
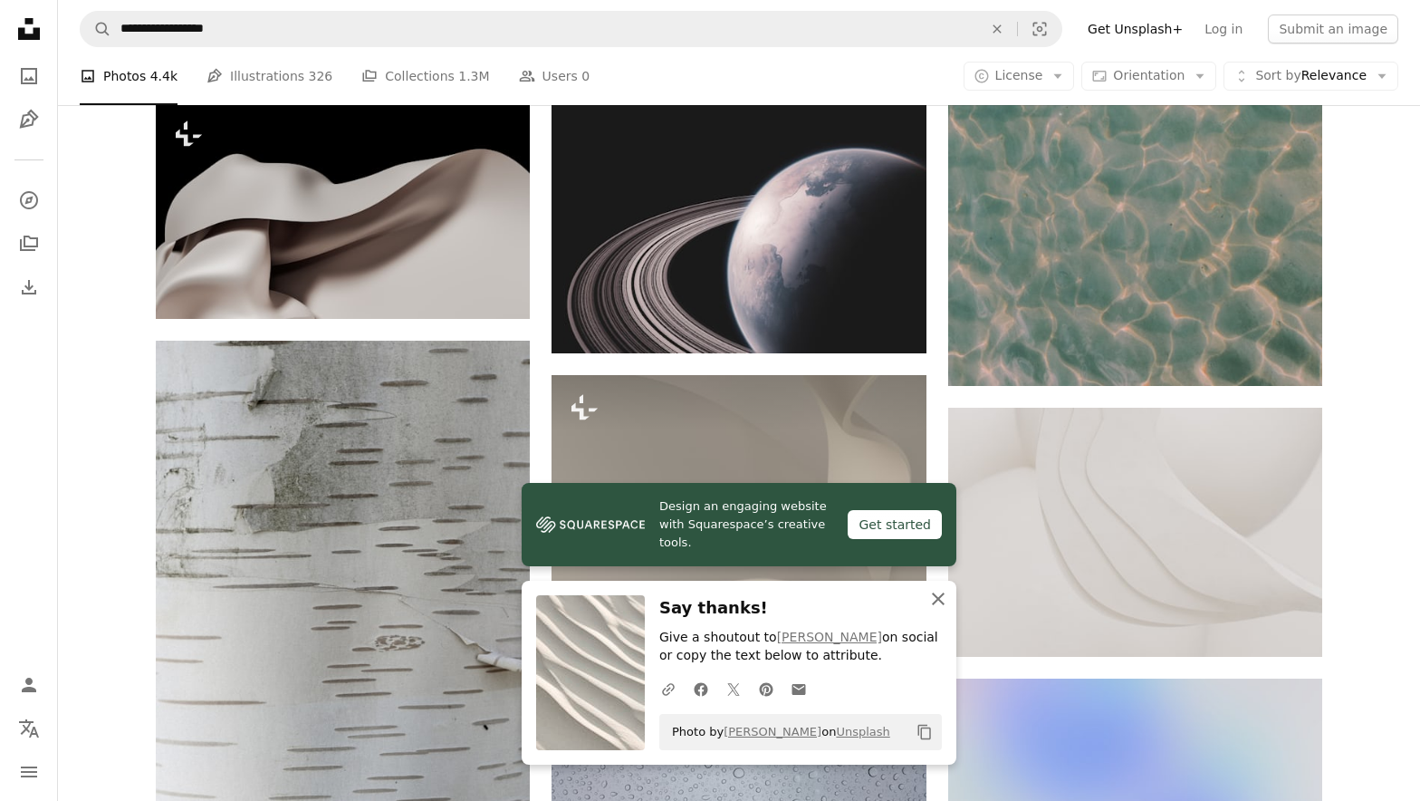
click at [933, 598] on icon "An X shape" at bounding box center [938, 599] width 22 height 22
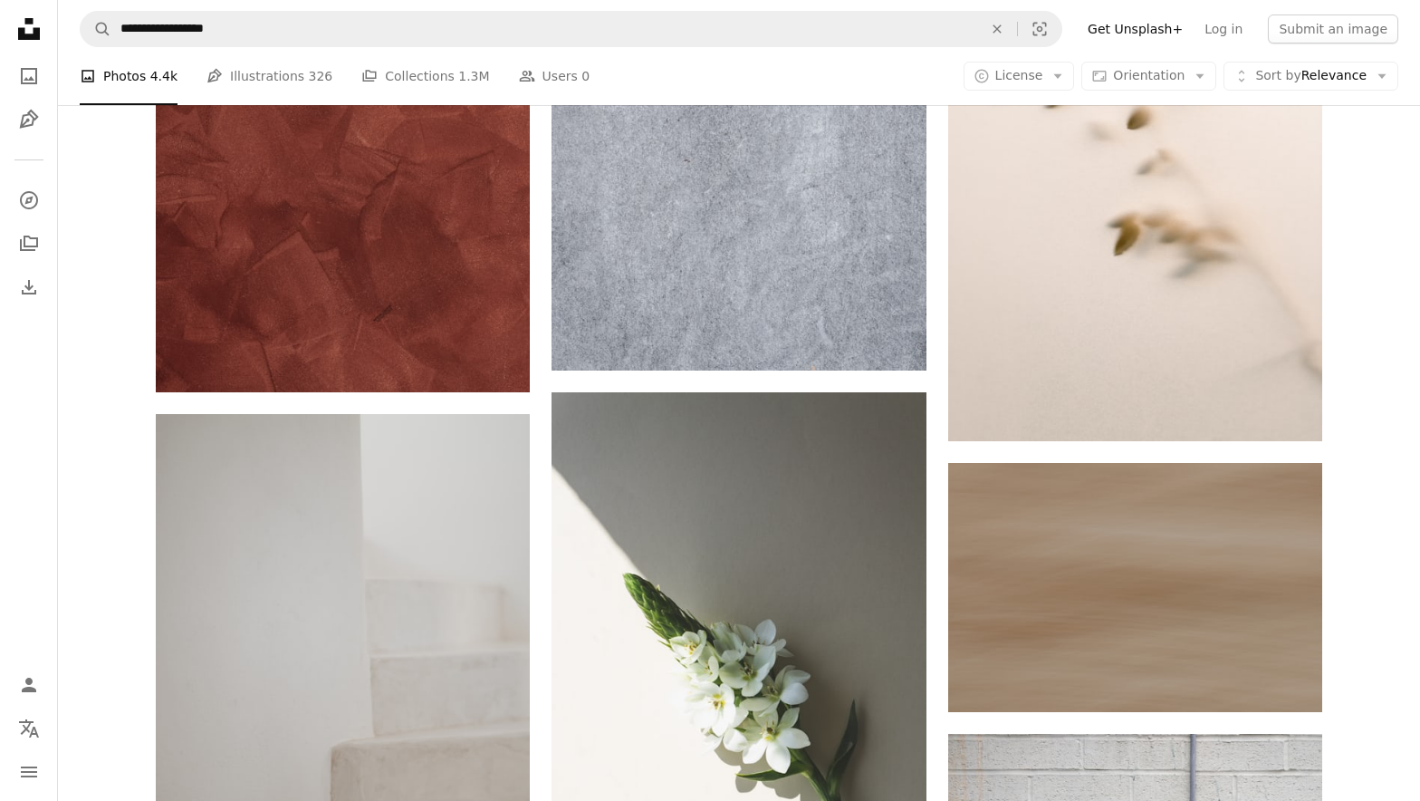
scroll to position [10190, 0]
